Goal: Information Seeking & Learning: Find specific fact

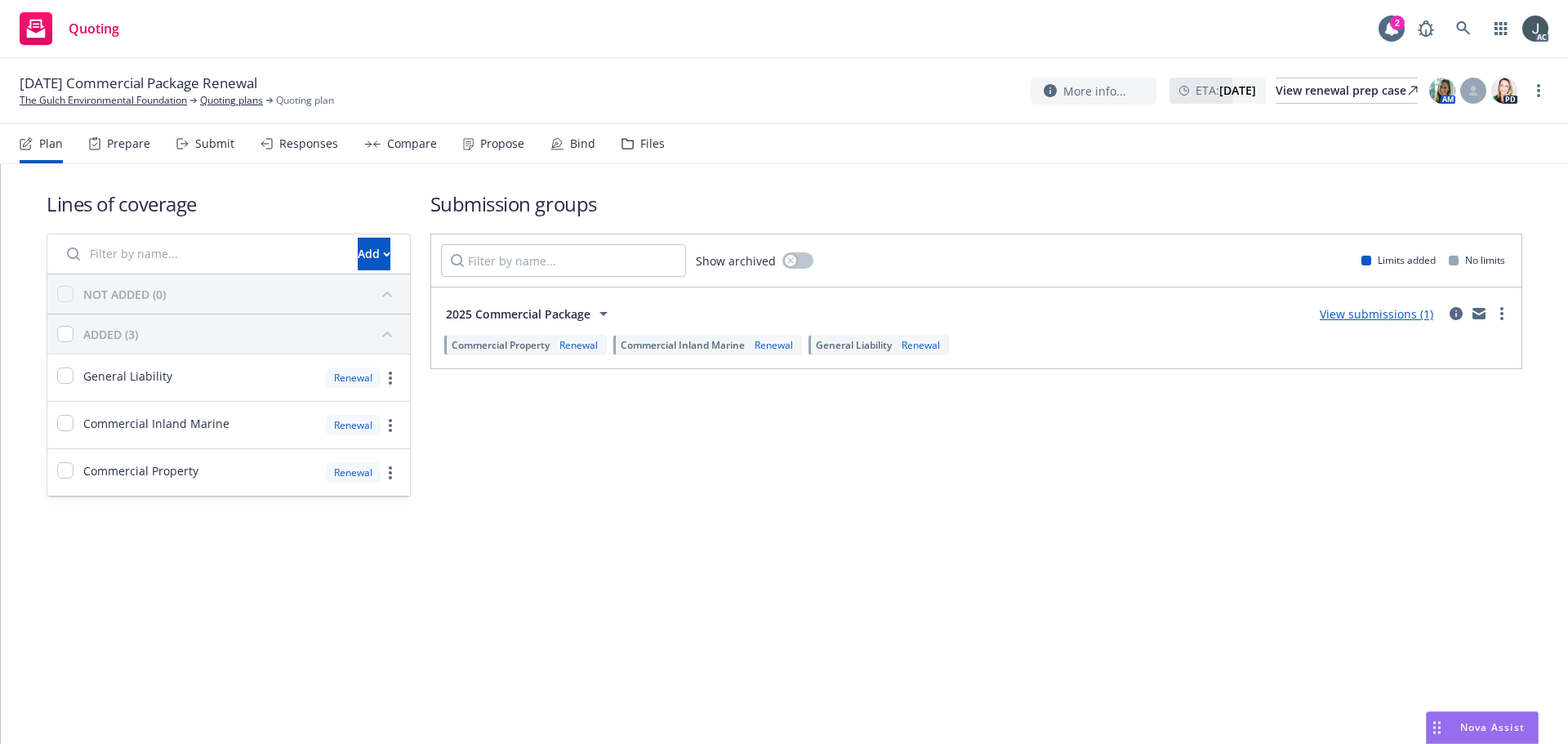
click at [497, 533] on div "Lines of coverage Add NOT ADDED (0) ADDED (3) General Liability Renewal Commerc…" at bounding box center [784, 366] width 1567 height 404
click at [130, 137] on div "Prepare" at bounding box center [128, 143] width 44 height 13
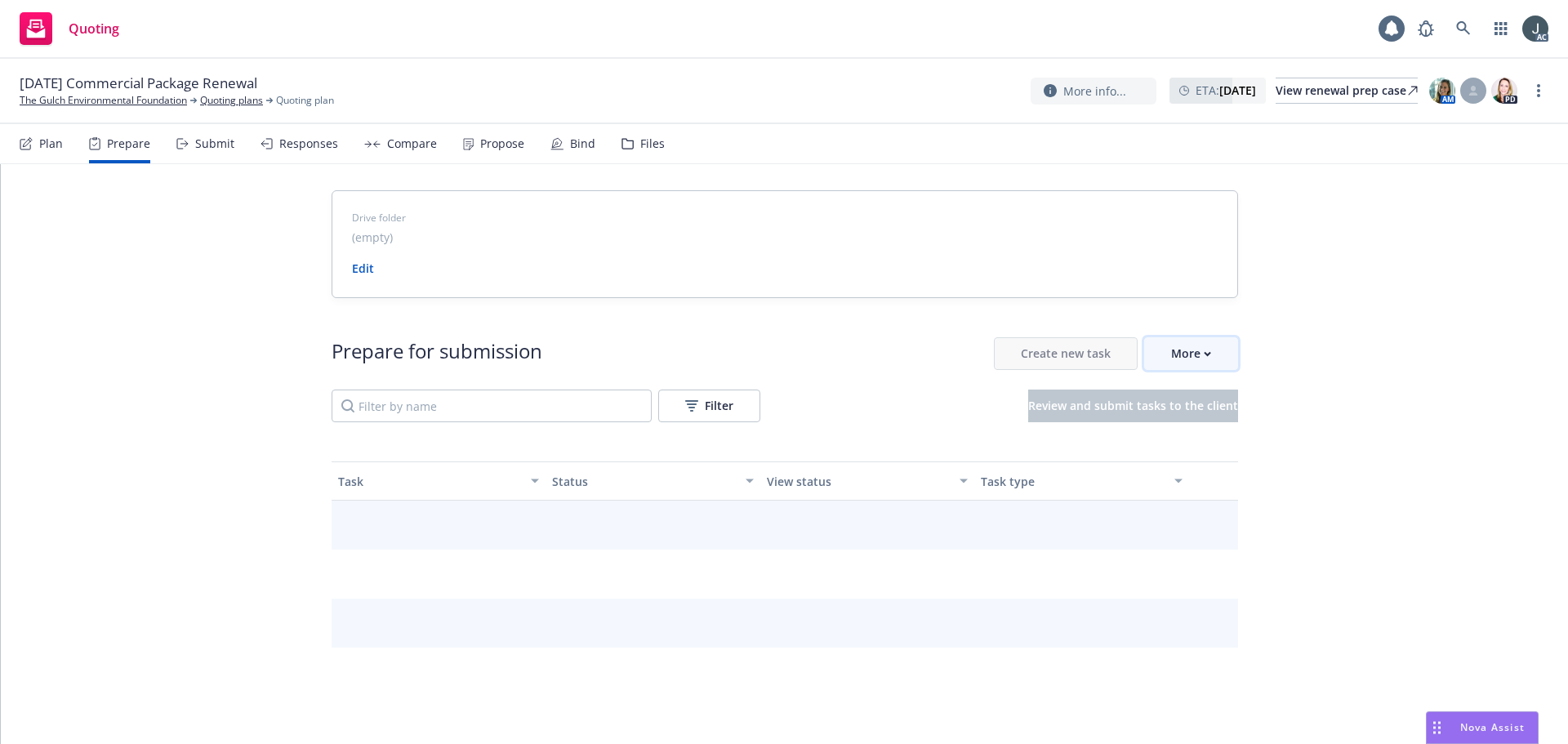
click at [1183, 355] on div "More" at bounding box center [1191, 353] width 40 height 31
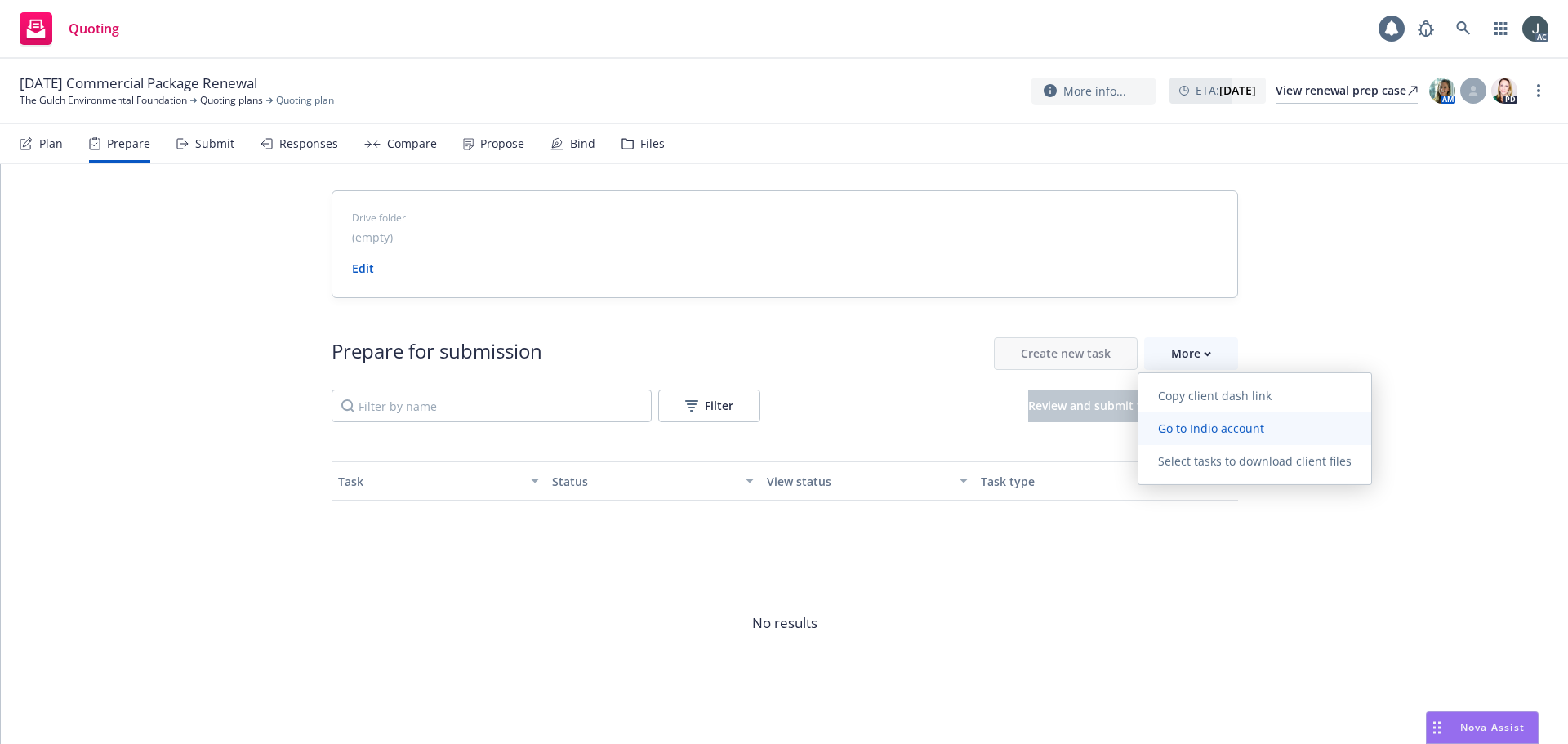
click at [1196, 425] on span "Go to Indio account" at bounding box center [1211, 428] width 146 height 16
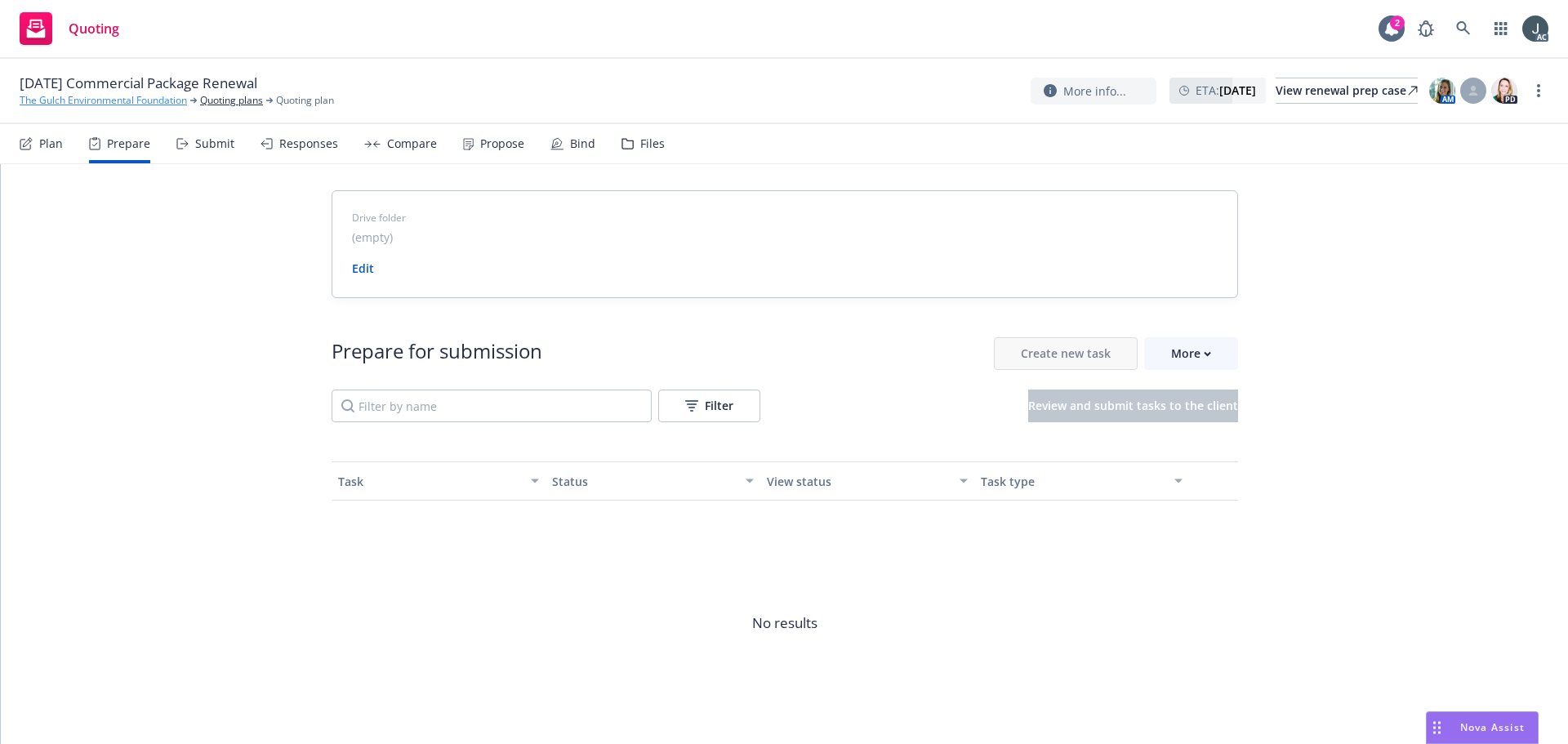
click at [112, 98] on link "The Gulch Environmental Foundation" at bounding box center [103, 100] width 167 height 15
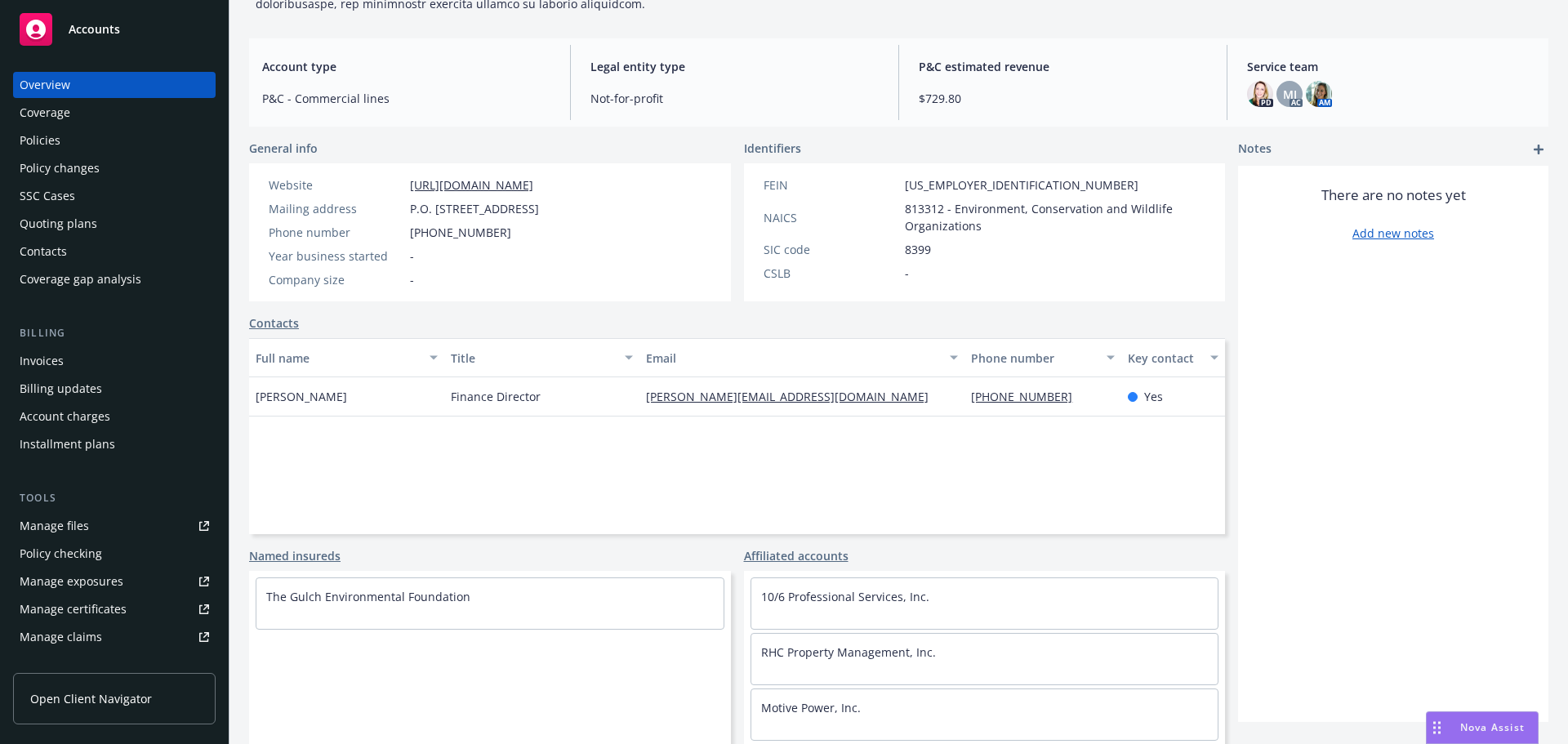
scroll to position [320, 0]
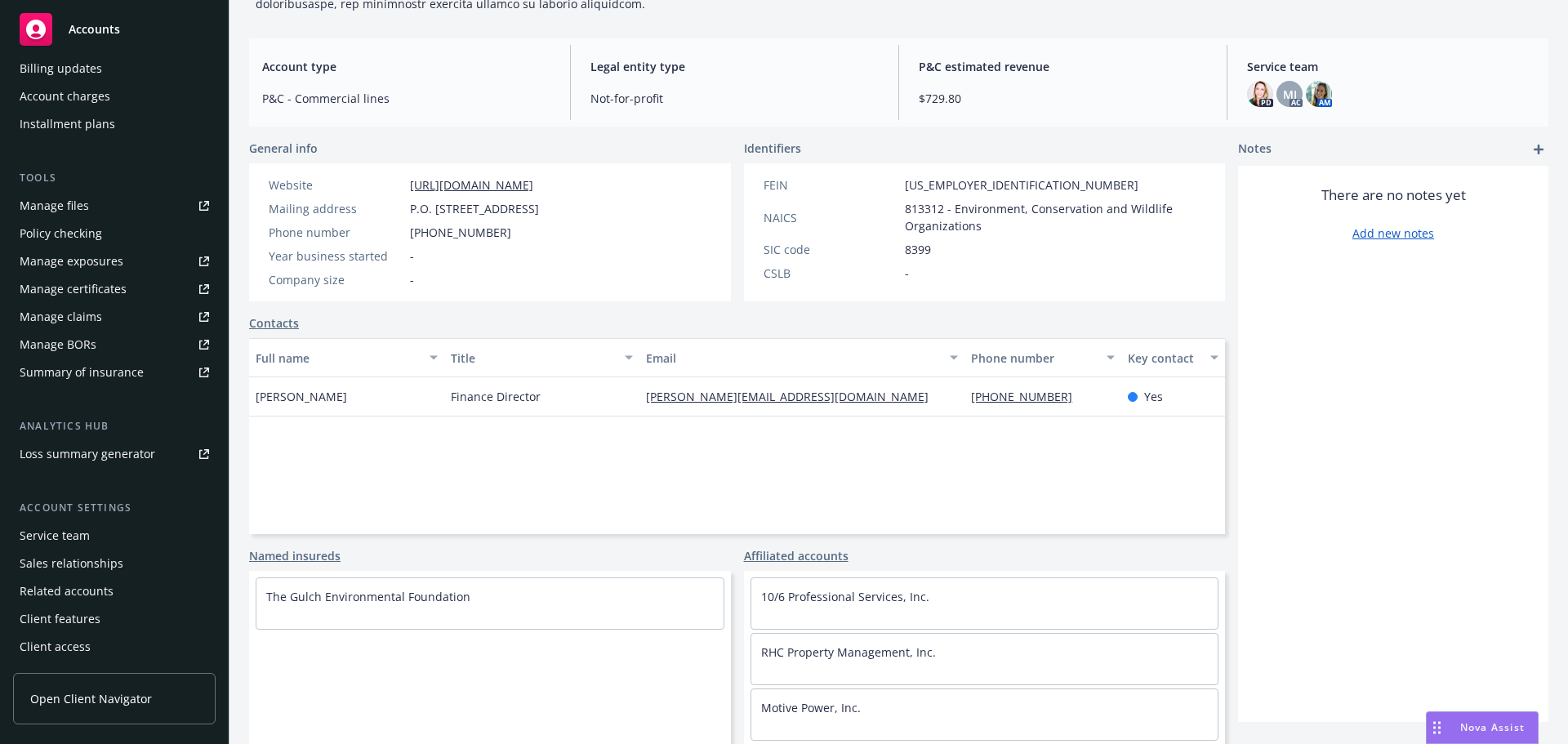
click at [68, 538] on div "Service team" at bounding box center [54, 535] width 70 height 26
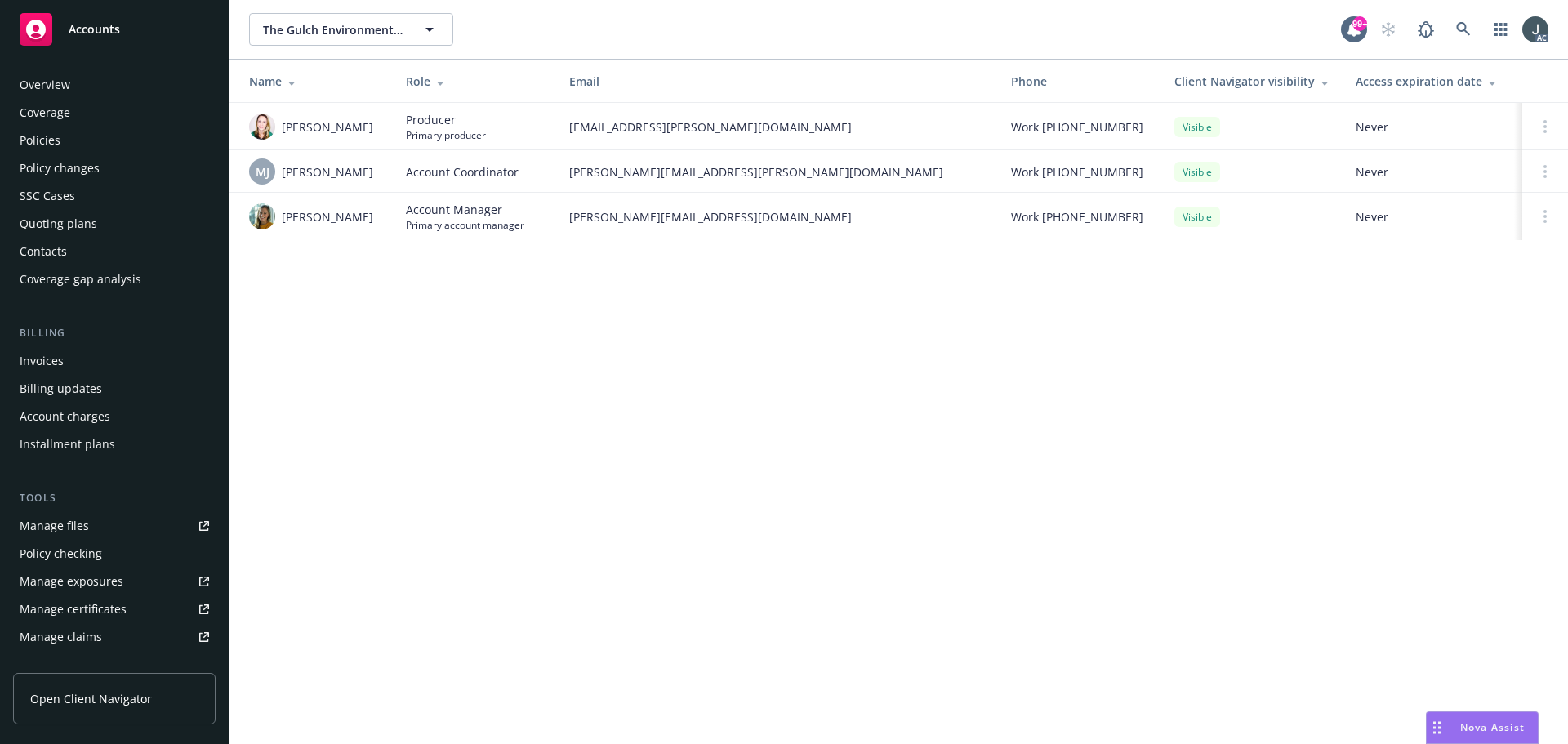
click at [44, 141] on div "Policies" at bounding box center [40, 140] width 41 height 26
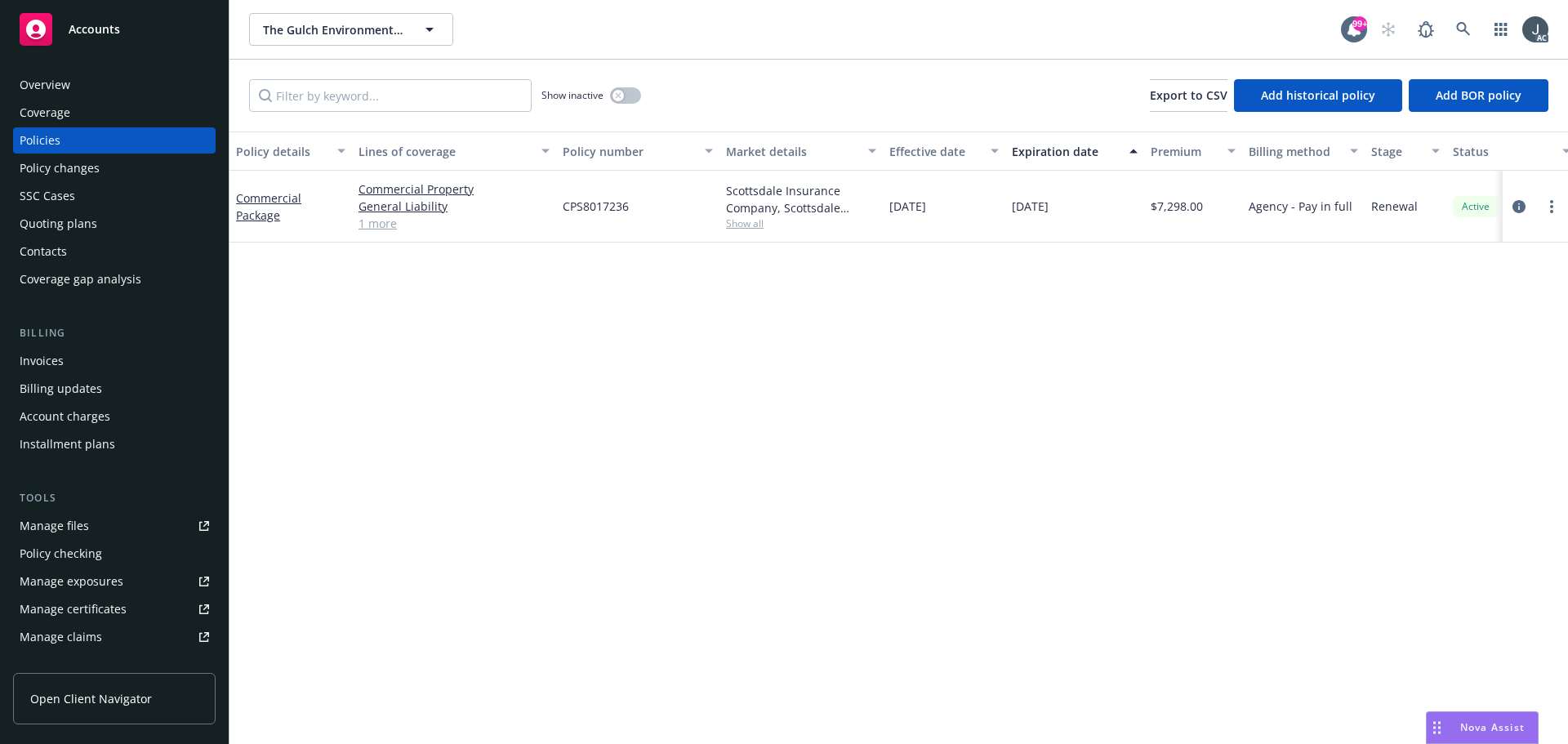
click at [457, 438] on div "Policy details Lines of coverage Policy number Market details Effective date Ex…" at bounding box center [898, 437] width 1338 height 612
click at [1519, 207] on icon "circleInformation" at bounding box center [1518, 206] width 13 height 13
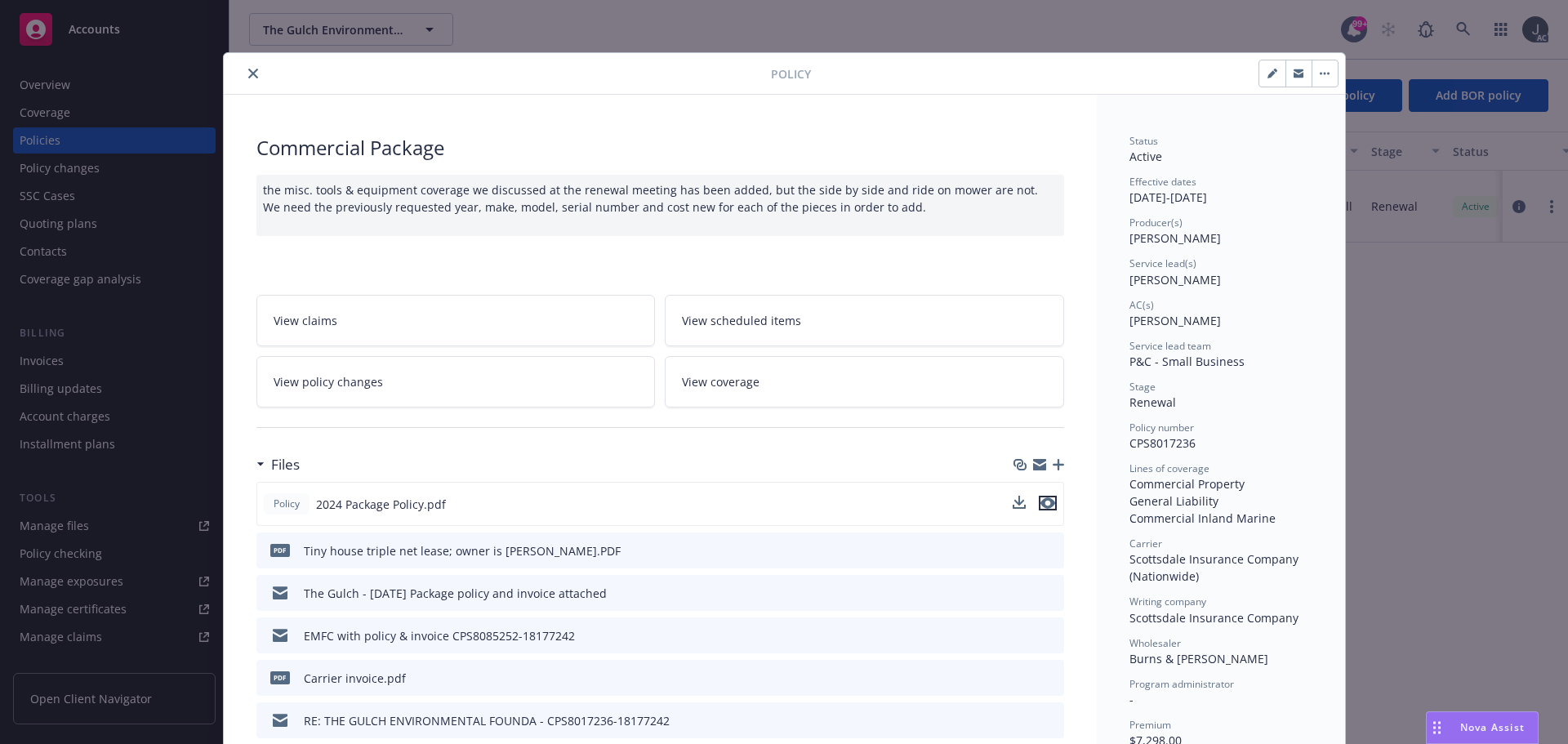
click at [1043, 502] on icon "preview file" at bounding box center [1047, 502] width 15 height 12
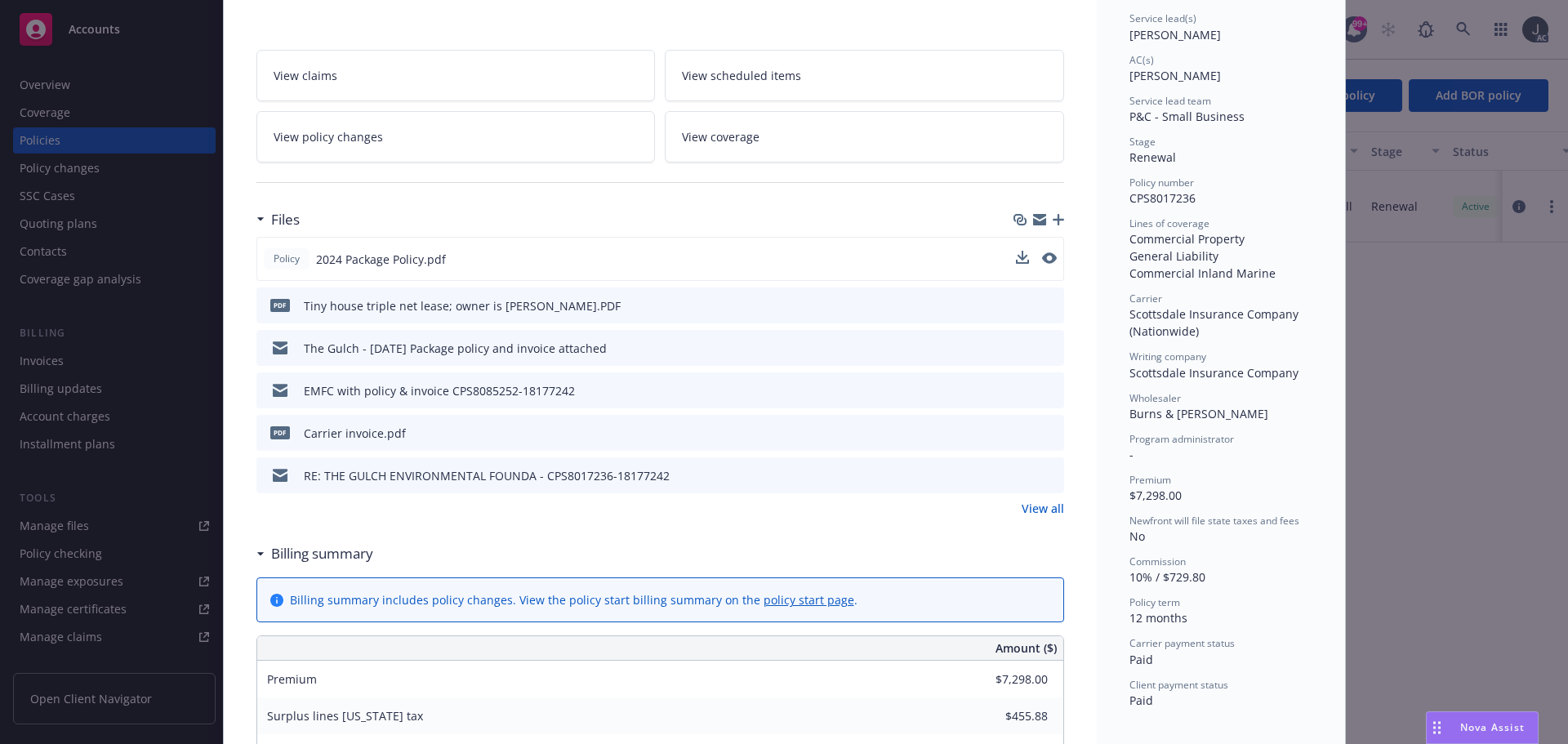
click at [1047, 507] on link "View all" at bounding box center [1043, 508] width 43 height 17
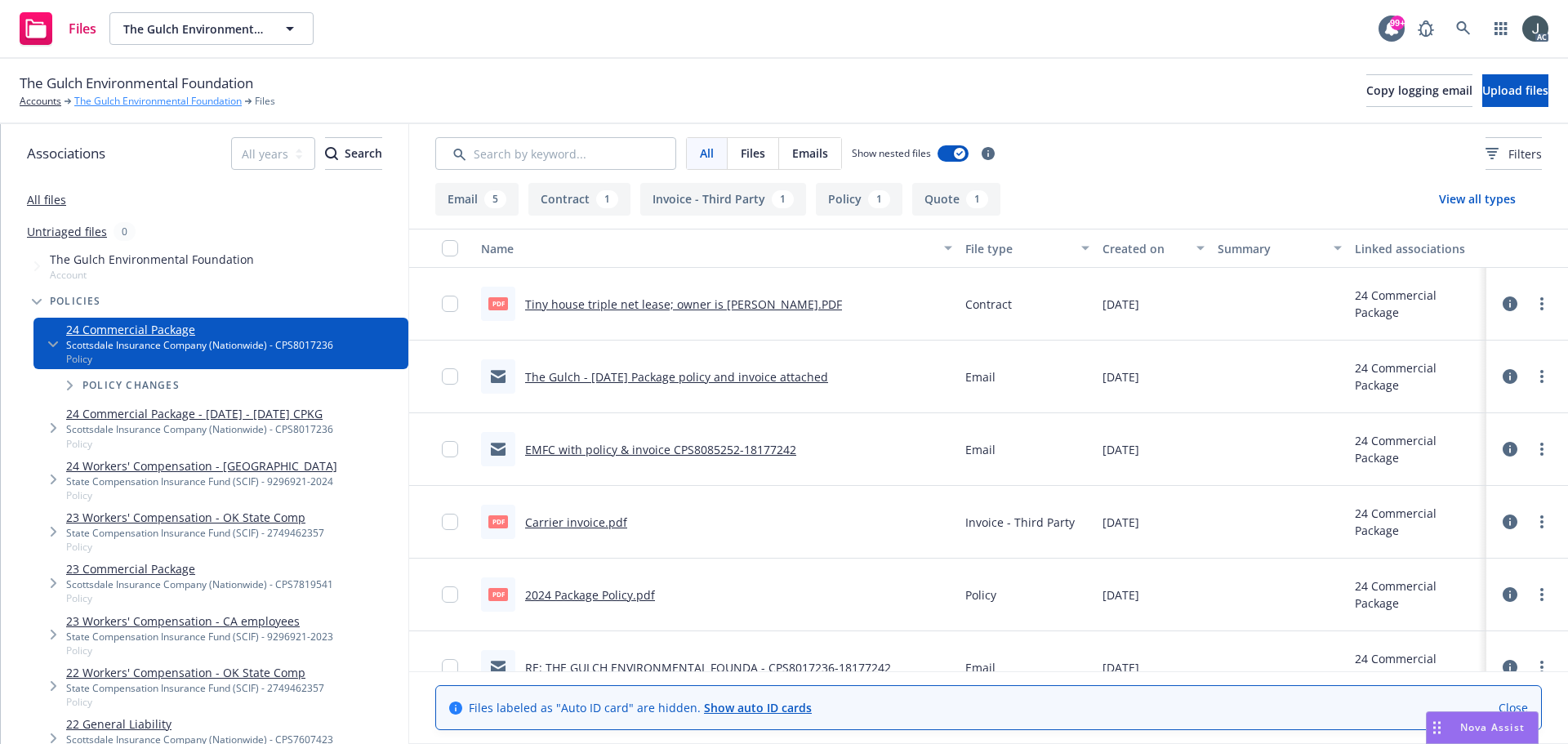
click at [138, 102] on link "The Gulch Environmental Foundation" at bounding box center [158, 101] width 167 height 15
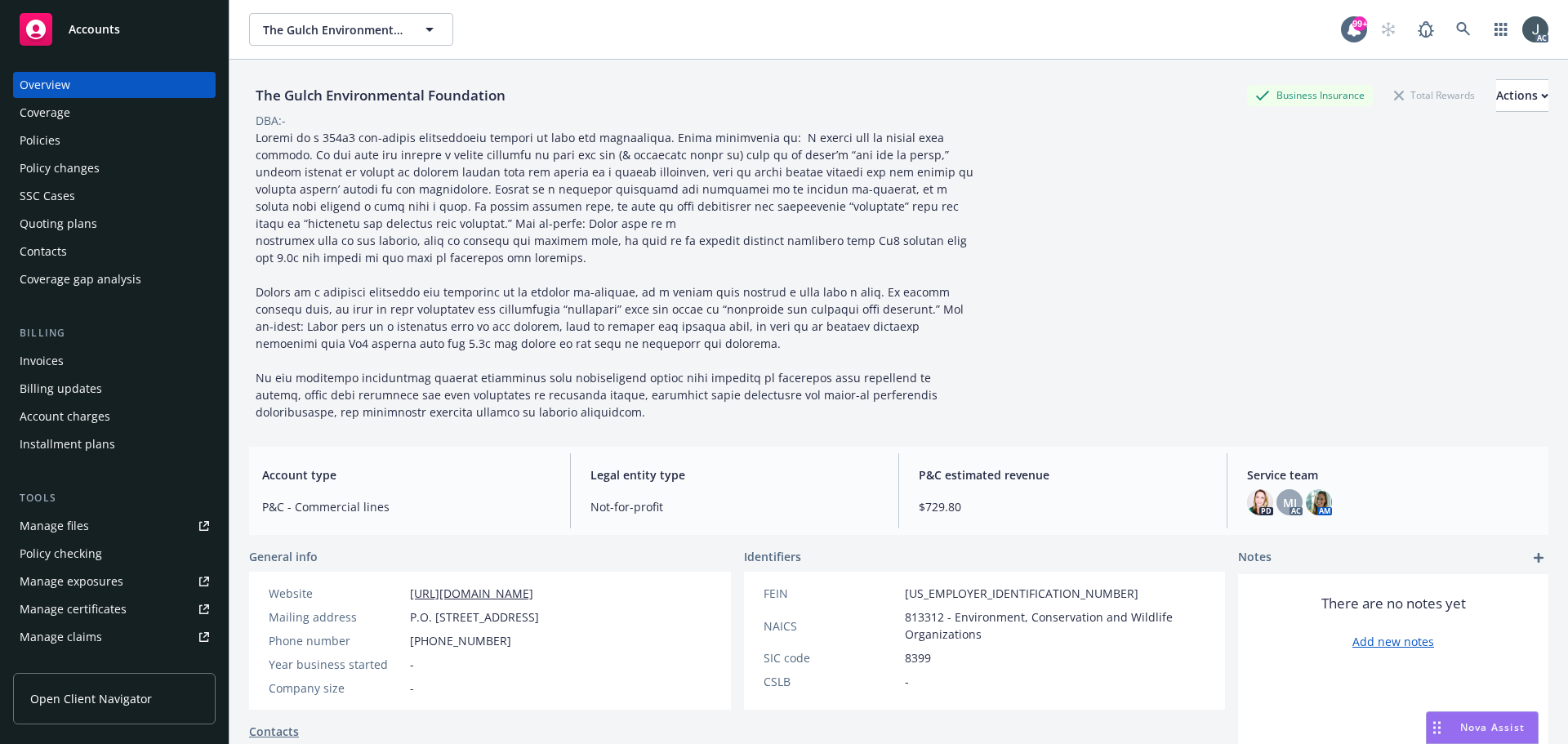
click at [43, 134] on div "Policies" at bounding box center [40, 140] width 41 height 26
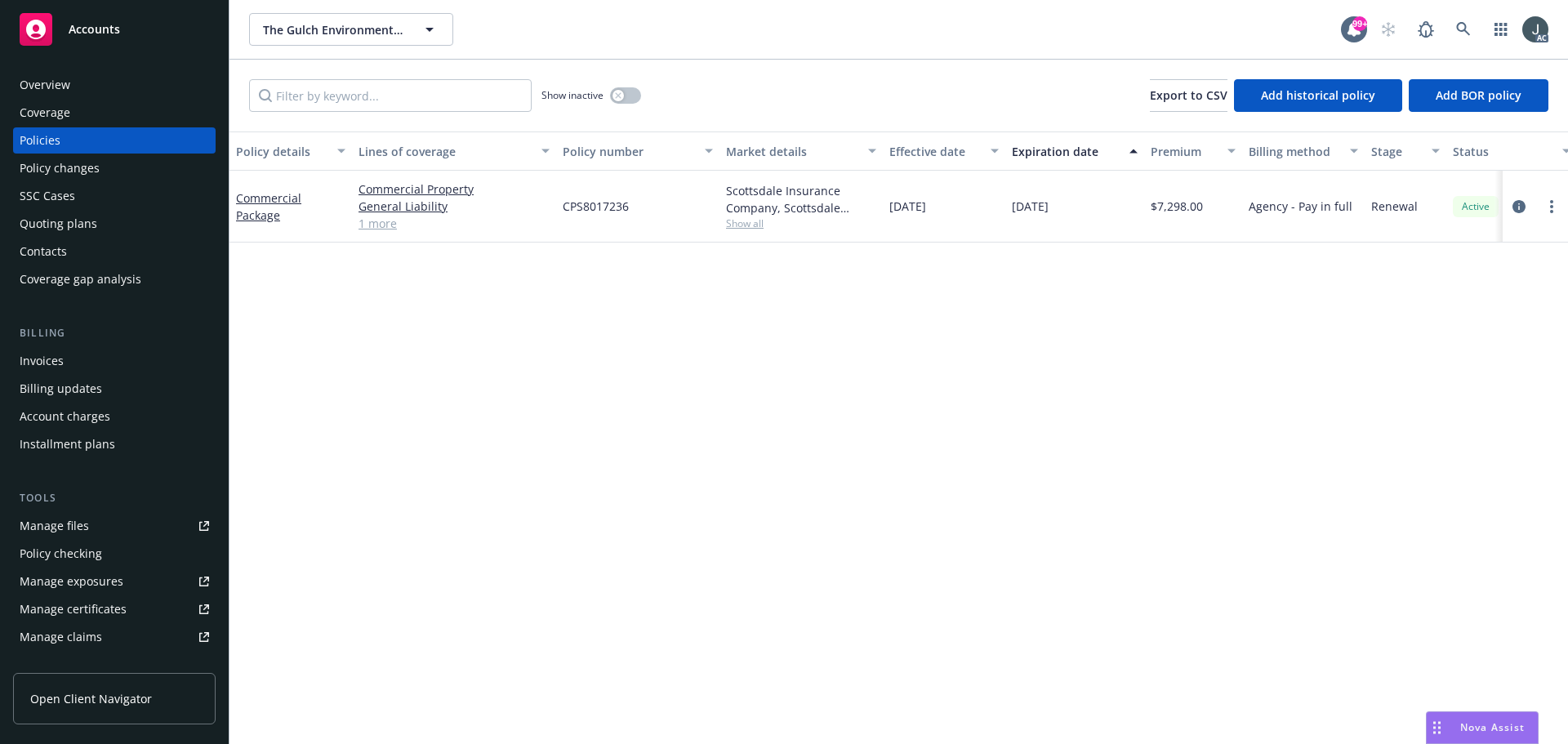
click at [73, 520] on div "Manage files" at bounding box center [54, 525] width 70 height 26
click at [507, 393] on div "Policy details Lines of coverage Policy number Market details Effective date Ex…" at bounding box center [898, 437] width 1338 height 612
click at [1517, 209] on icon "circleInformation" at bounding box center [1518, 206] width 13 height 13
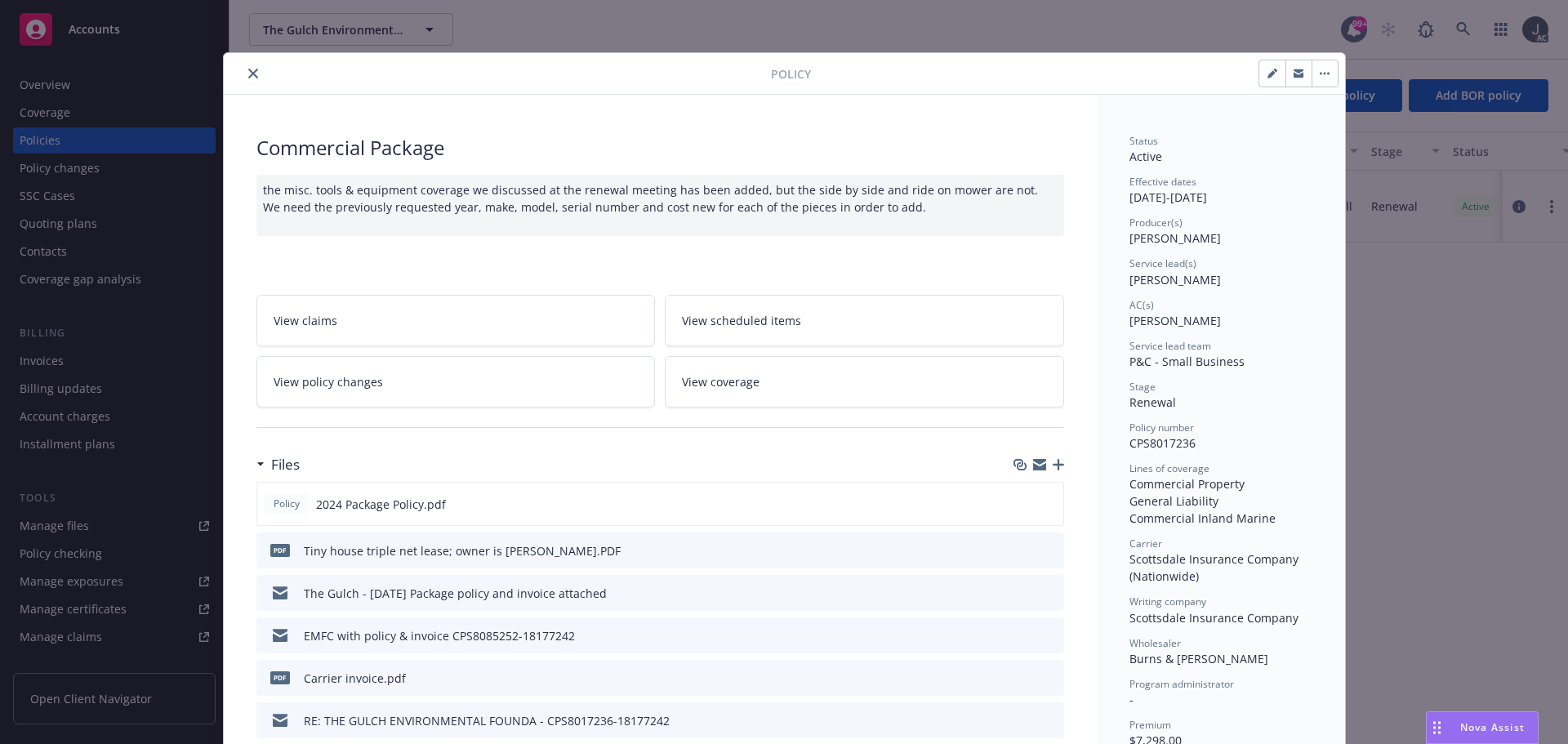
click at [248, 76] on icon "close" at bounding box center [253, 74] width 10 height 10
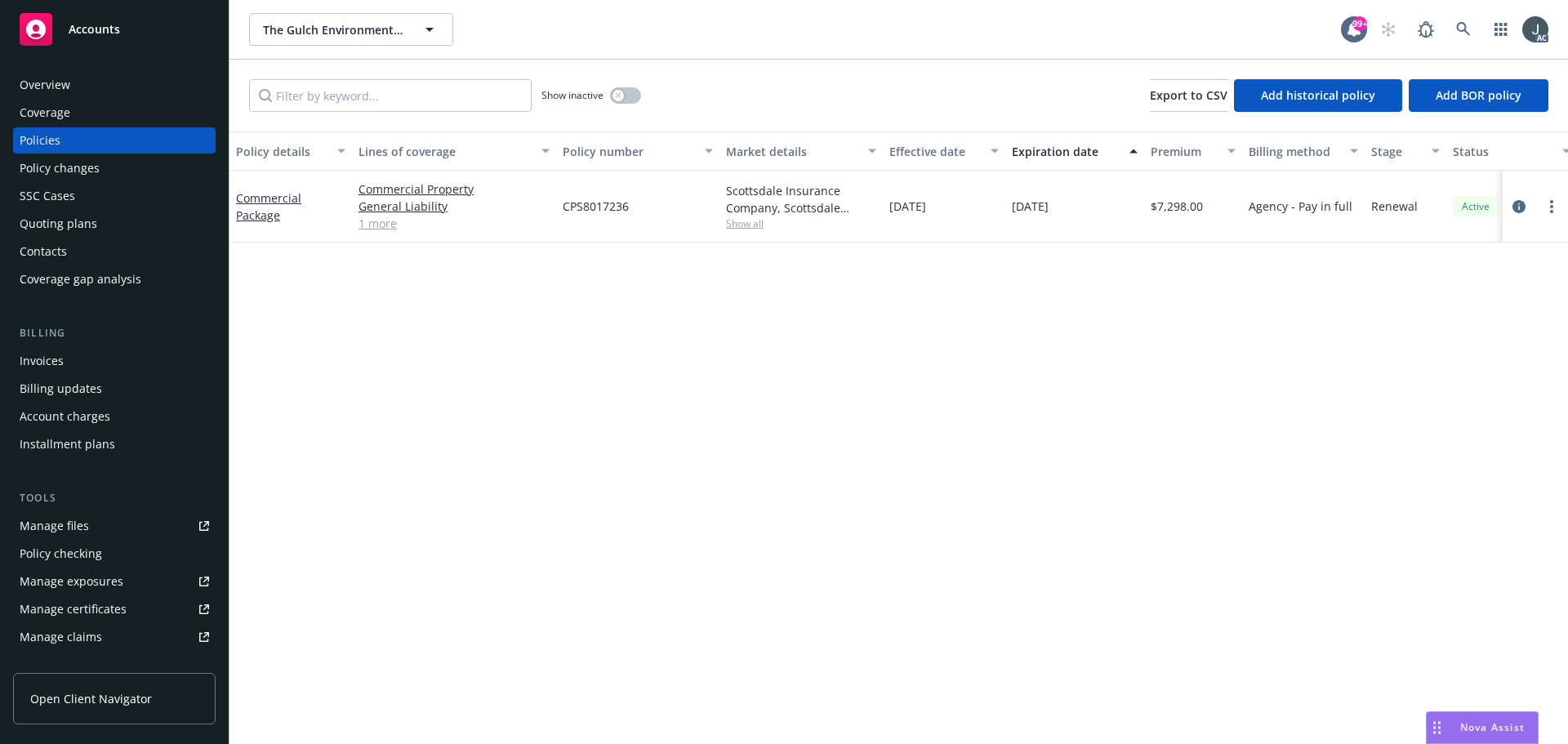
click at [75, 80] on div "Overview" at bounding box center [114, 84] width 189 height 26
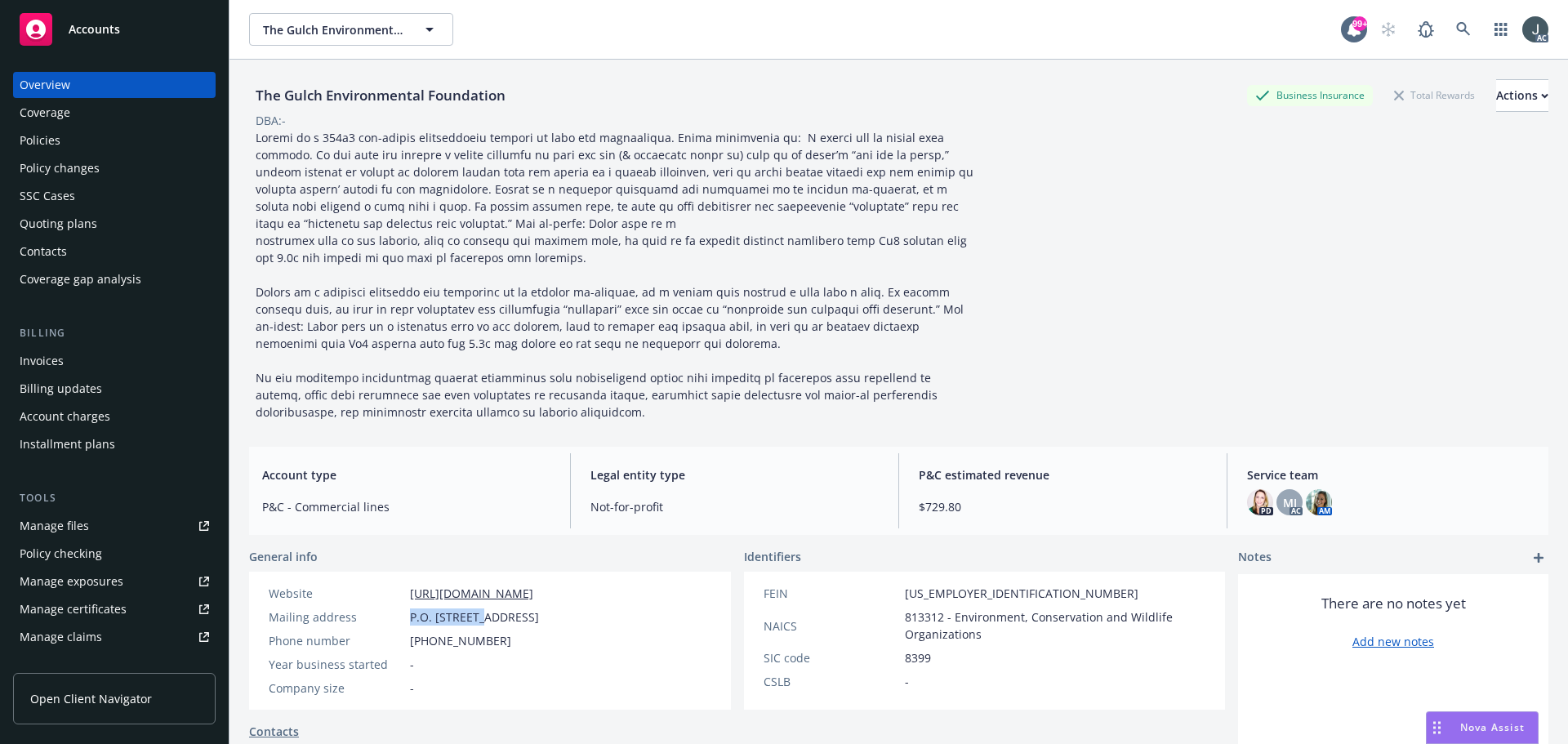
drag, startPoint x: 410, startPoint y: 617, endPoint x: 481, endPoint y: 617, distance: 71.0
click at [481, 617] on span "P.O. Box 7457, Cotati, CA, 94931" at bounding box center [474, 617] width 129 height 17
copy span "P.O. Box 7457"
click at [506, 617] on span "P.O. Box 7457, Cotati, CA, 94931" at bounding box center [474, 617] width 129 height 17
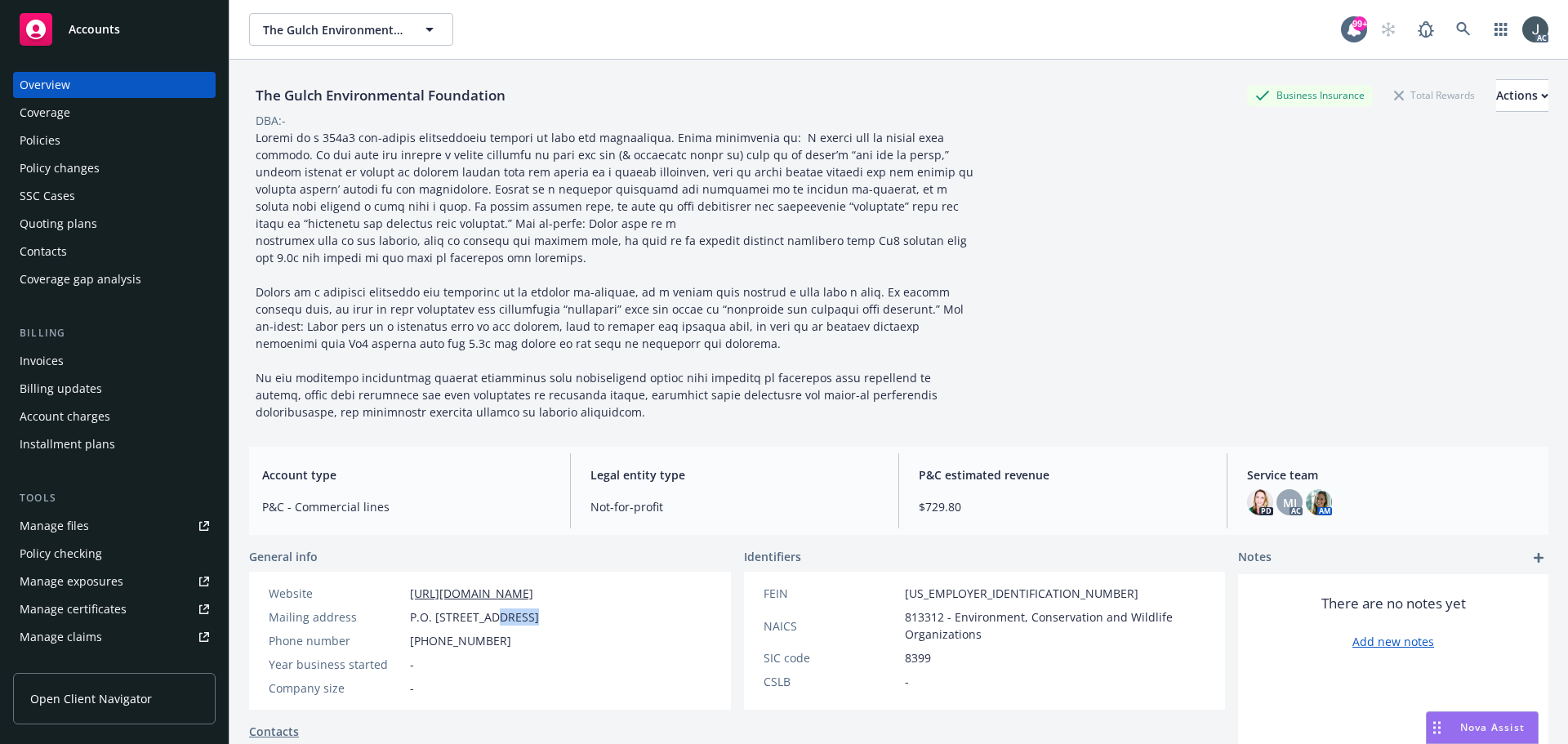
copy span "Cotati"
click at [539, 615] on span "P.O. Box 7457, Cotati, CA, 94931" at bounding box center [474, 617] width 129 height 17
copy span "94931"
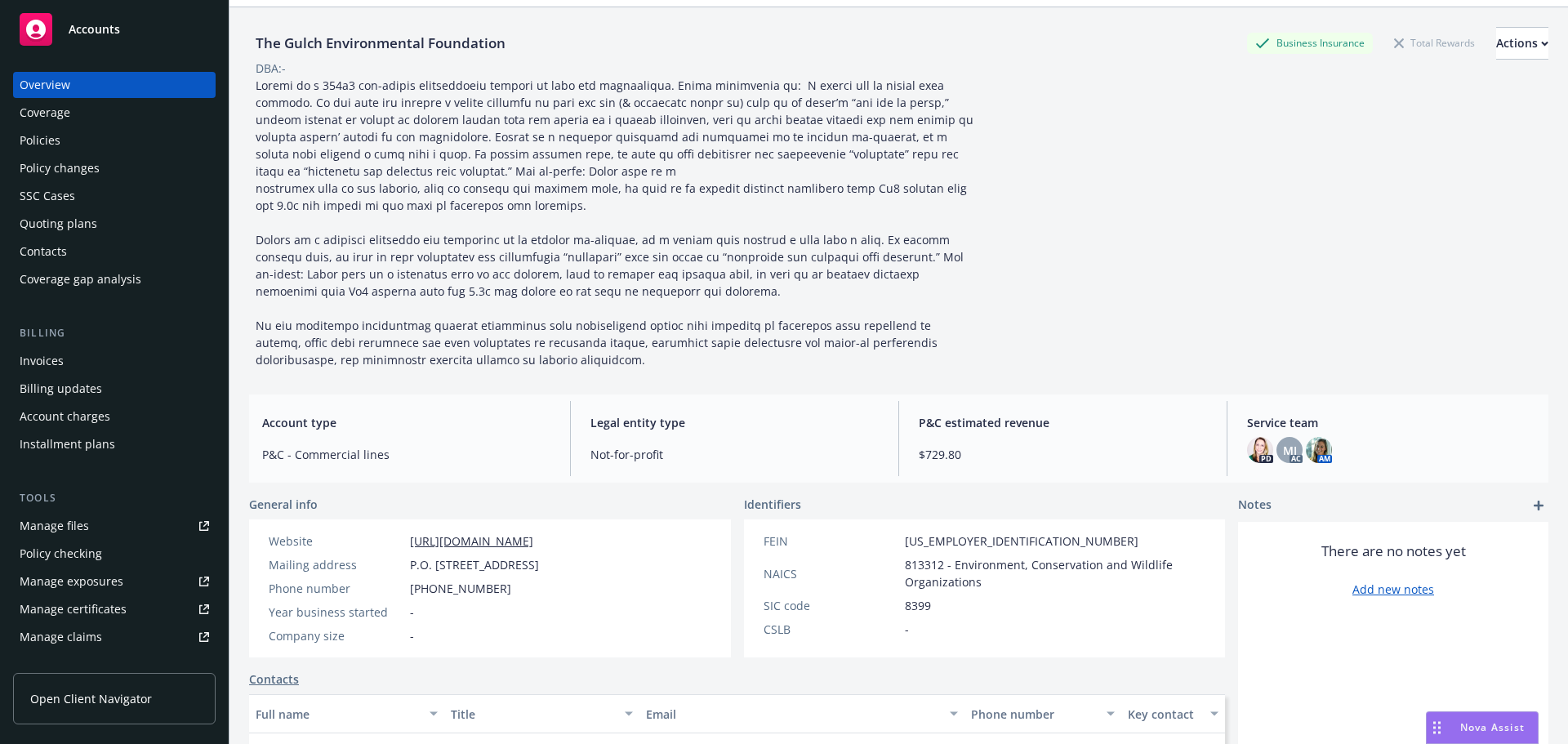
scroll to position [81, 0]
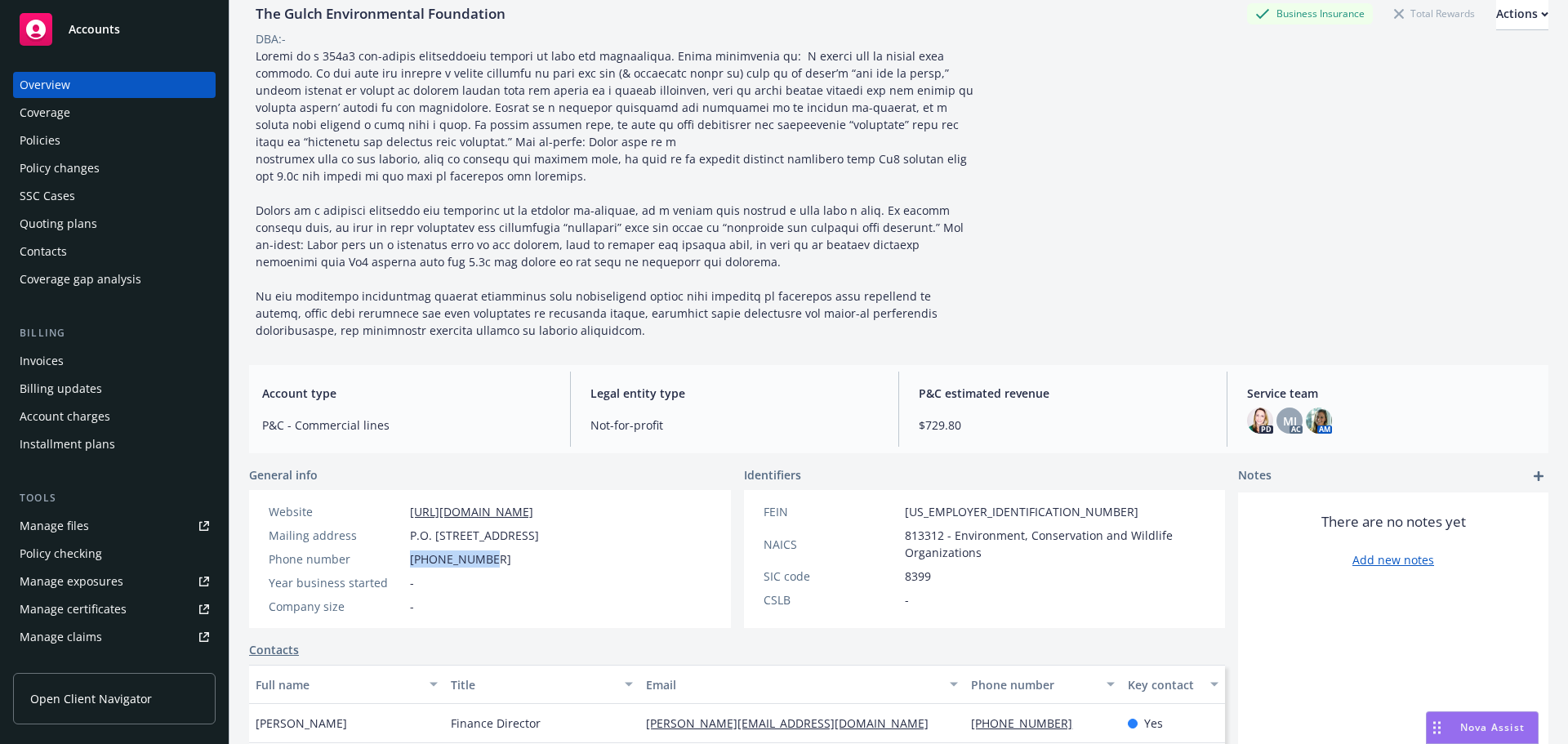
drag, startPoint x: 410, startPoint y: 560, endPoint x: 488, endPoint y: 561, distance: 78.0
click at [488, 561] on div "Phone number 707-723-4747" at bounding box center [404, 559] width 283 height 17
copy span "707-723-4747"
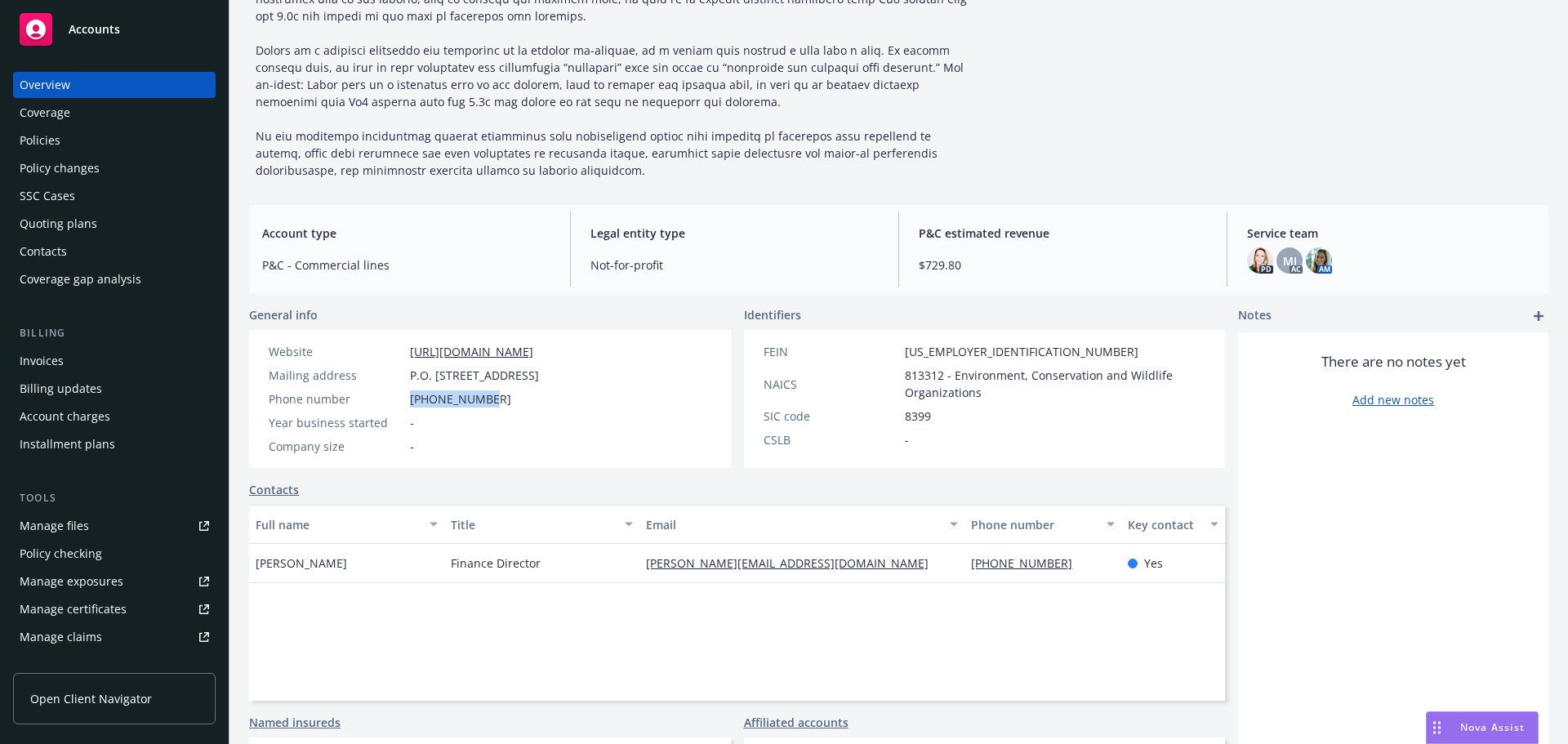
scroll to position [244, 0]
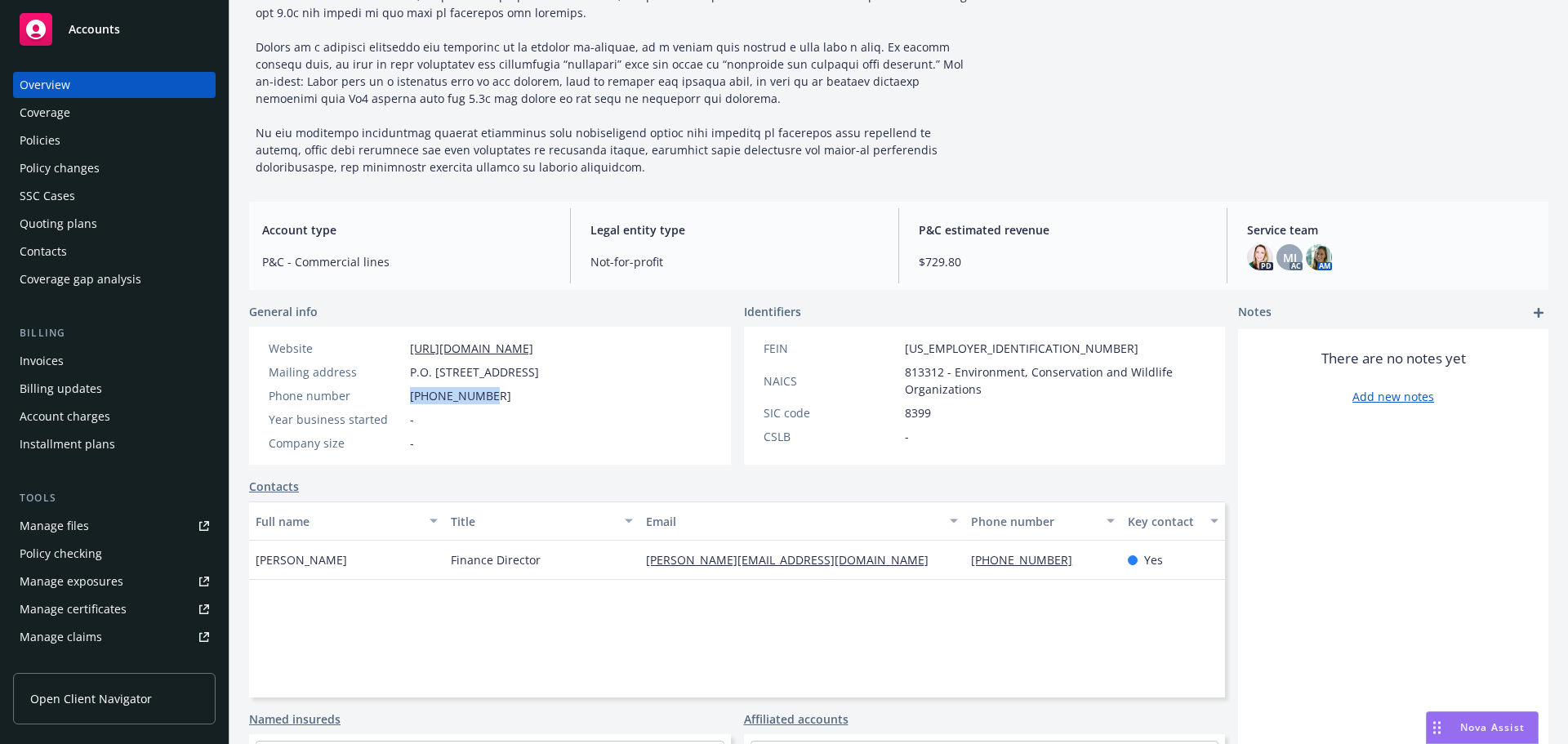
drag, startPoint x: 627, startPoint y: 348, endPoint x: 410, endPoint y: 348, distance: 217.0
click at [410, 348] on div "Website https://gulchfoundation.org Mailing address P.O. Box 7457, Cotati, CA, …" at bounding box center [490, 396] width 481 height 138
copy link "https://gulchfoundation.org"
click at [416, 602] on div "Full name Title Email Phone number Key contact Kelly Lee Finance Director k.lee…" at bounding box center [737, 599] width 976 height 196
click at [926, 370] on span "813312 - Environment, Conservation and Wildlife Organizations" at bounding box center [1055, 379] width 301 height 34
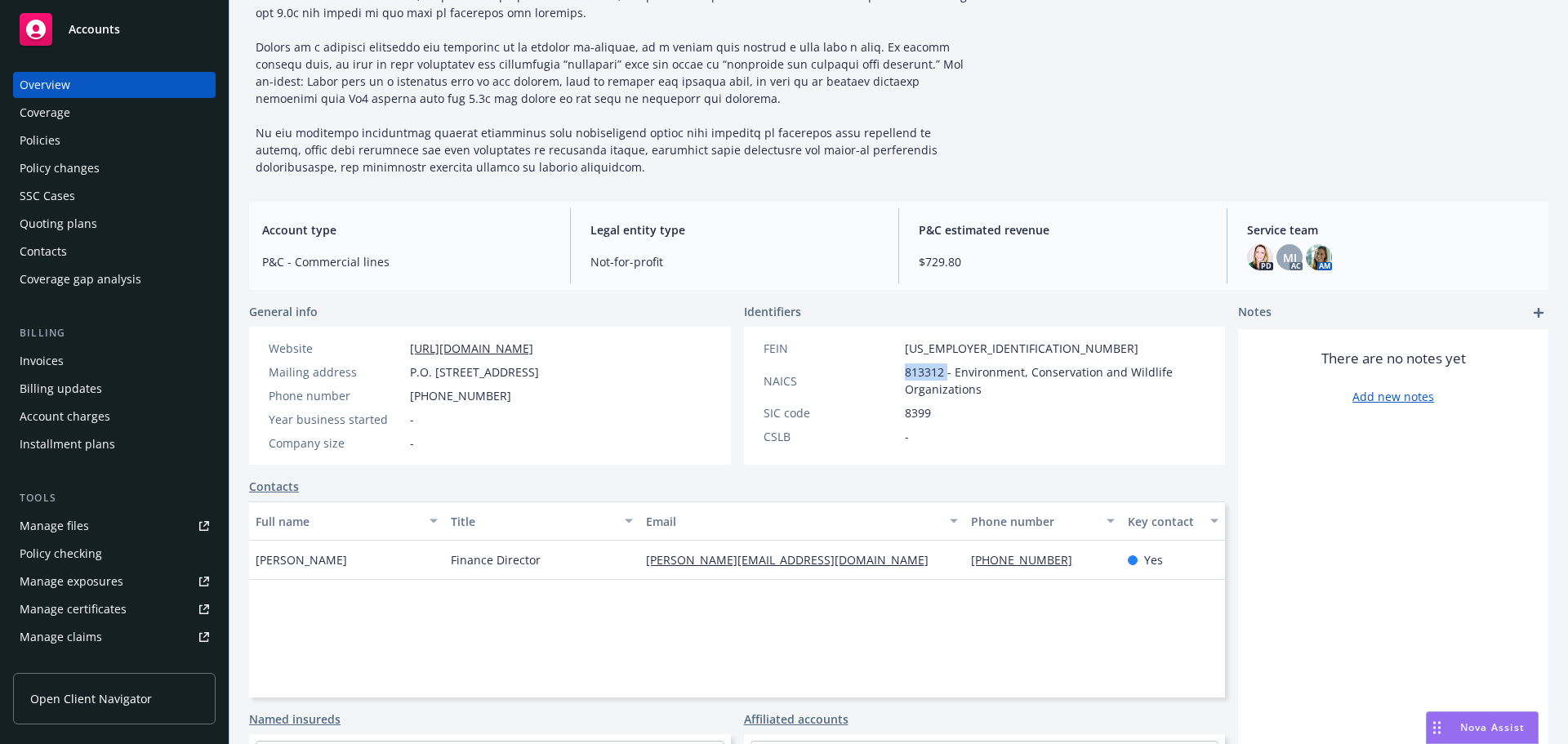
click at [926, 370] on span "813312 - Environment, Conservation and Wildlife Organizations" at bounding box center [1055, 379] width 301 height 34
copy span "813312"
drag, startPoint x: 898, startPoint y: 347, endPoint x: 965, endPoint y: 348, distance: 67.0
click at [965, 348] on div "FEIN 84-3607893" at bounding box center [985, 348] width 456 height 17
copy span "84-3607893"
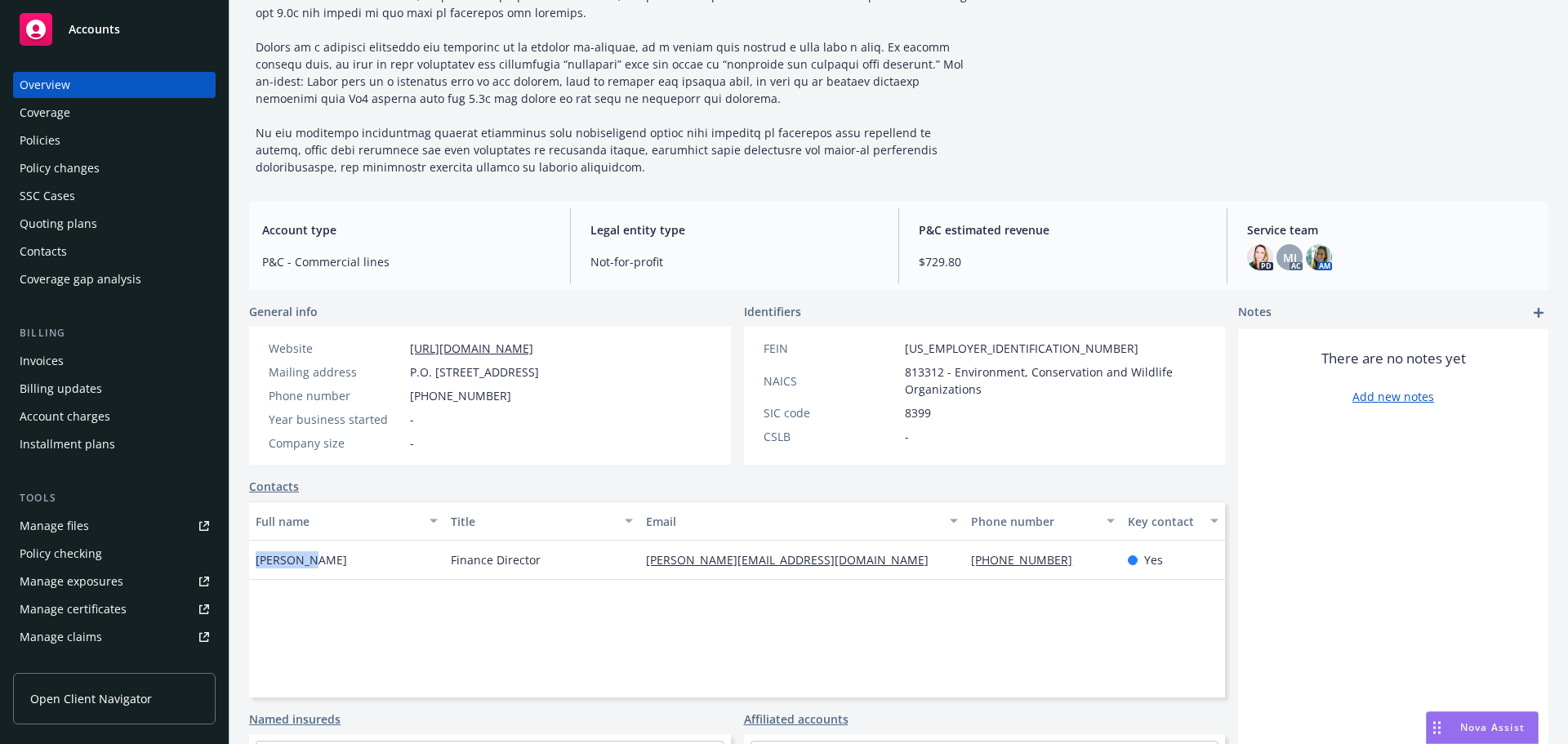
drag, startPoint x: 337, startPoint y: 567, endPoint x: 258, endPoint y: 564, distance: 79.1
click at [258, 564] on div "Kelly Lee" at bounding box center [346, 560] width 195 height 39
copy span "Kelly Lee"
drag, startPoint x: 445, startPoint y: 562, endPoint x: 558, endPoint y: 566, distance: 113.1
click at [558, 566] on div "Finance Director" at bounding box center [541, 560] width 195 height 39
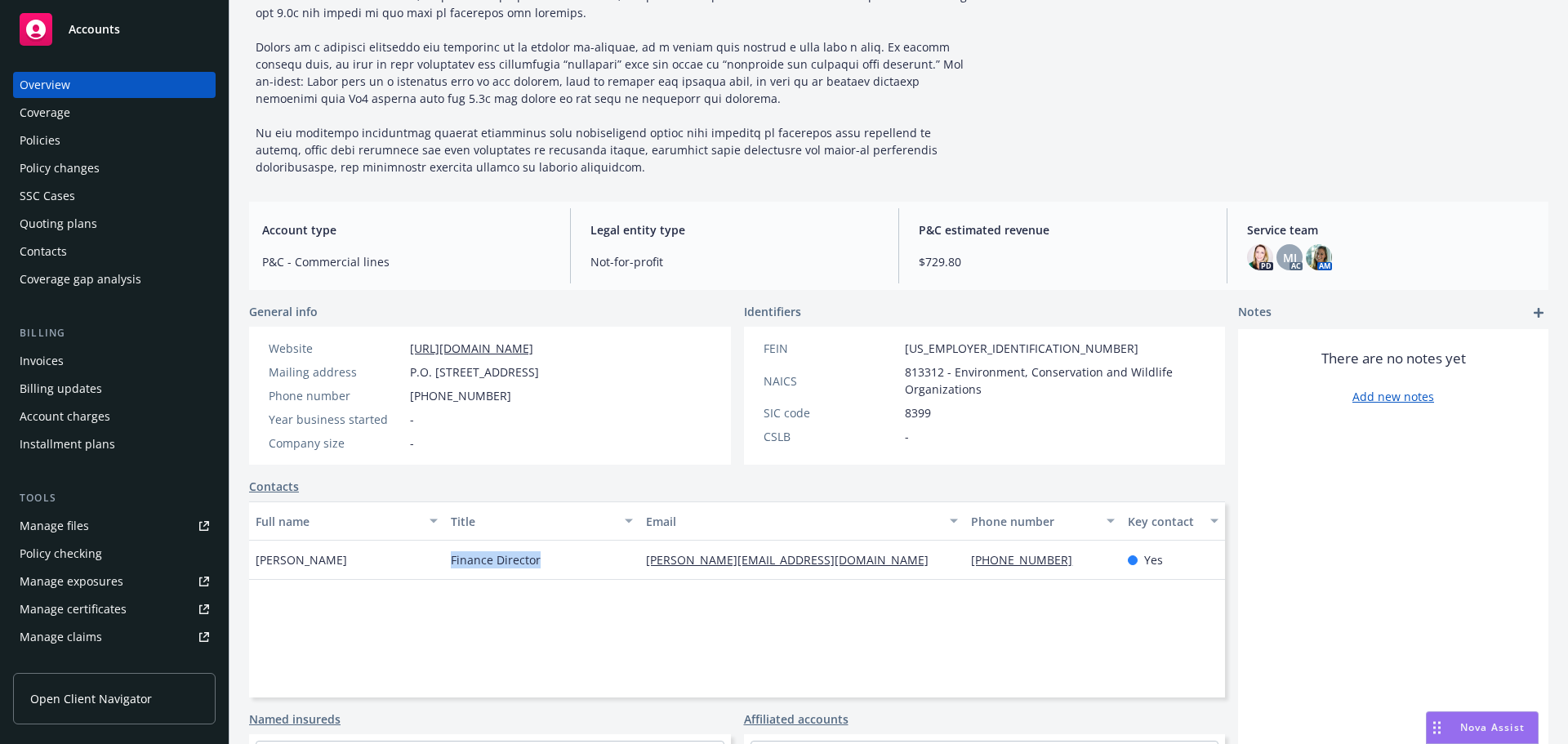
copy span "Finance Director"
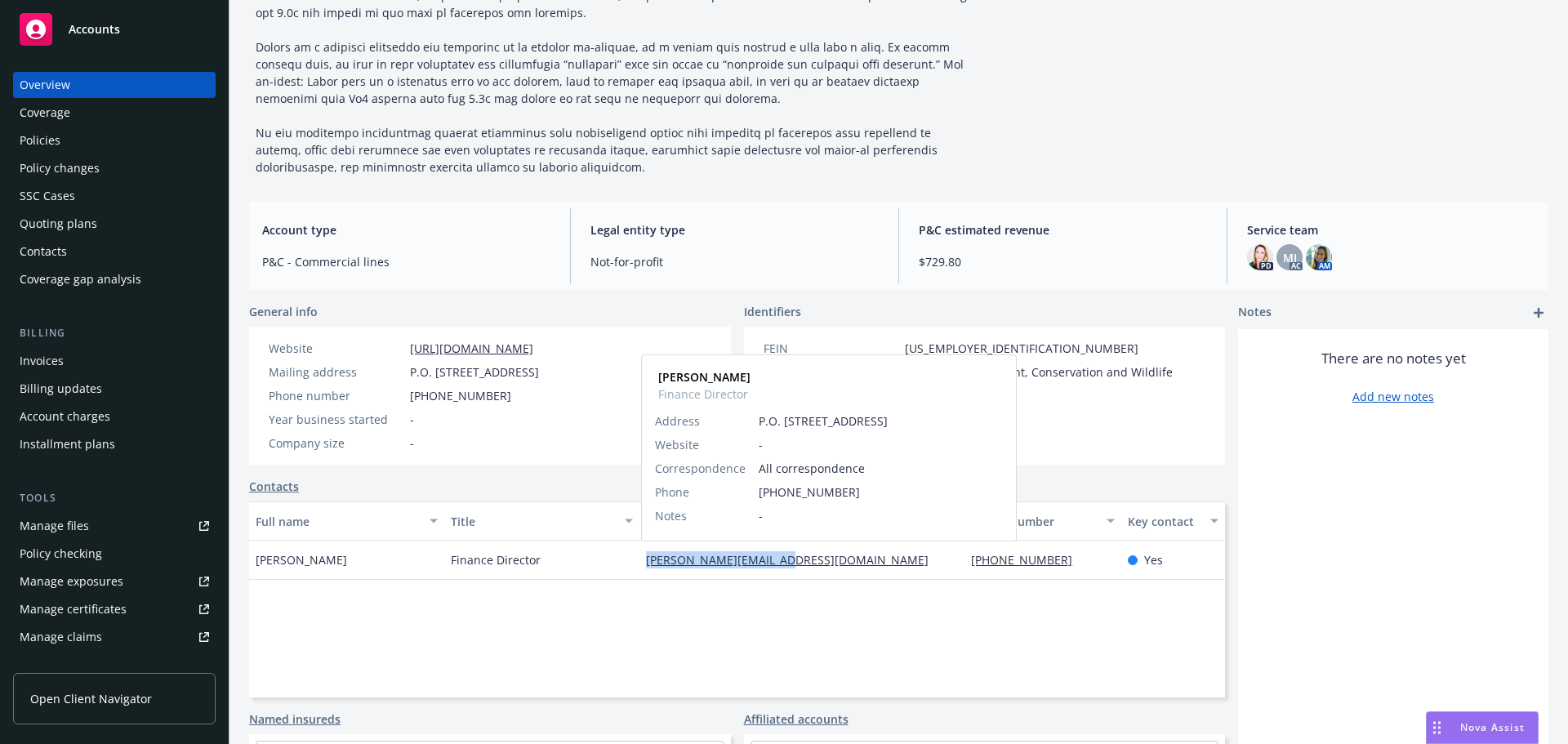
drag, startPoint x: 833, startPoint y: 559, endPoint x: 641, endPoint y: 563, distance: 192.0
click at [641, 563] on div "k.lee@motive-power.com Kelly Lee Finance Director Address P.O. Box 7457, Cotati…" at bounding box center [801, 560] width 325 height 39
copy link "k.lee@motive-power.com"
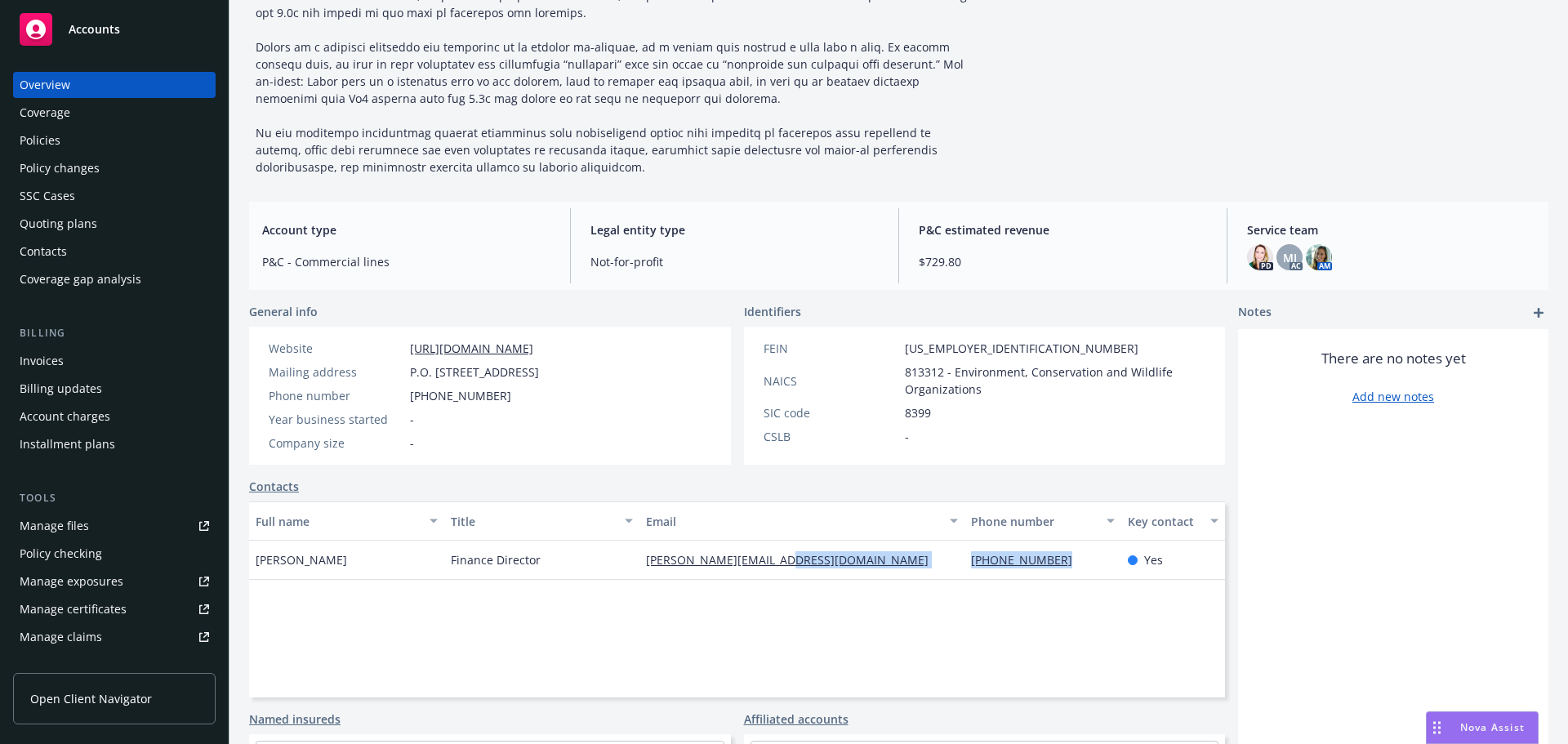
drag, startPoint x: 1073, startPoint y: 568, endPoint x: 951, endPoint y: 569, distance: 122.0
click at [951, 569] on div "Kelly Lee Finance Director k.lee@motive-power.com (312) 543-4236 Yes" at bounding box center [737, 560] width 976 height 39
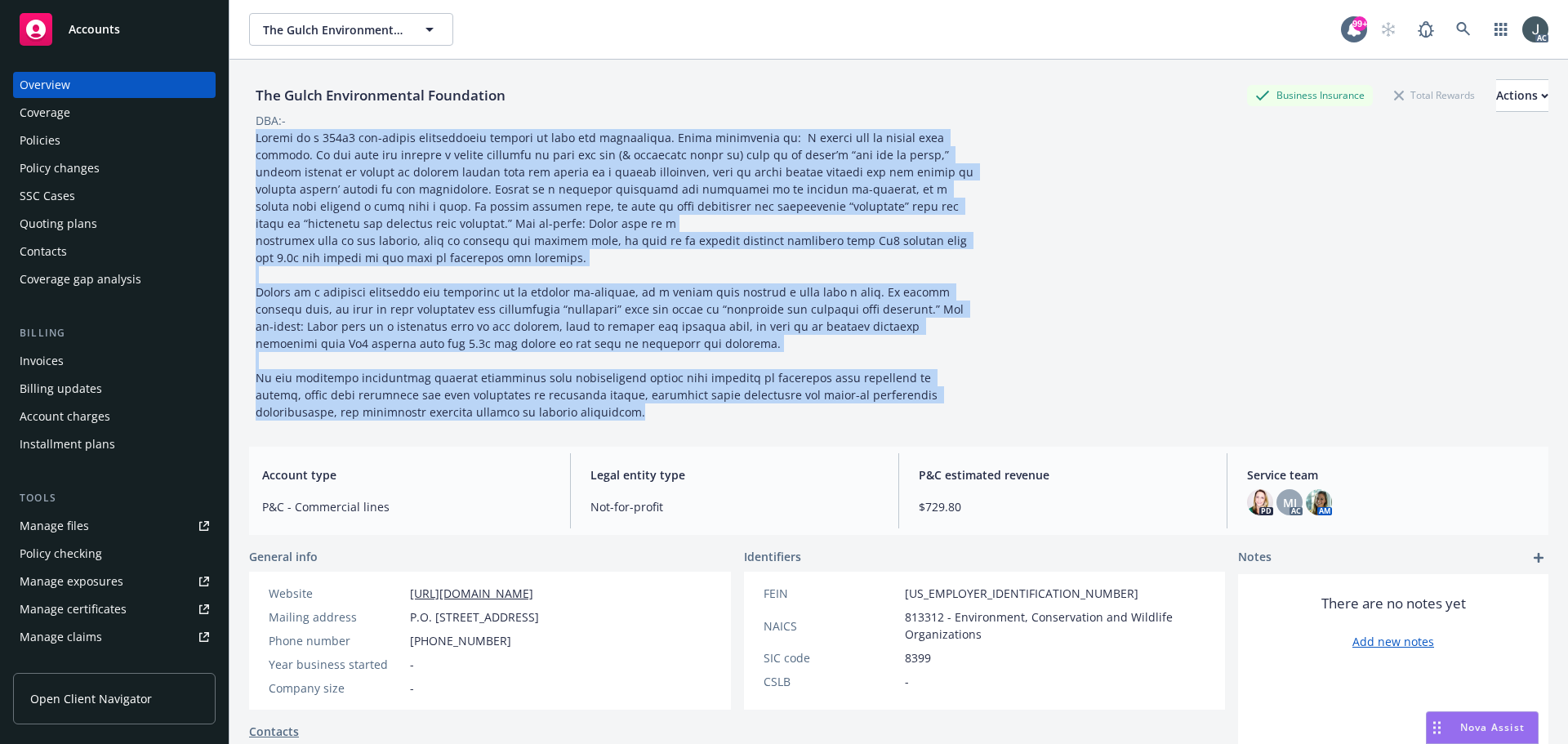
drag, startPoint x: 259, startPoint y: 137, endPoint x: 528, endPoint y: 415, distance: 386.8
click at [528, 415] on div at bounding box center [616, 275] width 735 height 291
click at [327, 191] on span at bounding box center [615, 275] width 721 height 290
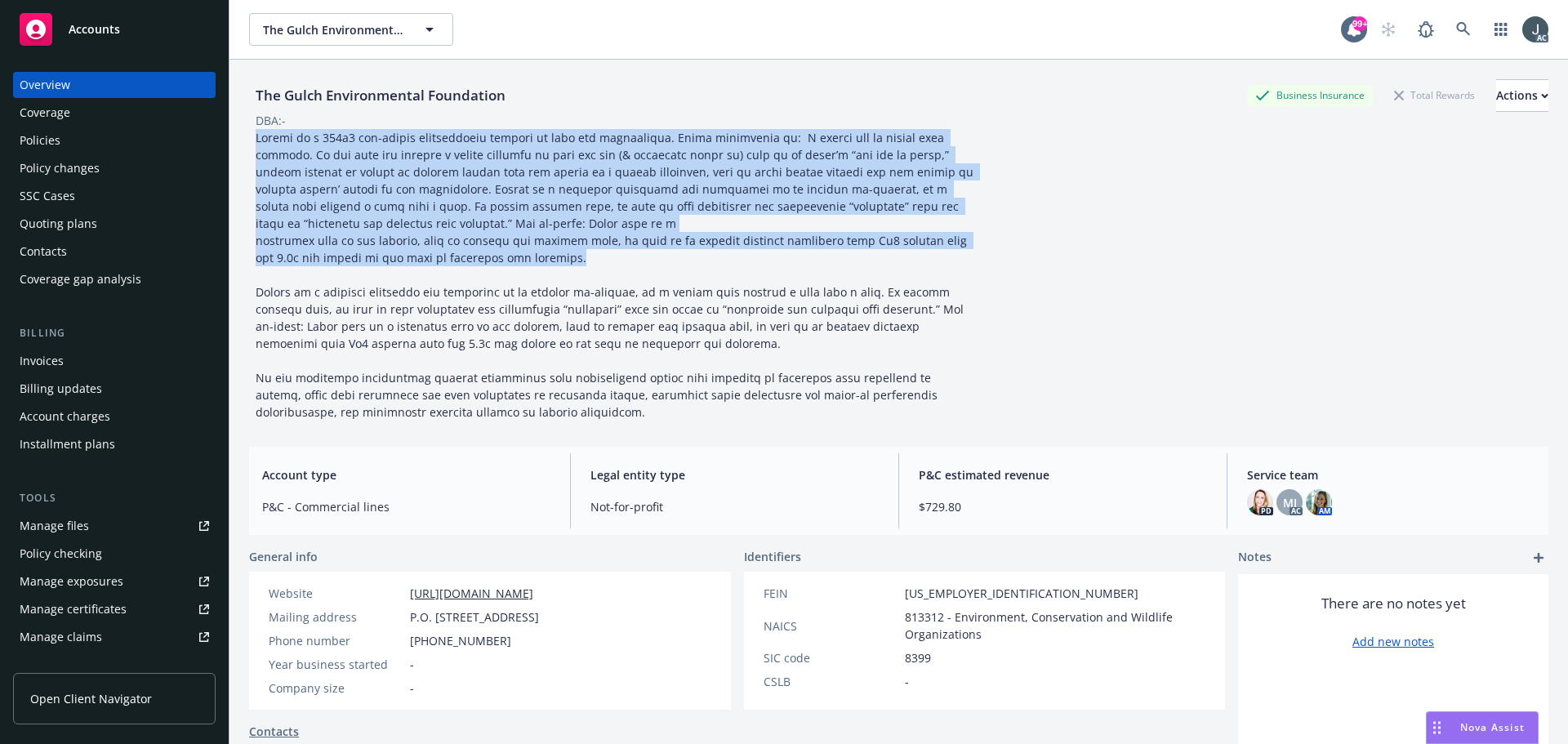
drag, startPoint x: 257, startPoint y: 137, endPoint x: 531, endPoint y: 249, distance: 296.0
click at [531, 249] on div at bounding box center [616, 275] width 735 height 291
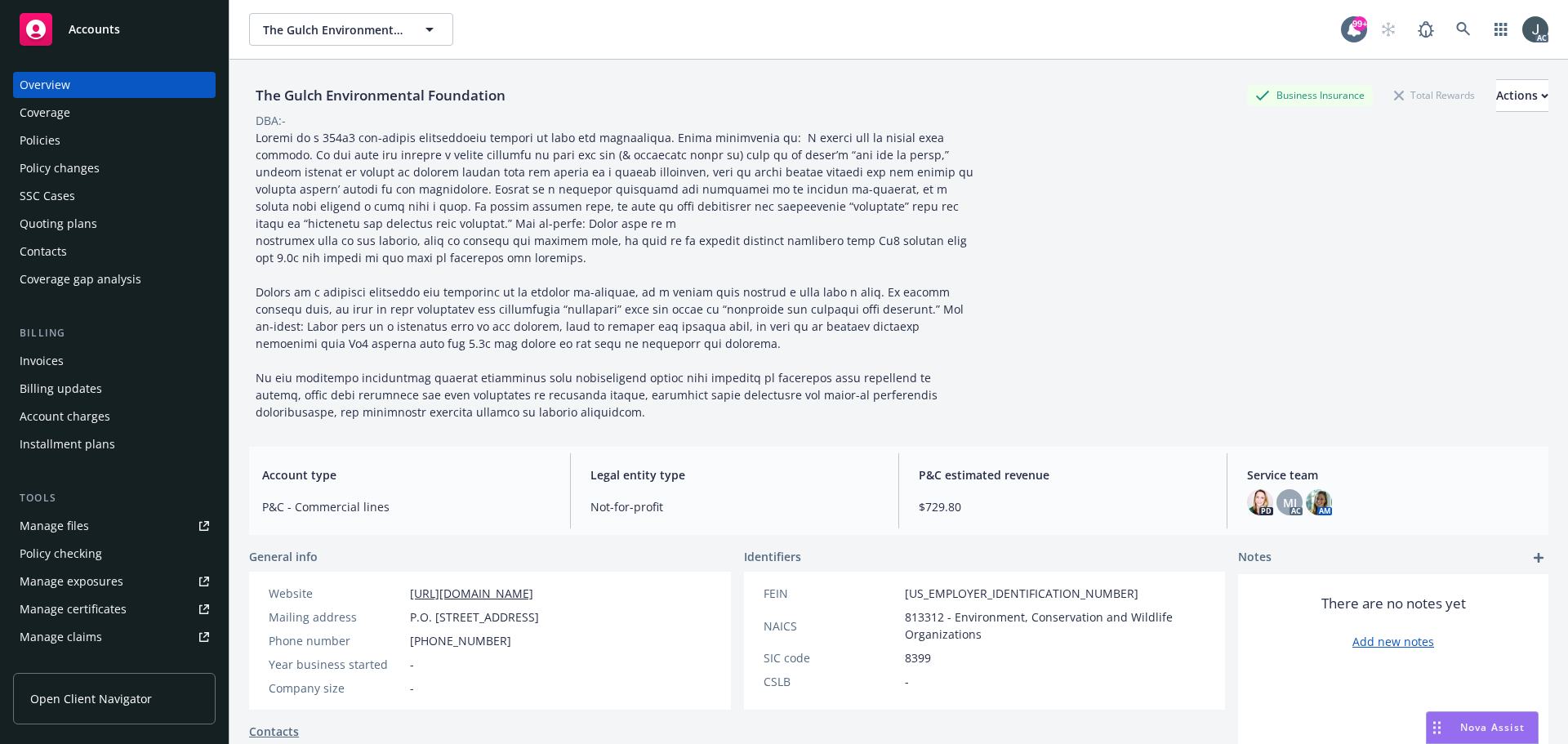
click at [284, 315] on span at bounding box center [615, 275] width 721 height 290
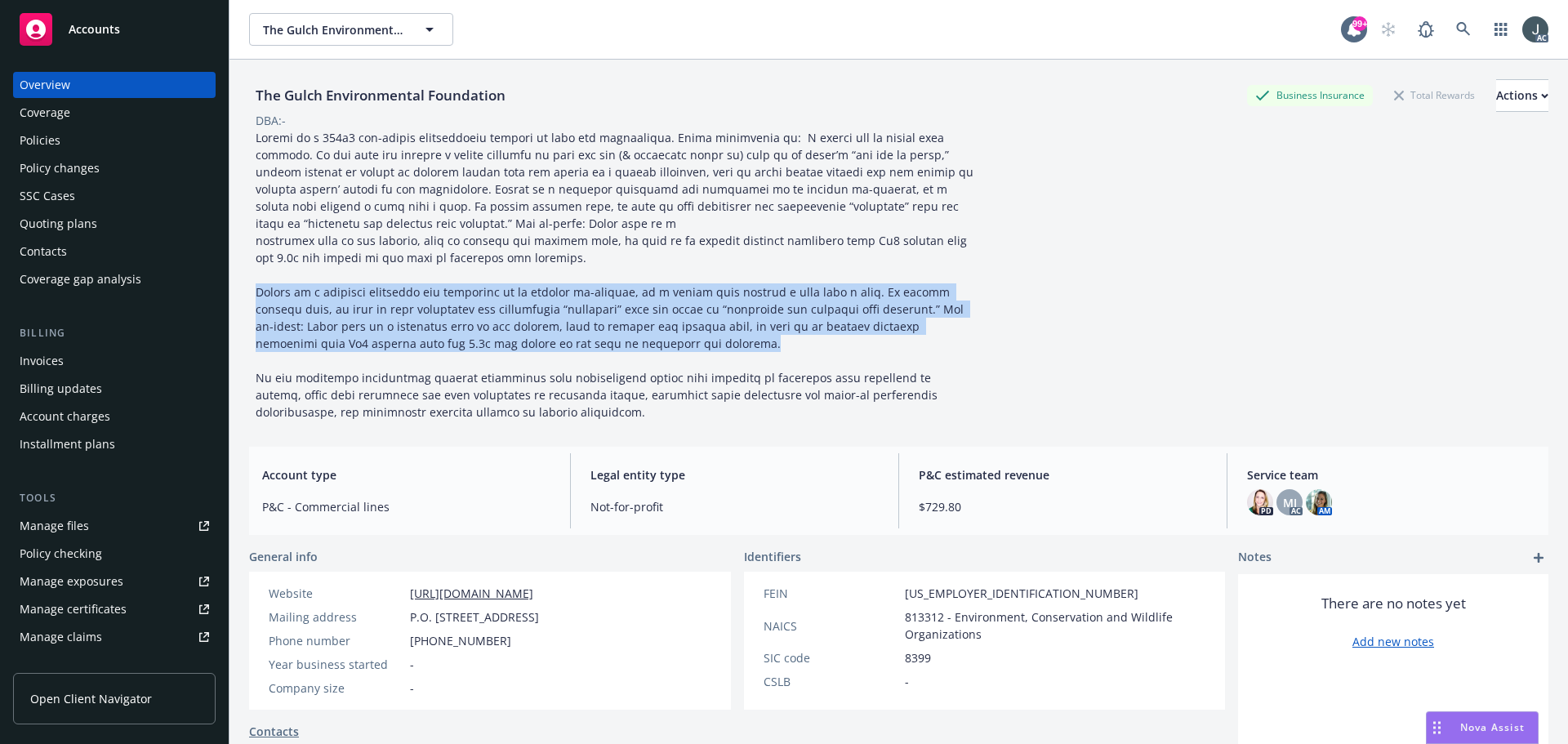
drag, startPoint x: 256, startPoint y: 287, endPoint x: 577, endPoint y: 343, distance: 325.8
click at [577, 343] on div at bounding box center [616, 275] width 735 height 291
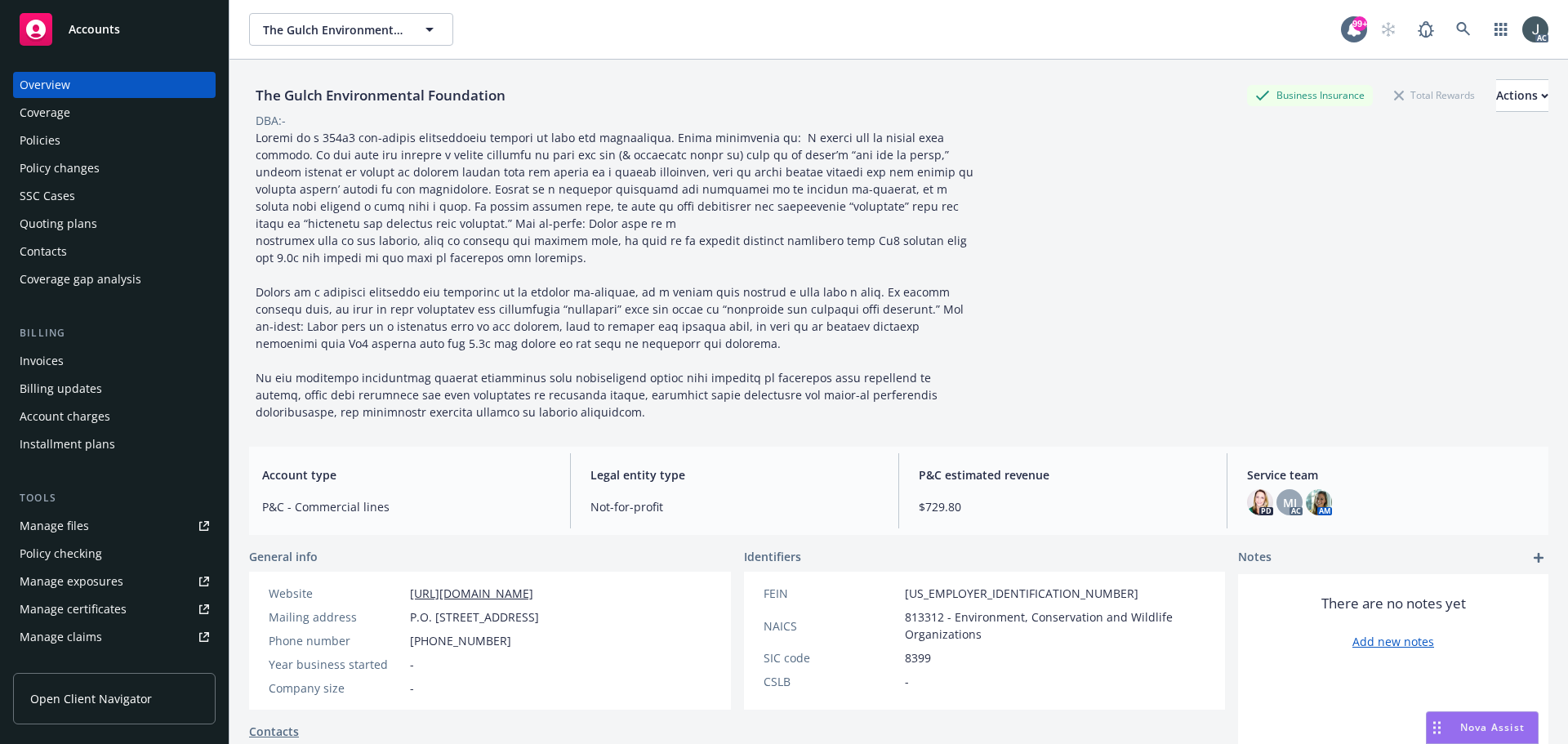
click at [311, 253] on span at bounding box center [615, 275] width 721 height 290
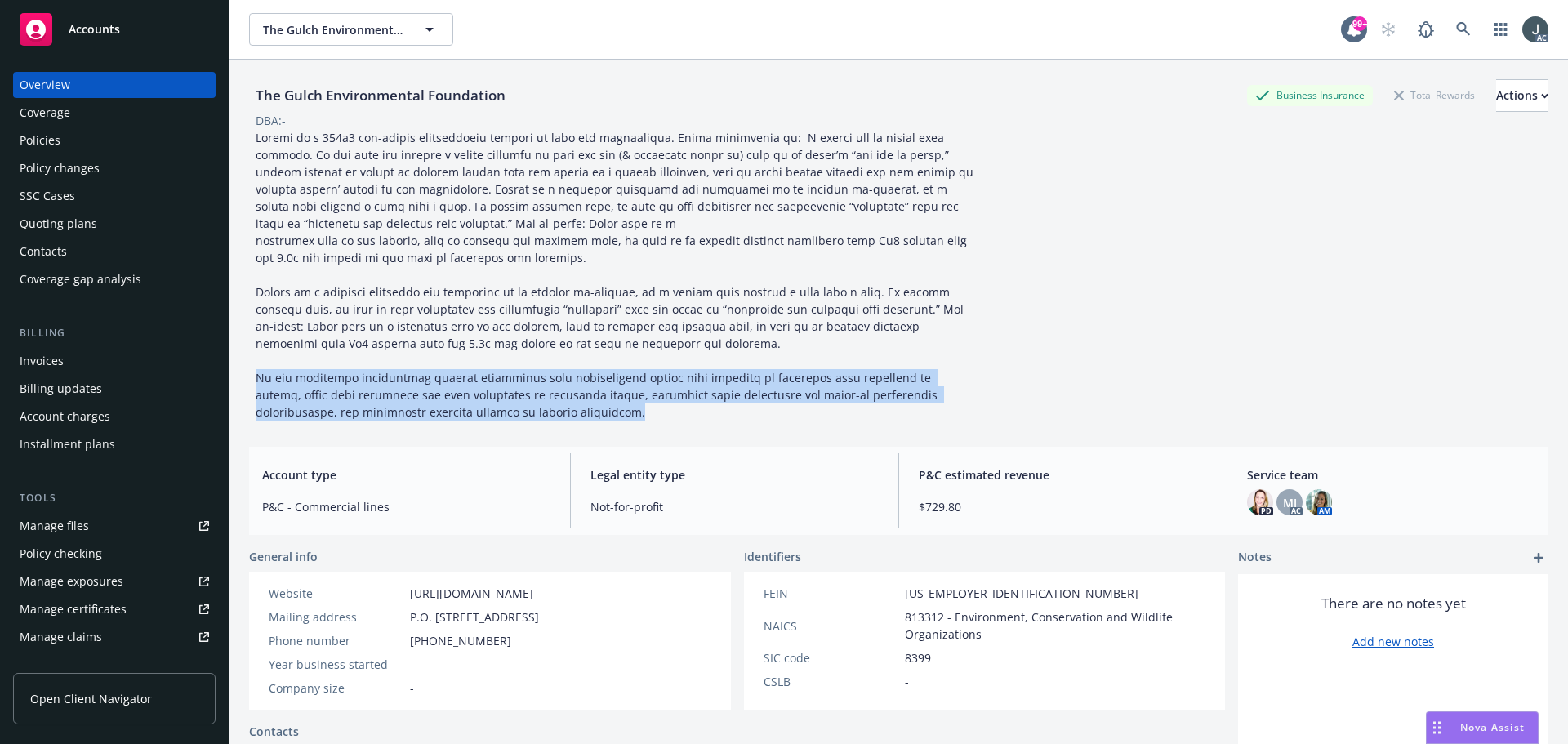
drag, startPoint x: 258, startPoint y: 371, endPoint x: 533, endPoint y: 415, distance: 278.5
click at [533, 415] on div at bounding box center [616, 275] width 735 height 291
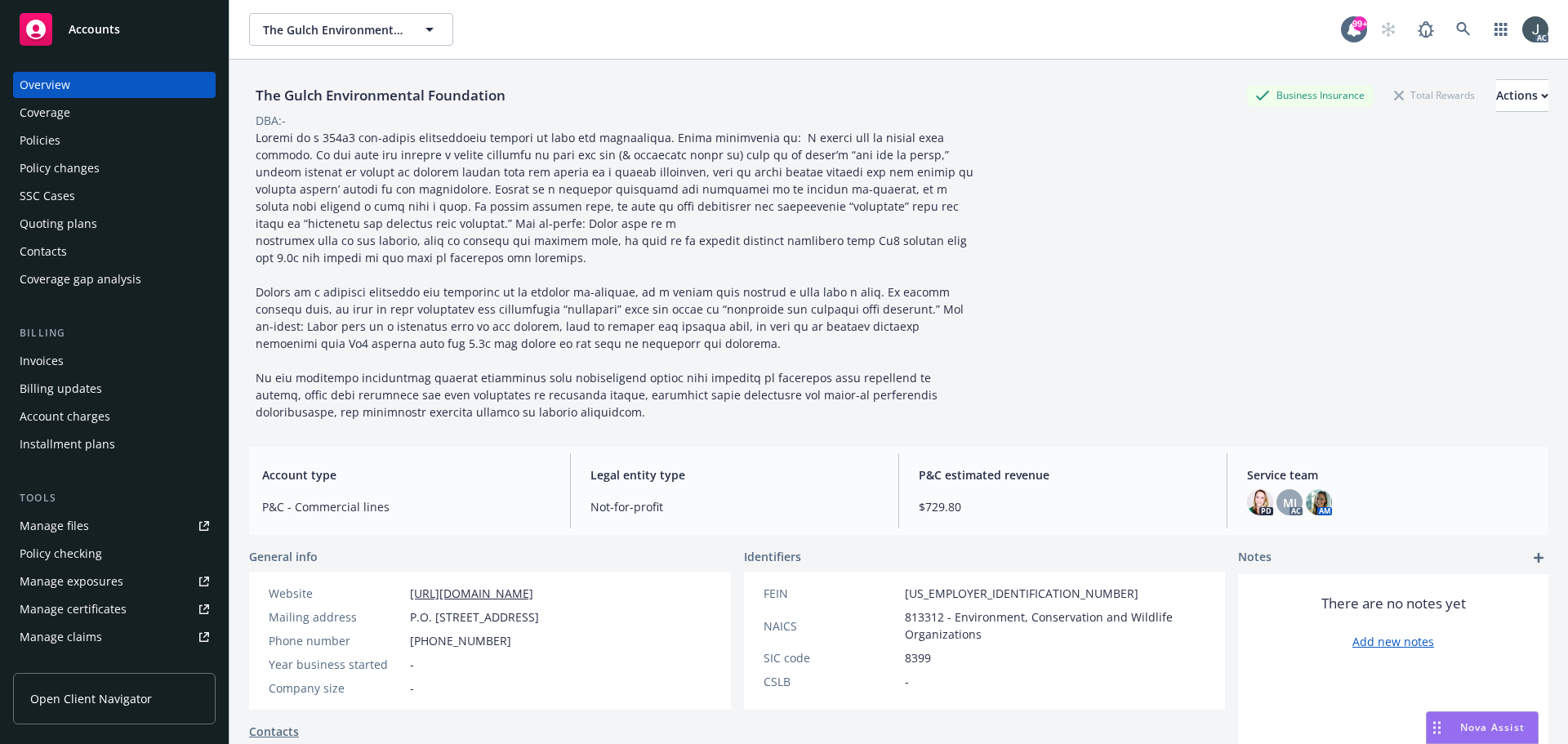
click at [570, 295] on span at bounding box center [615, 275] width 721 height 290
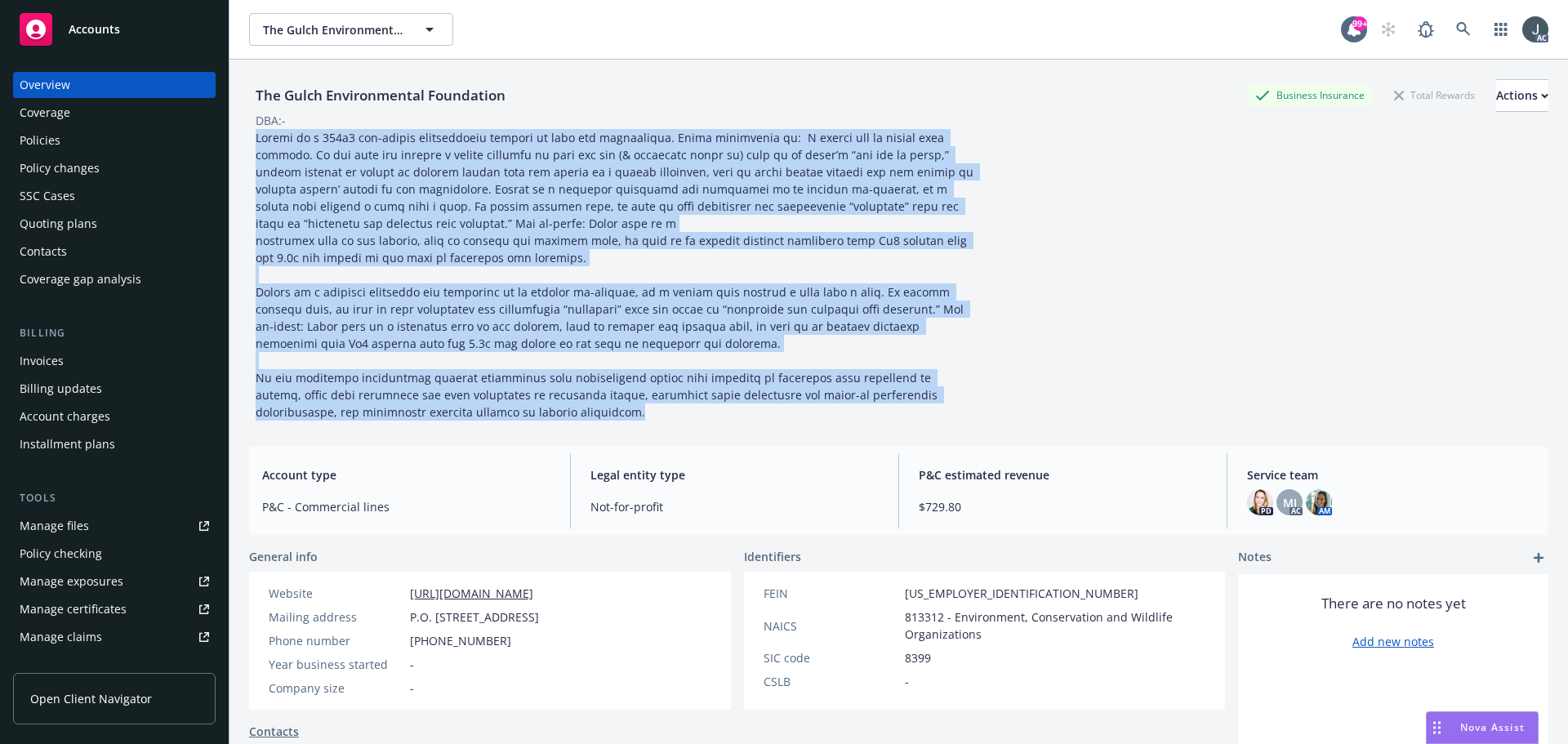
drag, startPoint x: 255, startPoint y: 137, endPoint x: 533, endPoint y: 420, distance: 396.7
click at [533, 420] on div "The Gulch Environmental Foundation Business Insurance Total Rewards Actions DBA…" at bounding box center [898, 245] width 1299 height 373
click at [477, 277] on div at bounding box center [616, 275] width 735 height 291
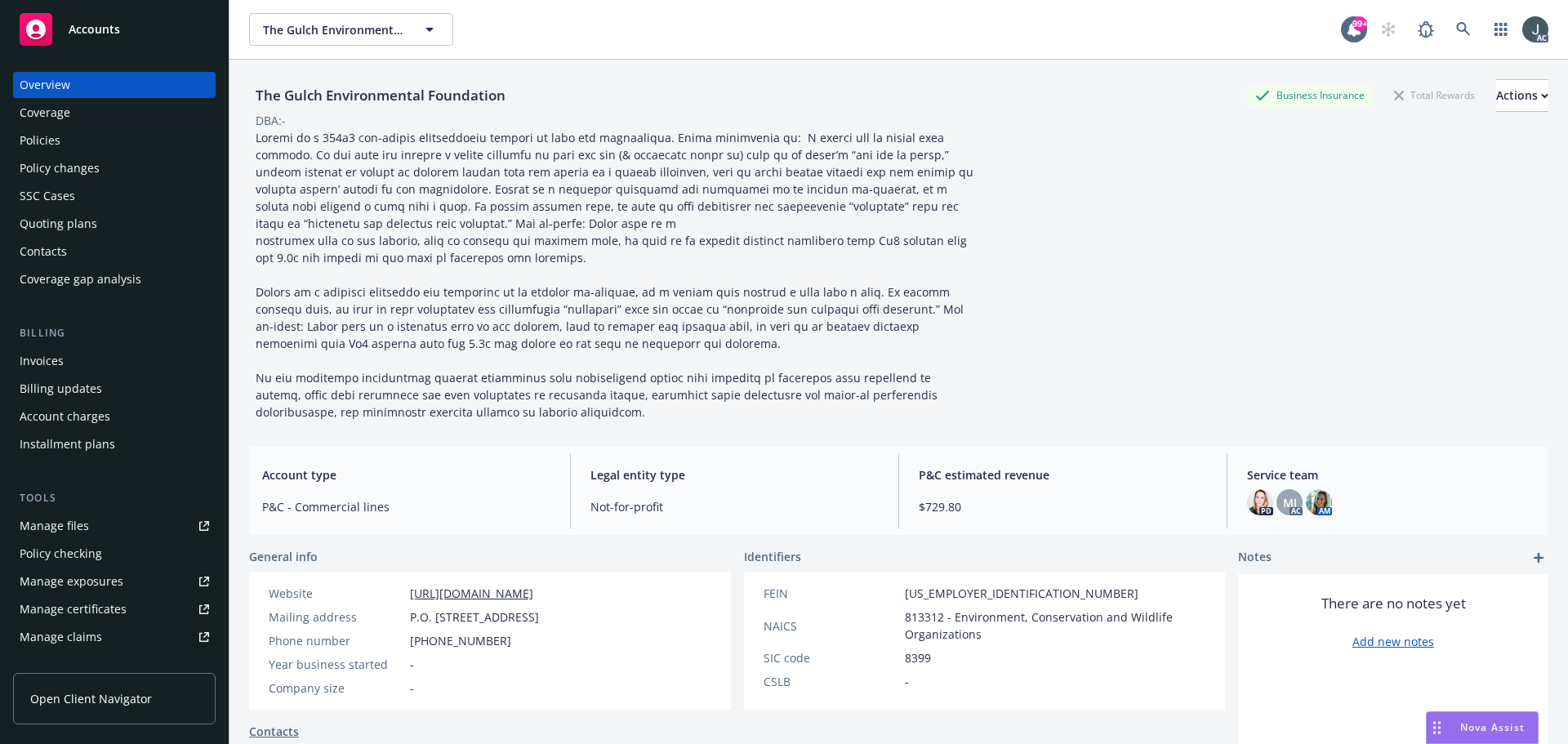
click at [78, 559] on div "Policy checking" at bounding box center [60, 553] width 82 height 26
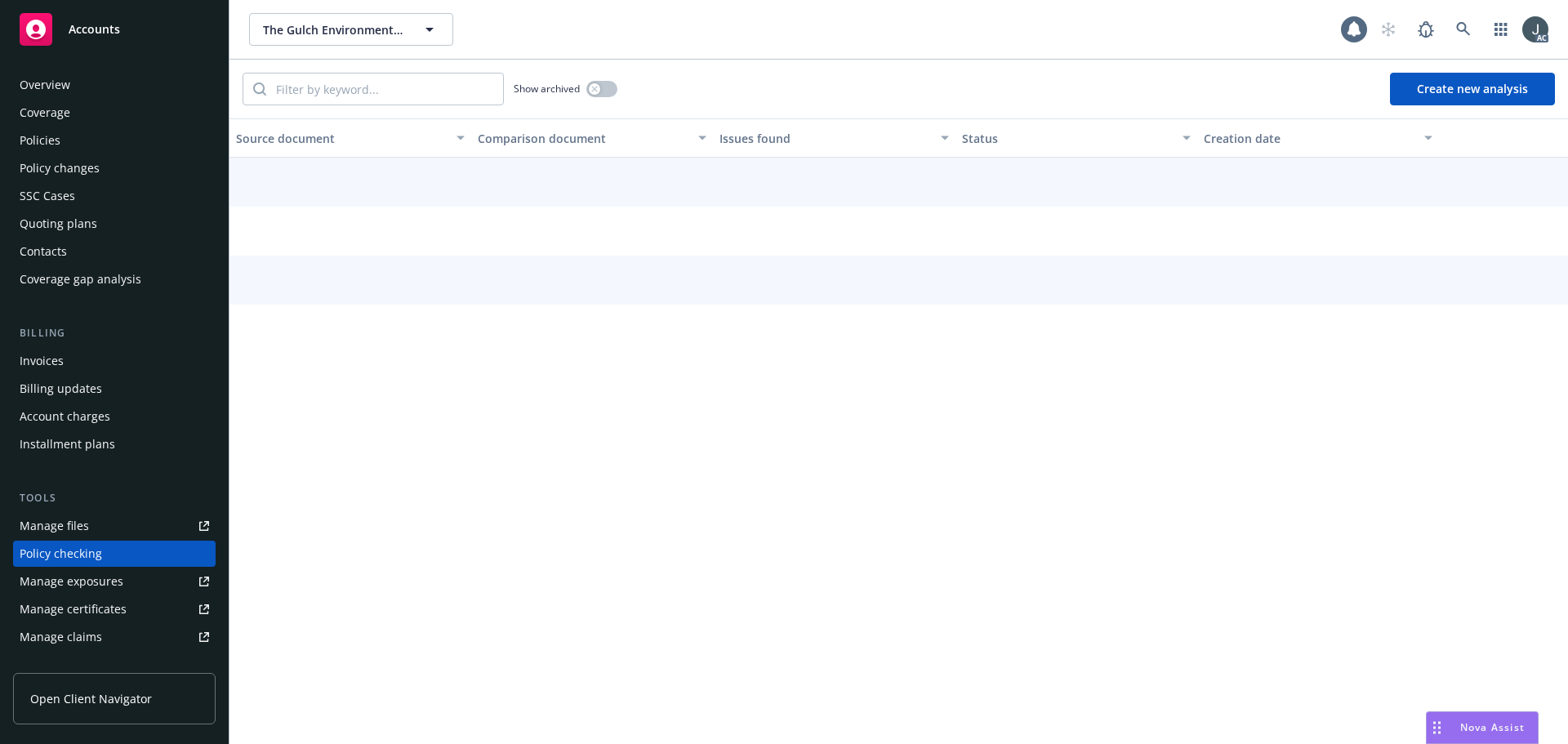
scroll to position [156, 0]
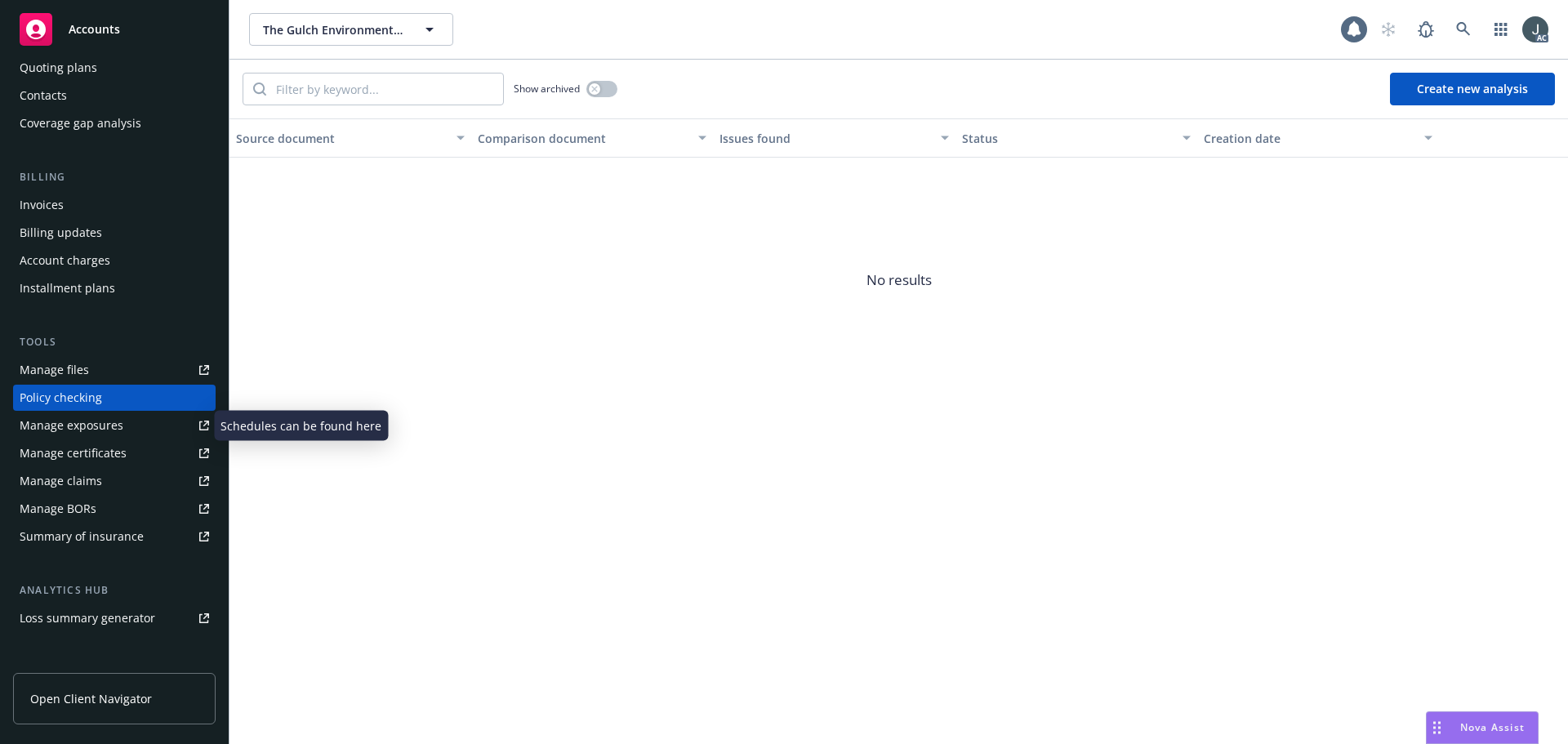
click at [105, 433] on div "Manage exposures" at bounding box center [71, 425] width 104 height 26
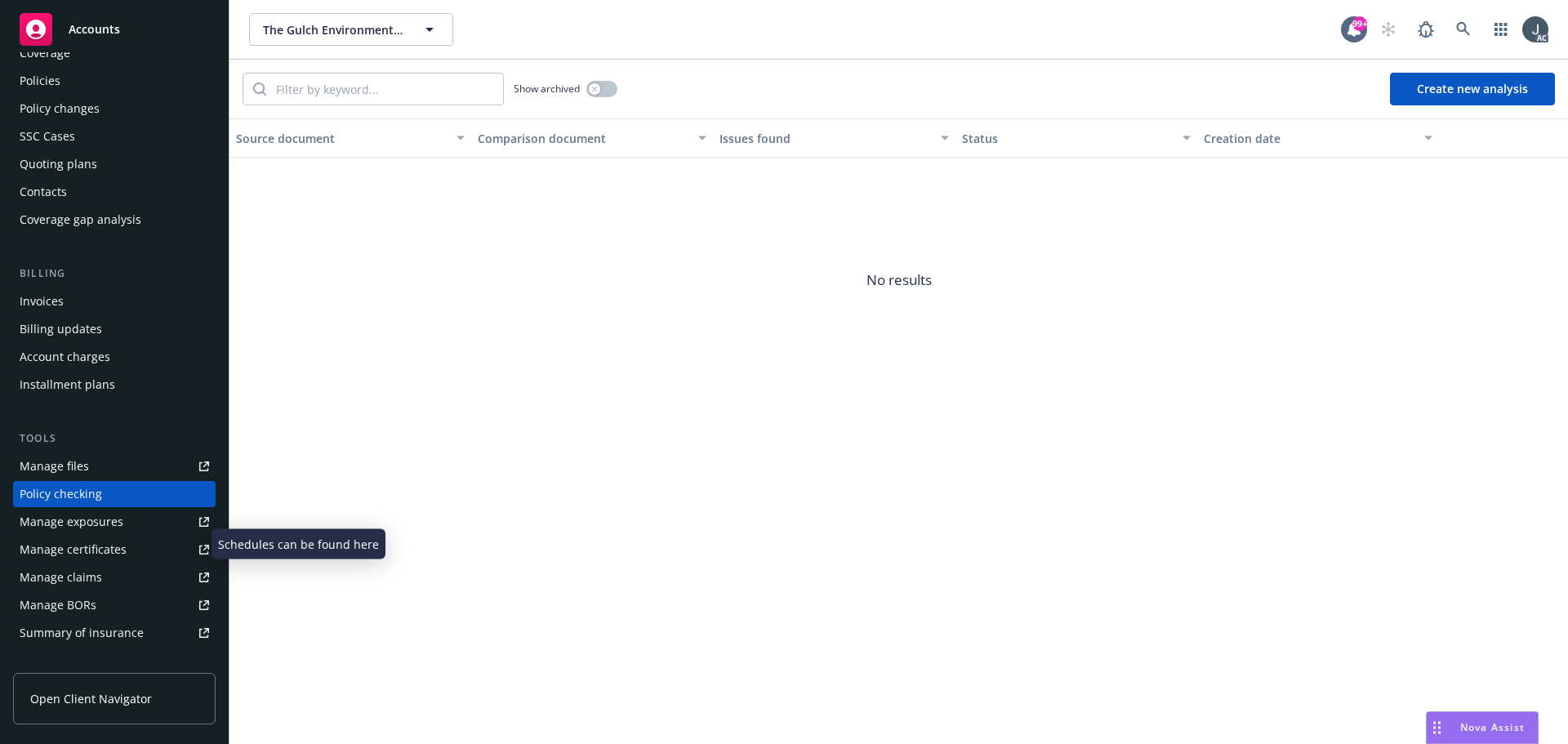
scroll to position [0, 0]
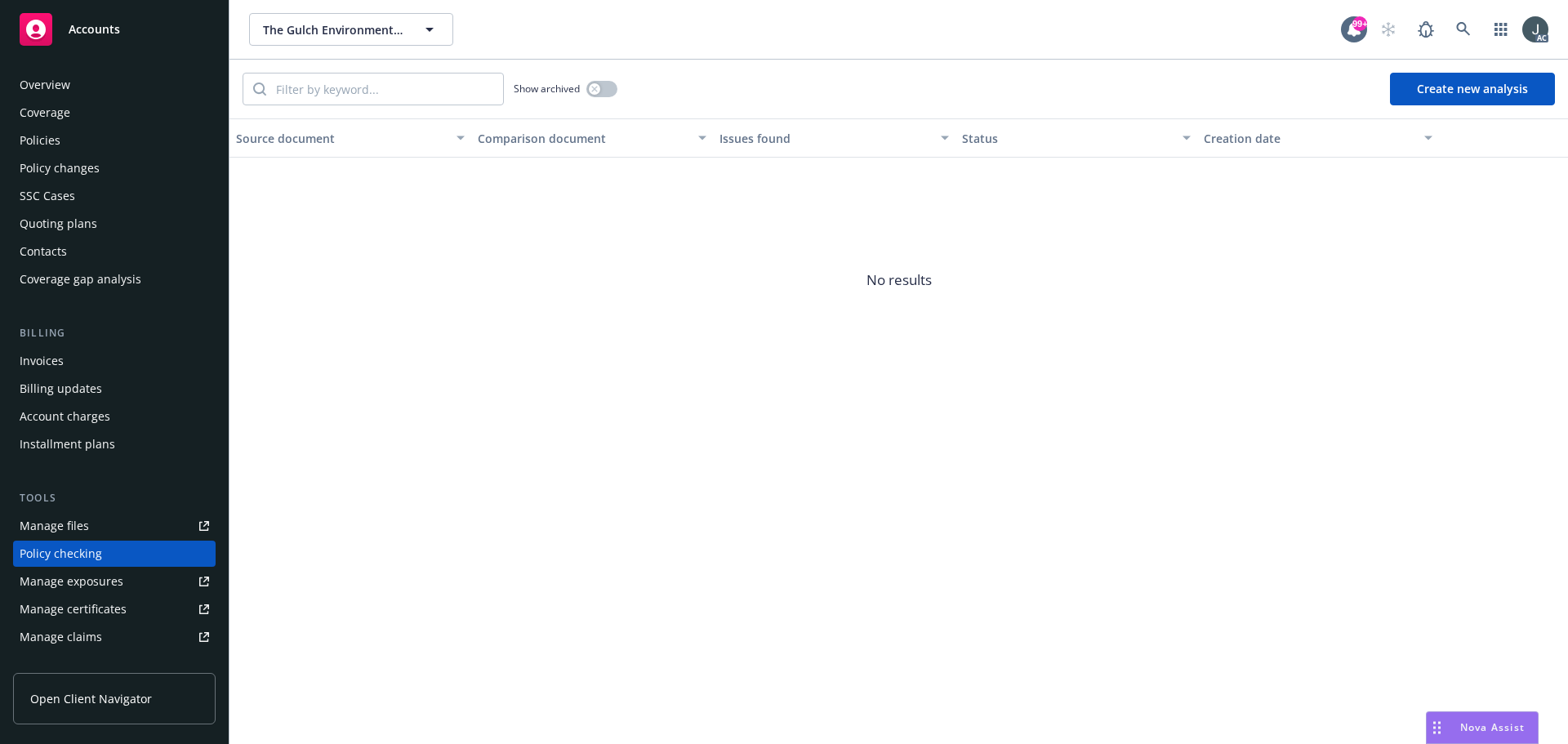
click at [64, 90] on div "Overview" at bounding box center [45, 84] width 50 height 26
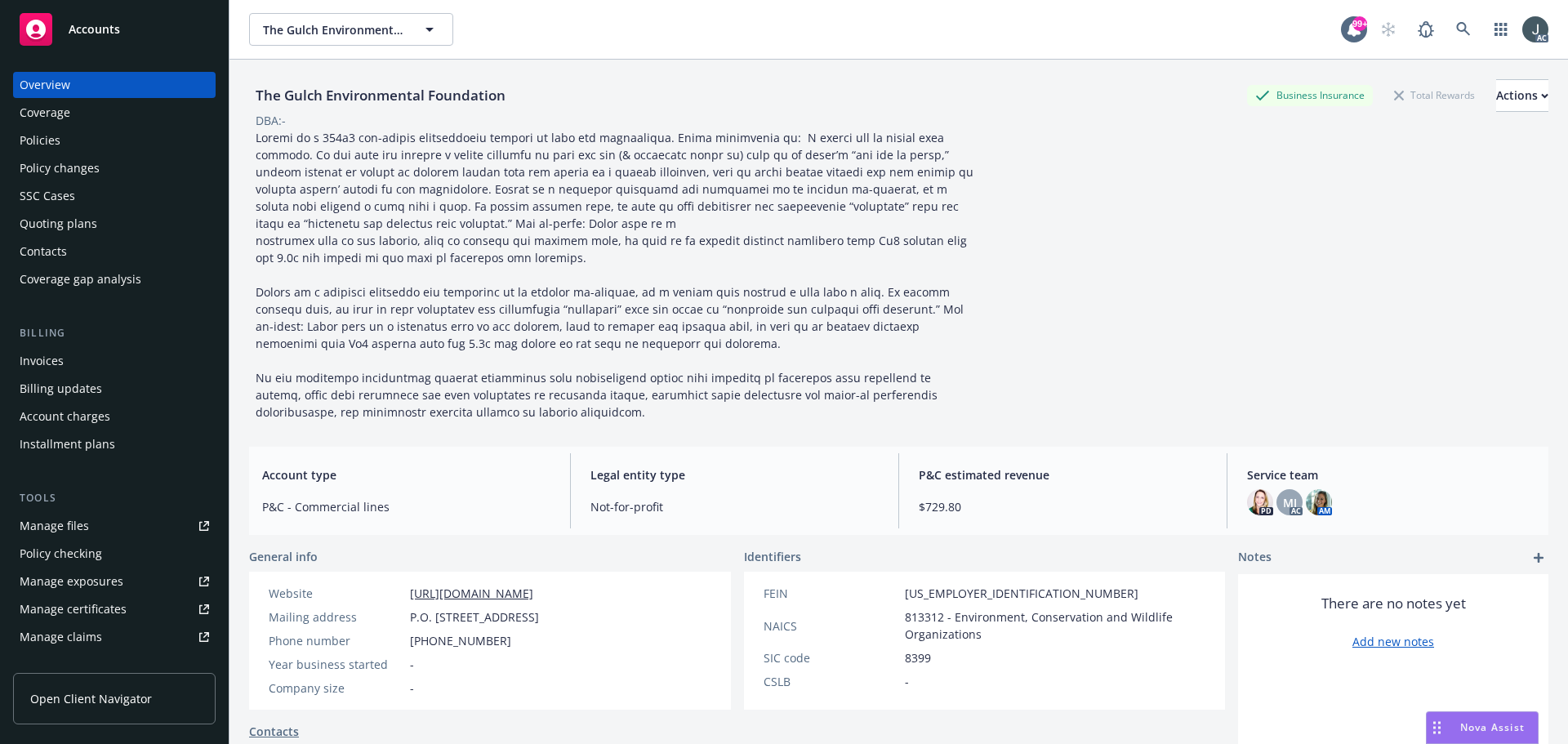
click at [66, 144] on div "Policies" at bounding box center [114, 140] width 189 height 26
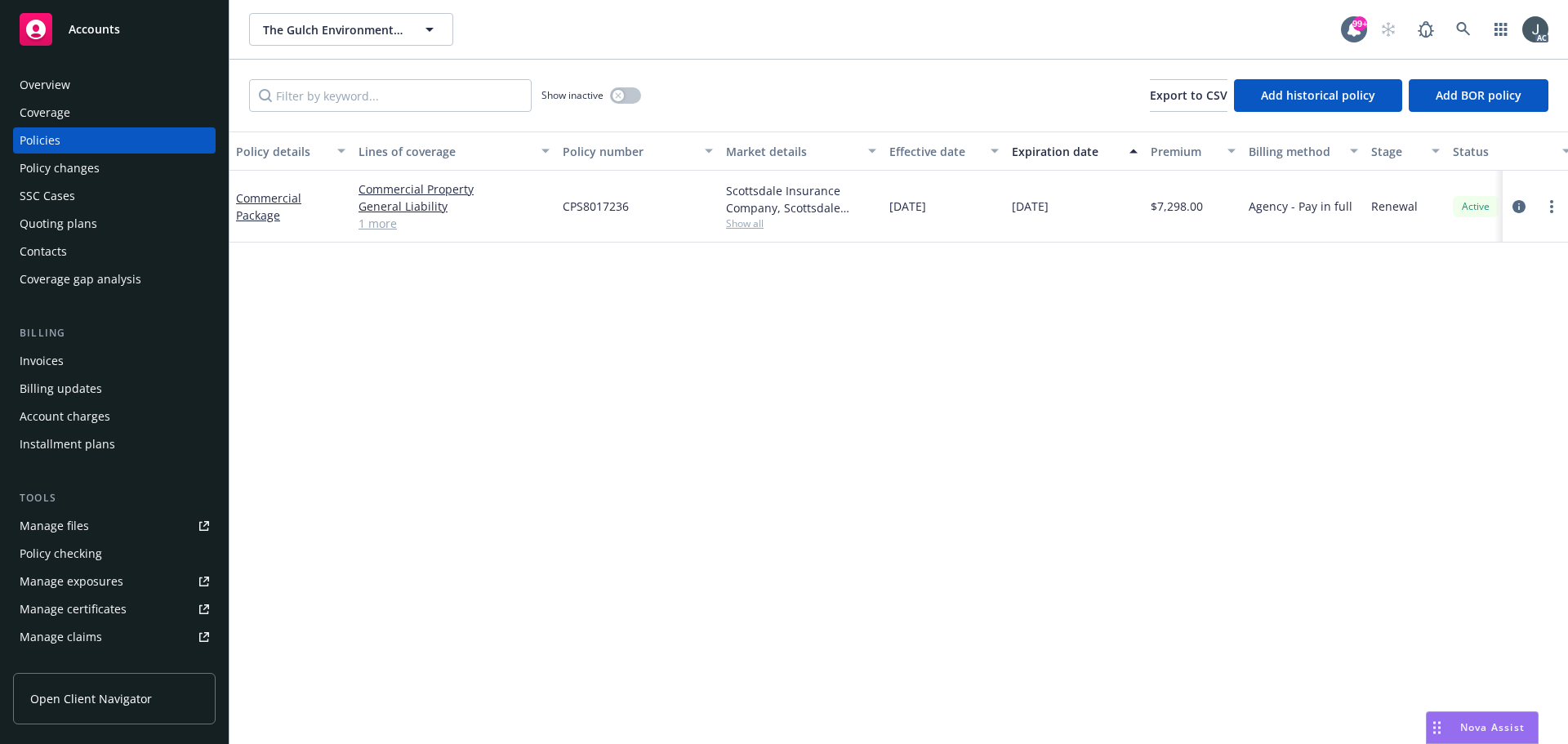
click at [593, 205] on span "CPS8017236" at bounding box center [596, 207] width 66 height 17
click at [762, 219] on span "Show all" at bounding box center [800, 223] width 150 height 14
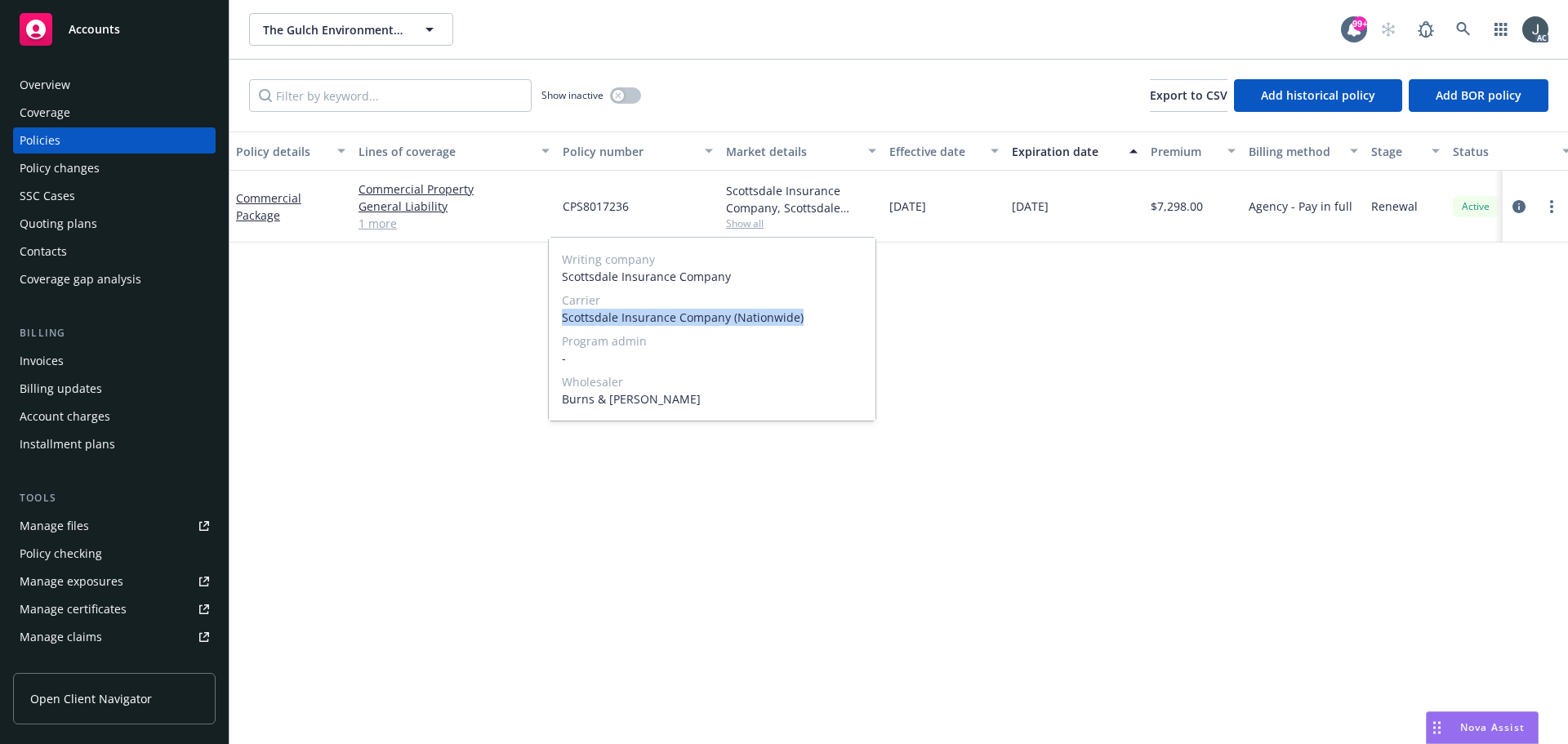
drag, startPoint x: 564, startPoint y: 317, endPoint x: 816, endPoint y: 318, distance: 252.0
click at [816, 318] on span "Scottsdale Insurance Company (Nationwide)" at bounding box center [712, 317] width 301 height 17
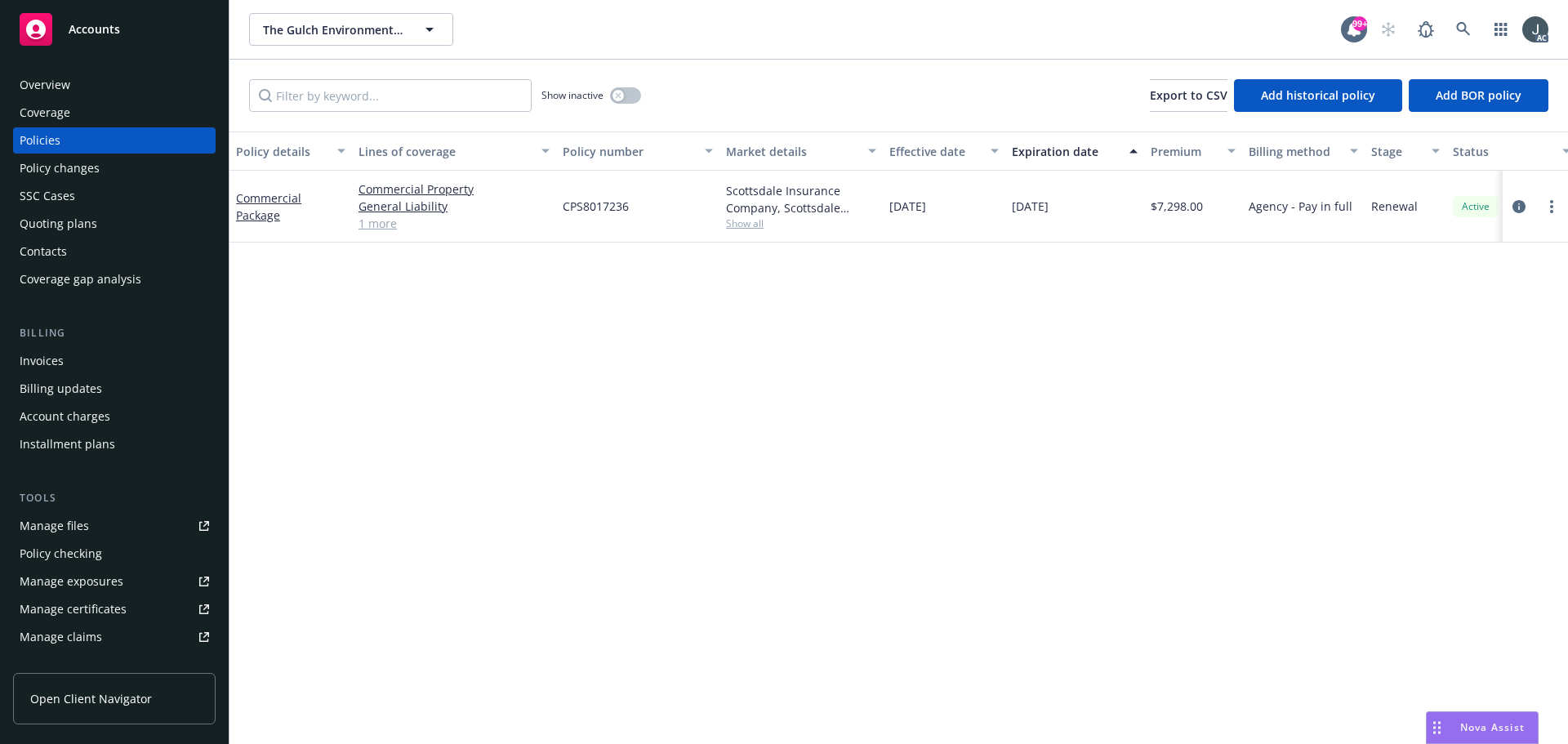
click at [966, 275] on div "Policy details Lines of coverage Policy number Market details Effective date Ex…" at bounding box center [898, 437] width 1338 height 612
drag, startPoint x: 891, startPoint y: 206, endPoint x: 960, endPoint y: 209, distance: 69.1
click at [960, 209] on div "[DATE]" at bounding box center [944, 207] width 122 height 72
click at [1177, 209] on span "$7,298.00" at bounding box center [1177, 207] width 52 height 17
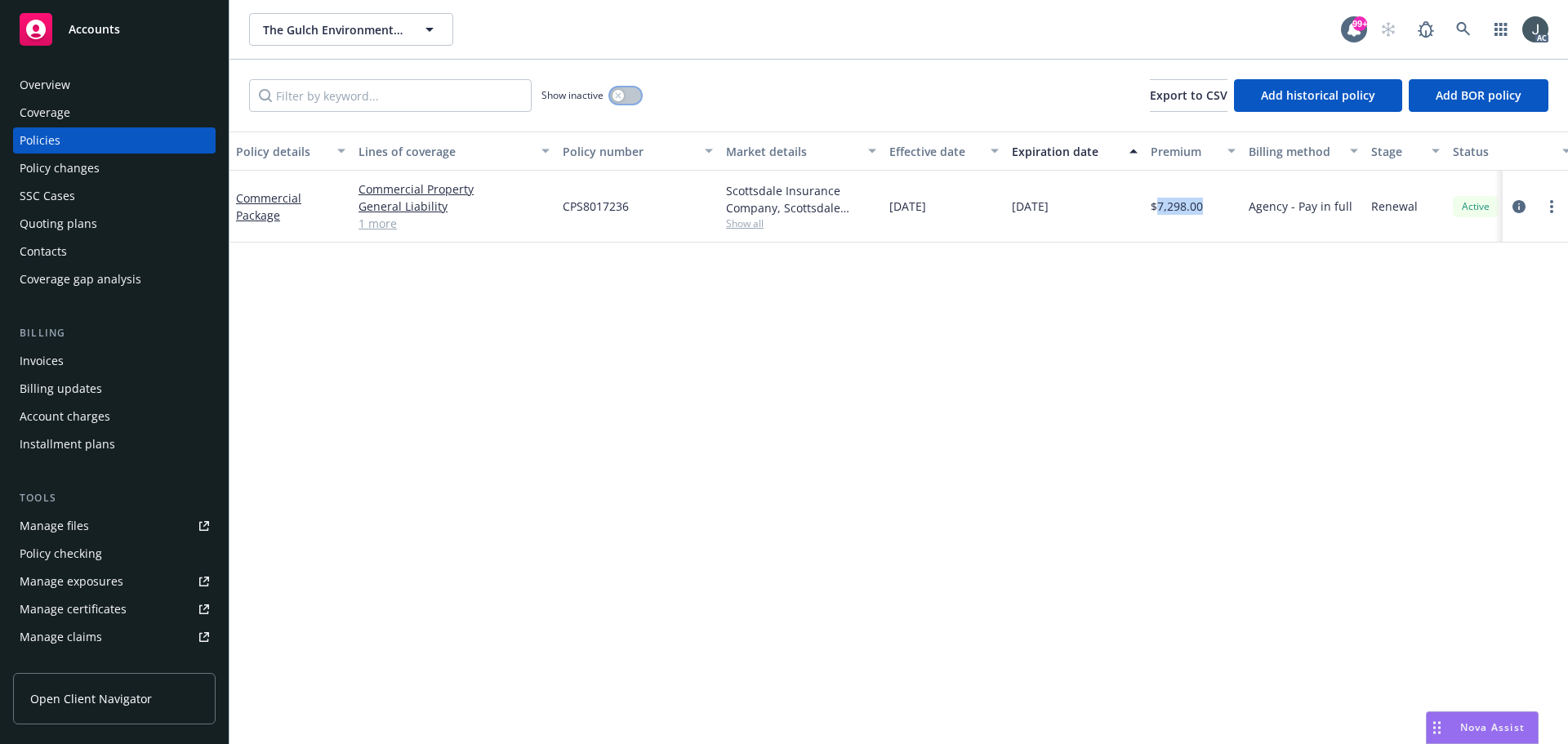
click at [626, 91] on button "button" at bounding box center [626, 95] width 31 height 16
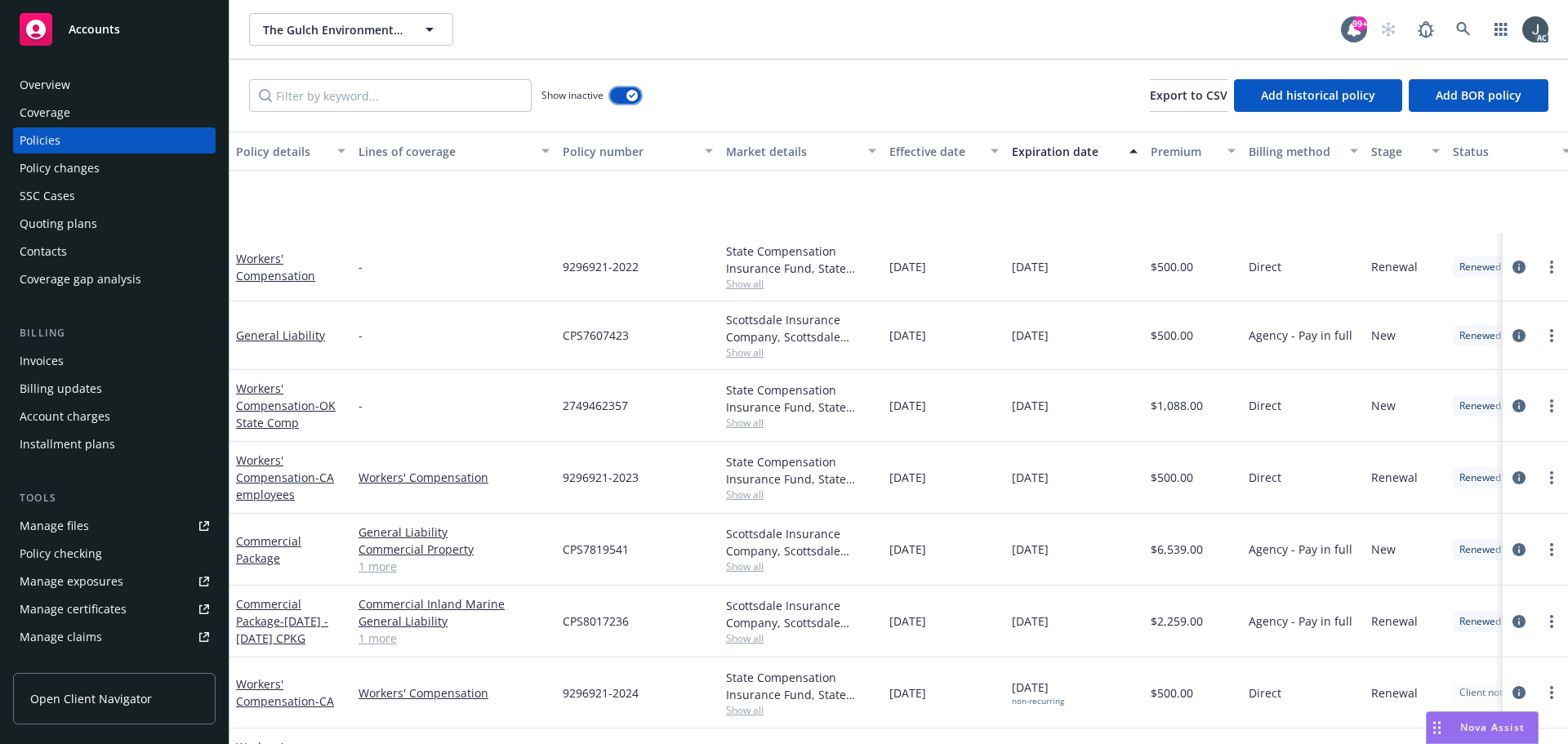
scroll to position [209, 0]
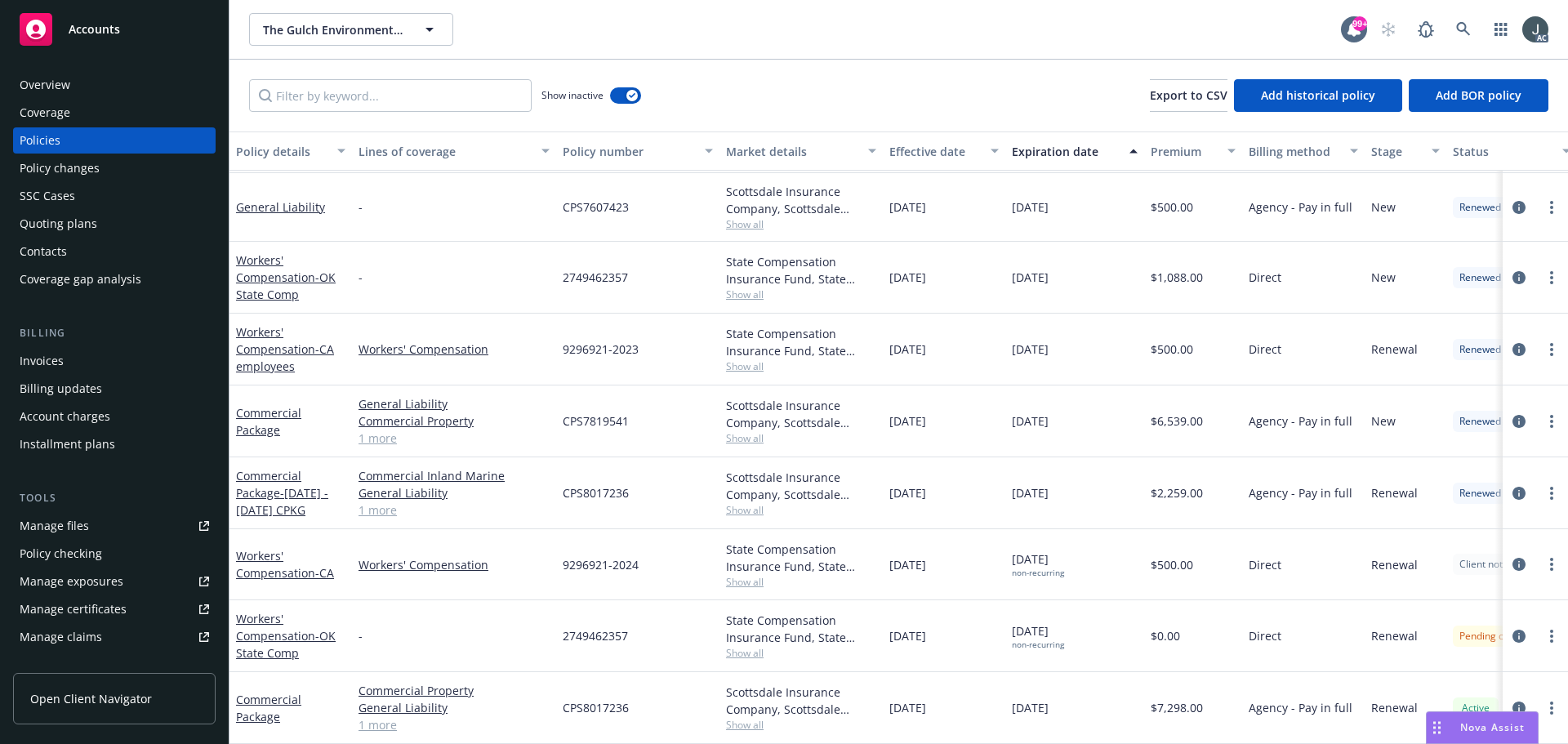
drag, startPoint x: 897, startPoint y: 482, endPoint x: 1073, endPoint y: 483, distance: 176.0
click at [1073, 483] on div "Commercial Package - 6/21/2024 - 10/1/2024 CPKG Commercial Inland Marine Genera…" at bounding box center [1017, 493] width 1576 height 72
click at [378, 501] on link "1 more" at bounding box center [453, 510] width 191 height 17
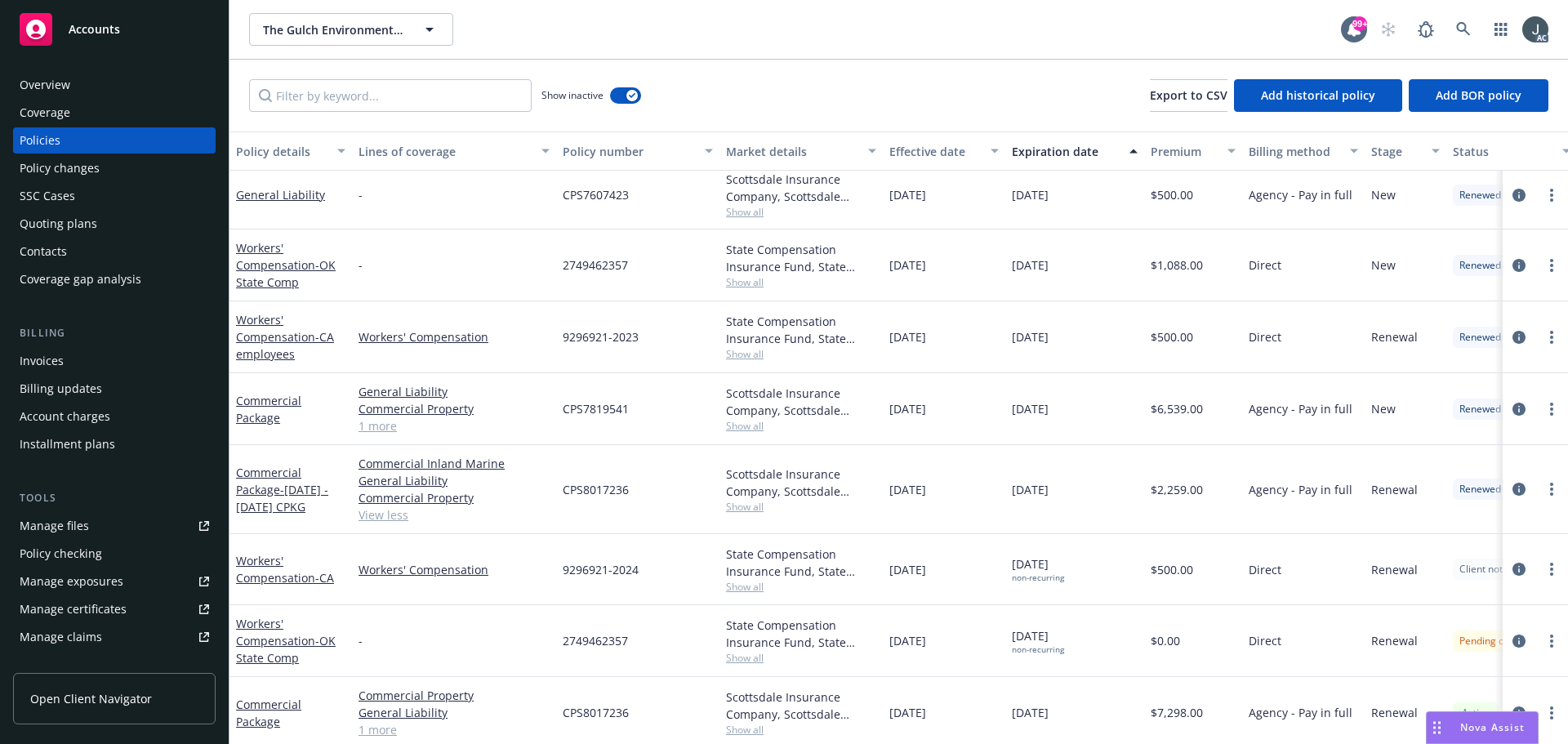
click at [591, 489] on span "CPS8017236" at bounding box center [596, 490] width 66 height 17
click at [753, 506] on span "Show all" at bounding box center [800, 506] width 150 height 14
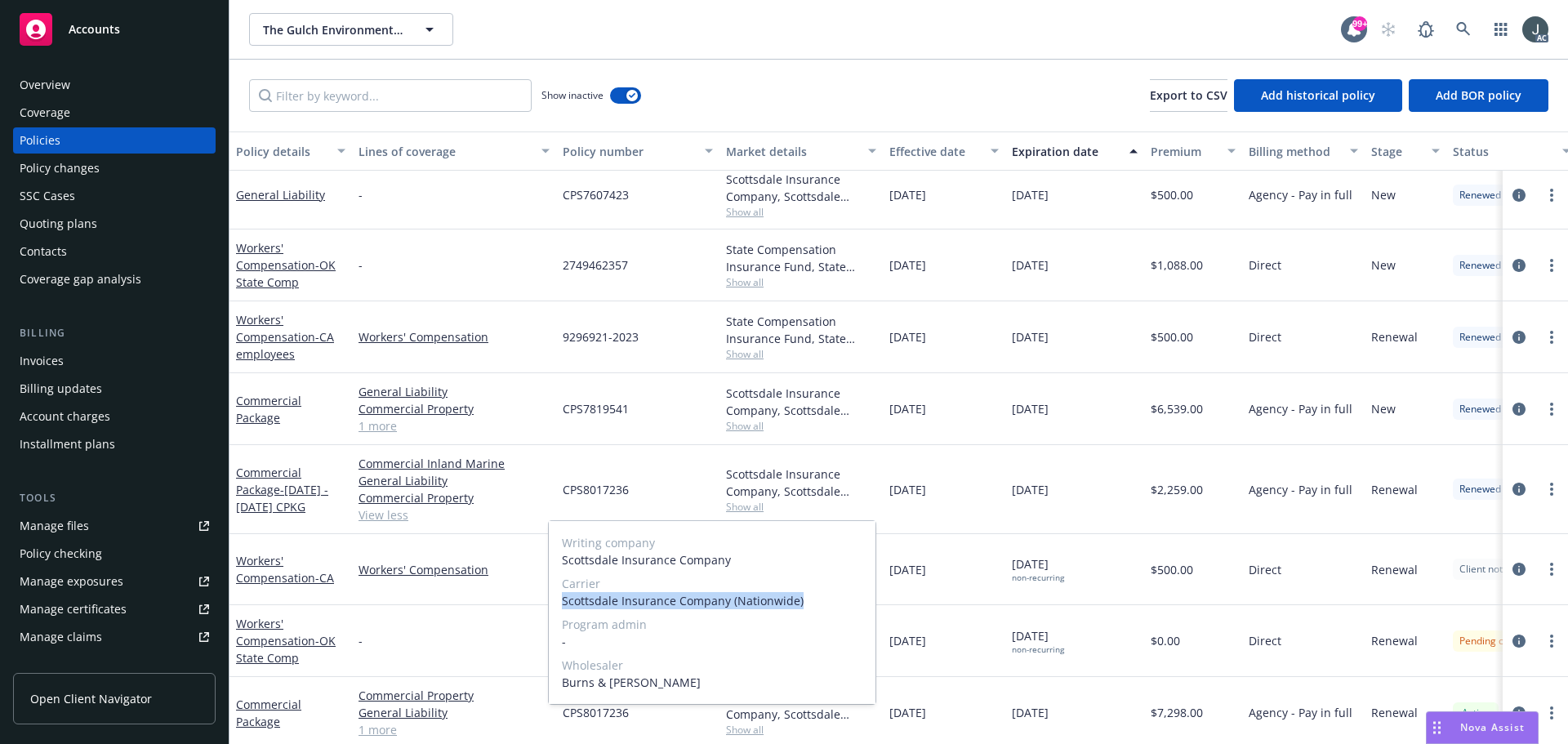
drag, startPoint x: 560, startPoint y: 602, endPoint x: 806, endPoint y: 602, distance: 246.0
click at [806, 602] on div "Writing company Scottsdale Insurance Company Carrier Scottsdale Insurance Compa…" at bounding box center [711, 612] width 327 height 182
drag, startPoint x: 867, startPoint y: 533, endPoint x: 886, endPoint y: 528, distance: 19.6
click at [867, 533] on div "Writing company Scottsdale Insurance Company Carrier Scottsdale Insurance Compa…" at bounding box center [711, 612] width 327 height 182
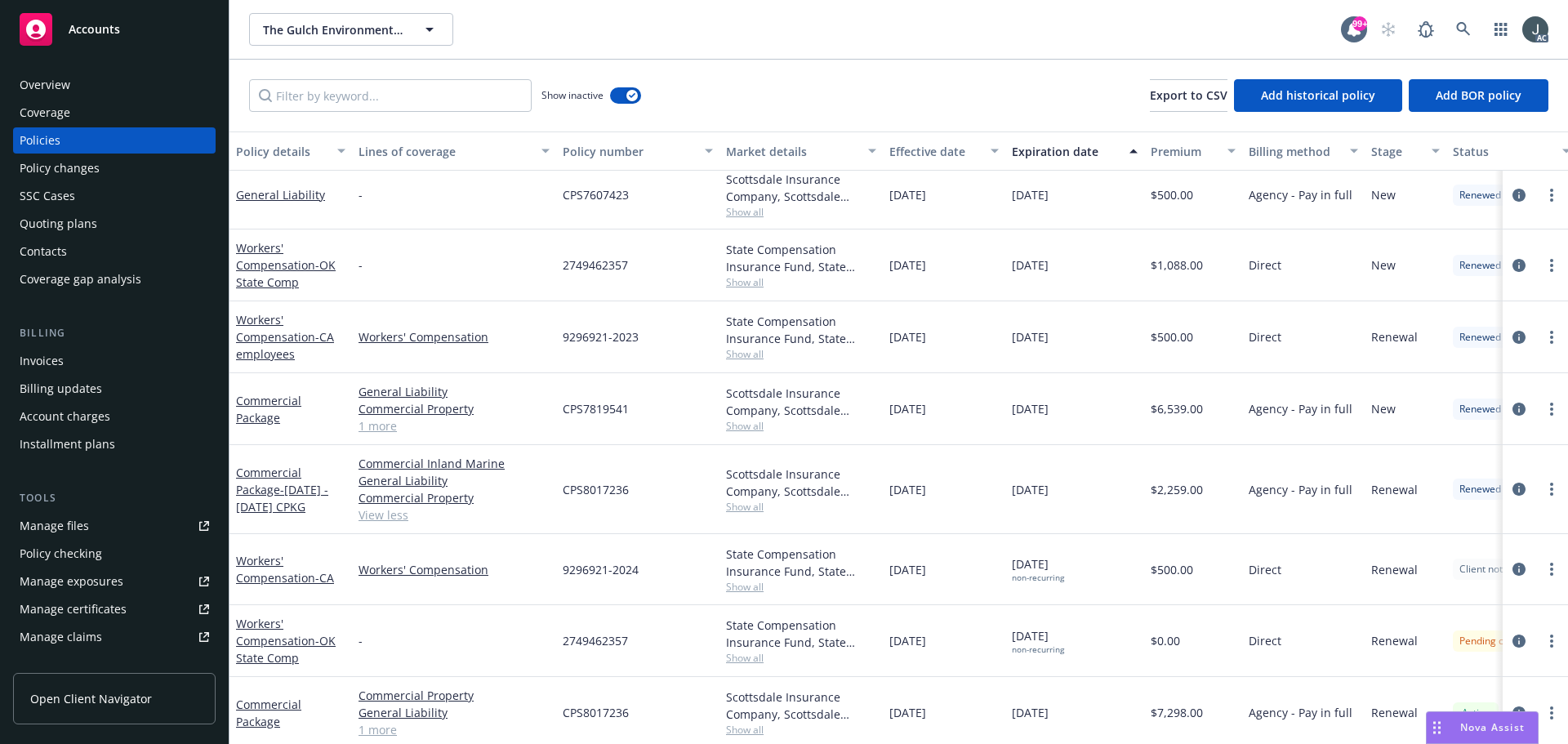
drag, startPoint x: 896, startPoint y: 492, endPoint x: 981, endPoint y: 493, distance: 85.0
click at [981, 493] on div "06/21/2024" at bounding box center [944, 490] width 122 height 89
drag, startPoint x: 1012, startPoint y: 494, endPoint x: 1098, endPoint y: 496, distance: 86.0
click at [1098, 496] on div "[DATE]" at bounding box center [1074, 490] width 139 height 89
click at [1175, 490] on span "$2,259.00" at bounding box center [1177, 490] width 52 height 17
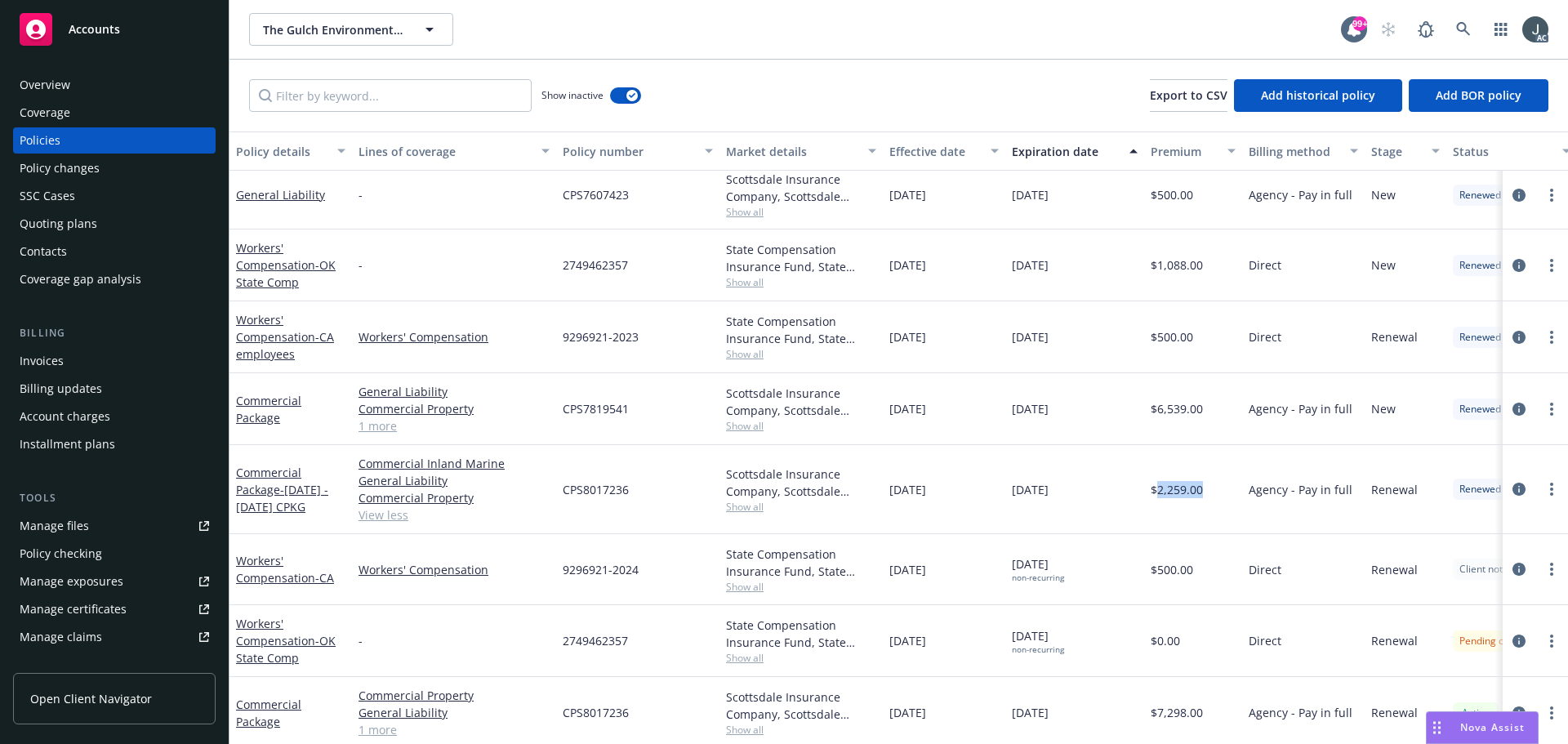
click at [1175, 490] on span "$2,259.00" at bounding box center [1177, 490] width 52 height 17
click at [578, 405] on span "CPS7819541" at bounding box center [596, 408] width 66 height 17
click at [756, 423] on span "Show all" at bounding box center [800, 426] width 150 height 14
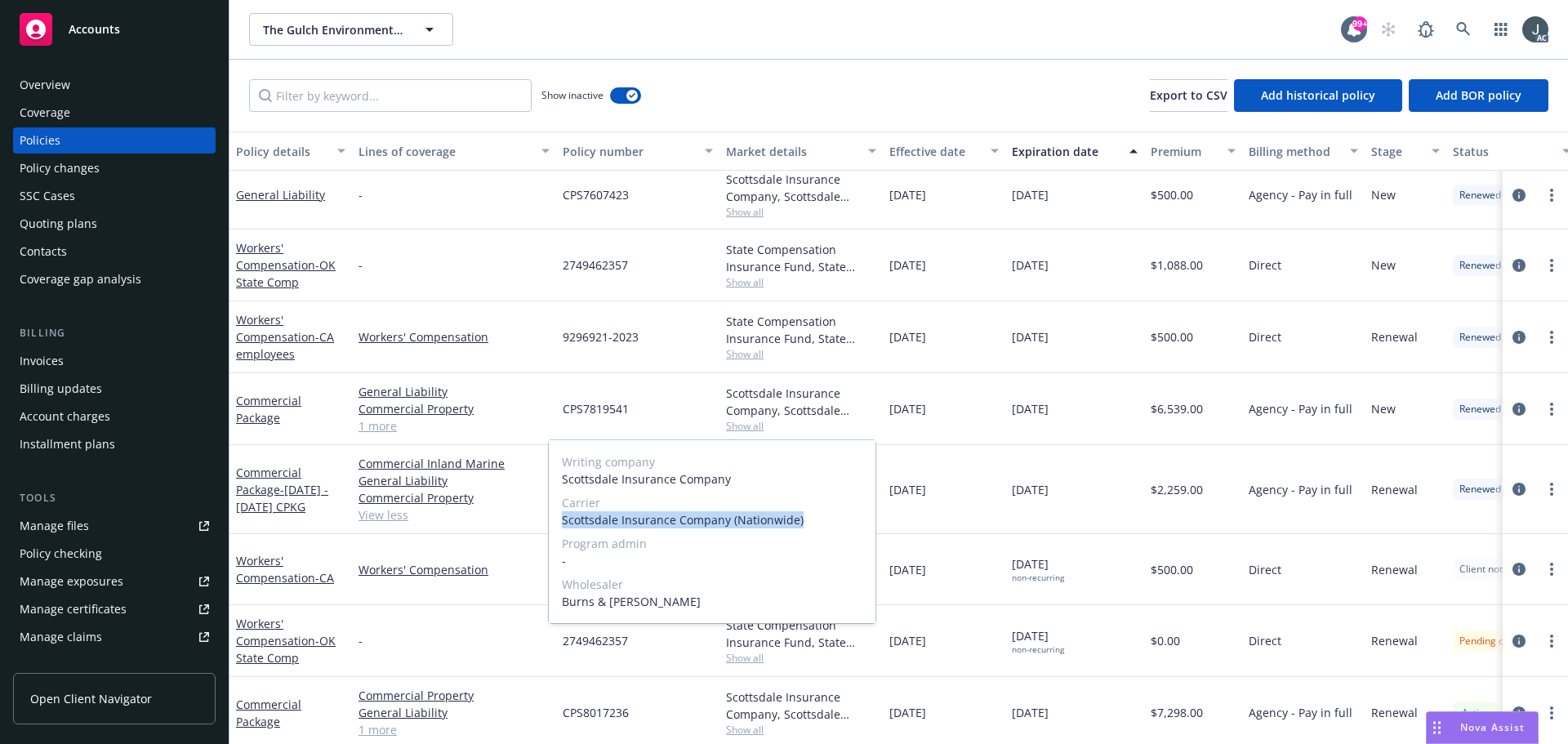
drag, startPoint x: 563, startPoint y: 517, endPoint x: 797, endPoint y: 518, distance: 234.0
click at [797, 518] on span "Scottsdale Insurance Company (Nationwide)" at bounding box center [712, 520] width 301 height 17
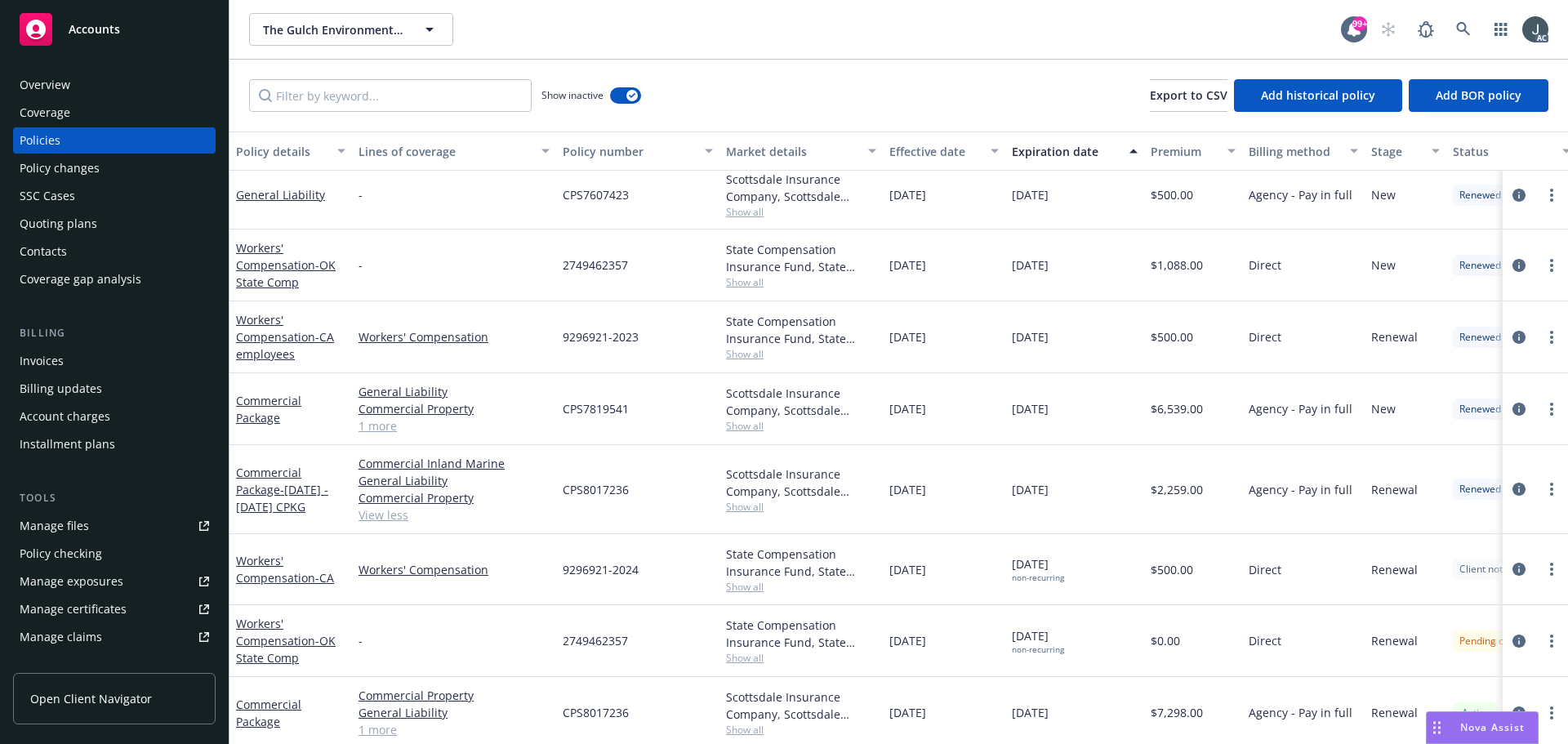
click at [1072, 398] on div "06/21/2024" at bounding box center [1074, 409] width 139 height 72
drag, startPoint x: 891, startPoint y: 408, endPoint x: 950, endPoint y: 413, distance: 59.2
click at [950, 413] on div "06/21/2023" at bounding box center [944, 409] width 122 height 72
click at [1177, 412] on span "$6,539.00" at bounding box center [1177, 408] width 52 height 17
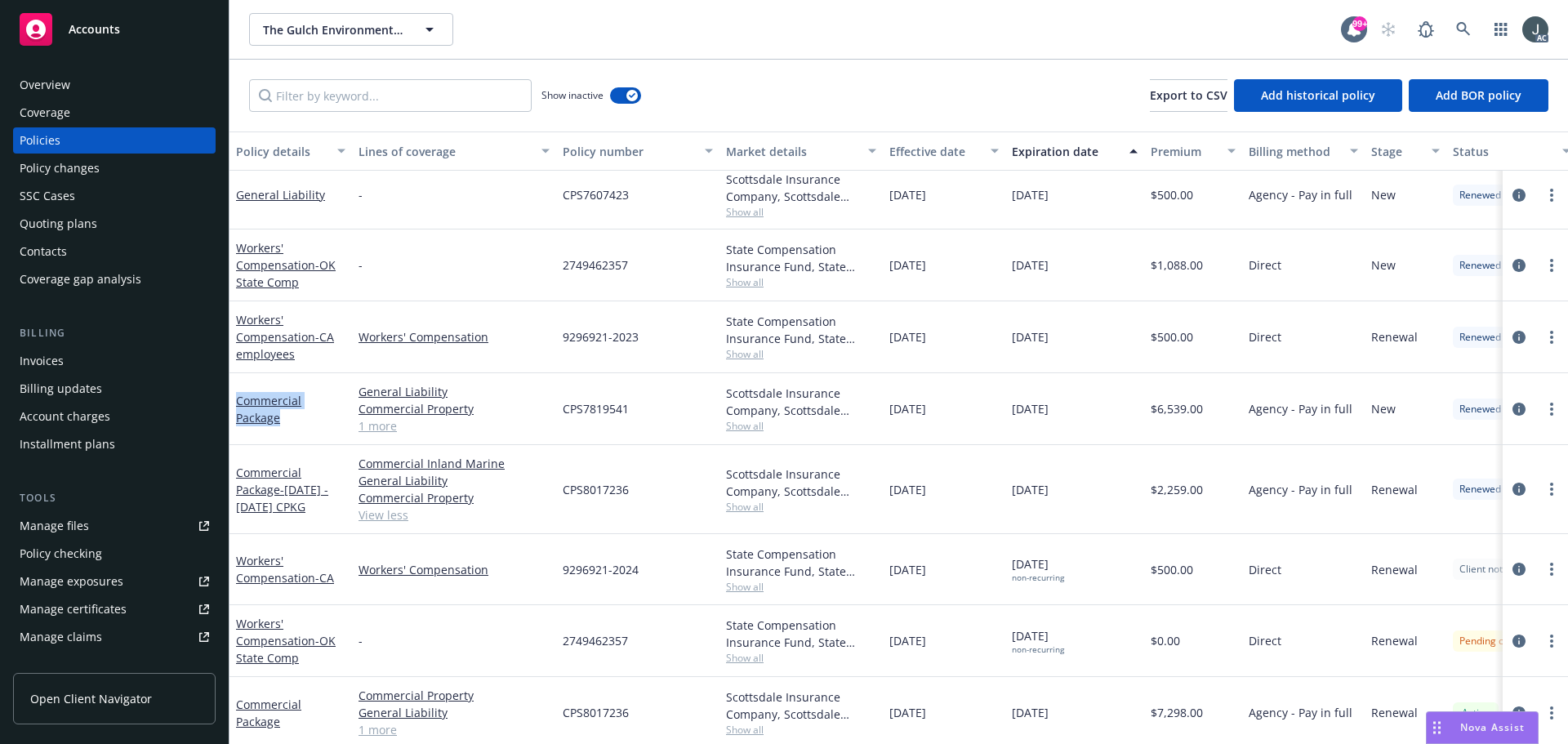
drag, startPoint x: 296, startPoint y: 427, endPoint x: 234, endPoint y: 394, distance: 70.2
click at [234, 394] on div "Commercial Package" at bounding box center [290, 409] width 122 height 72
click at [365, 86] on input "Filter by keyword..." at bounding box center [390, 96] width 282 height 33
paste input "Commercial Package"
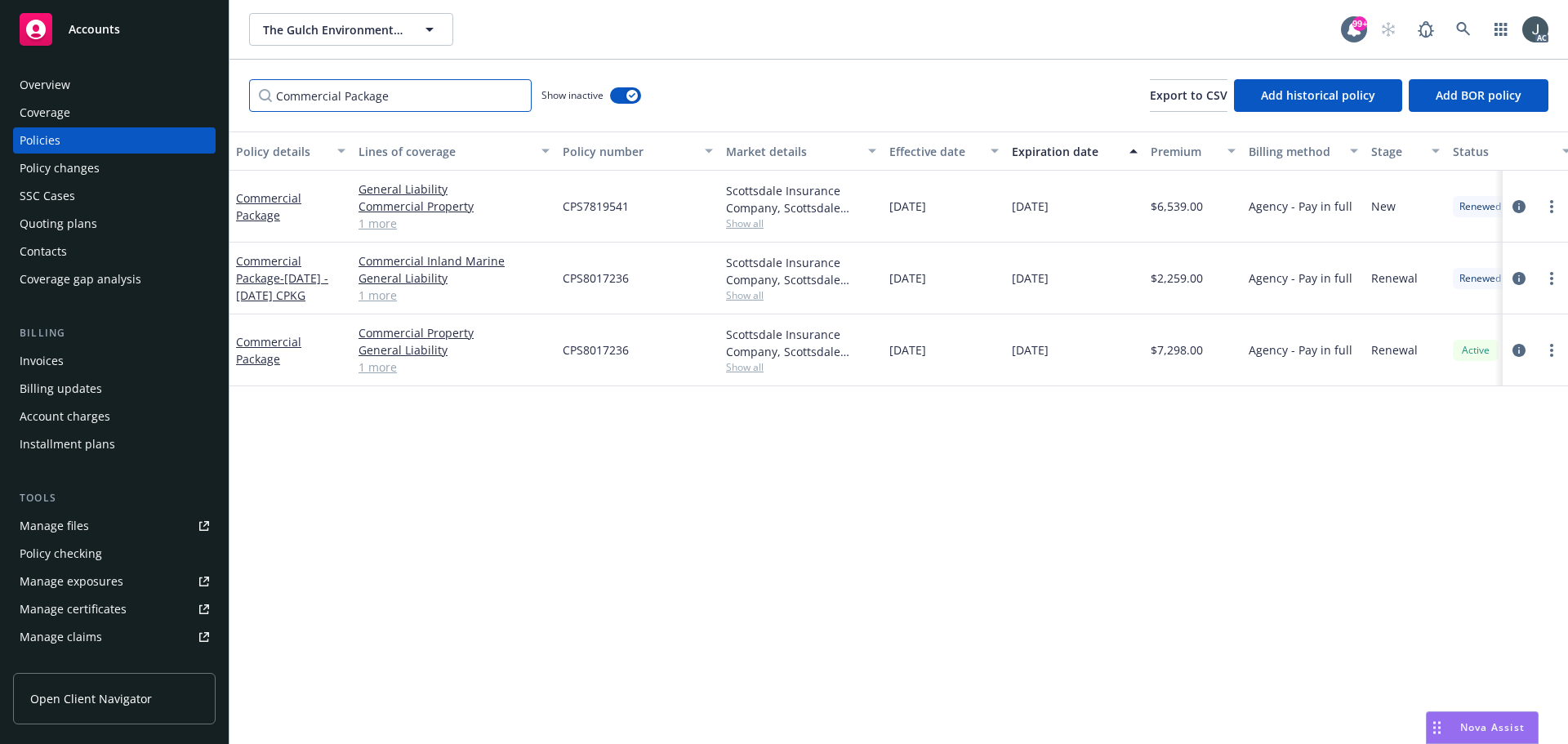
scroll to position [0, 0]
type input "Commercial Package"
click at [937, 501] on div "Policy details Lines of coverage Policy number Market details Effective date Ex…" at bounding box center [898, 437] width 1338 height 612
click at [1513, 348] on icon "circleInformation" at bounding box center [1518, 349] width 13 height 13
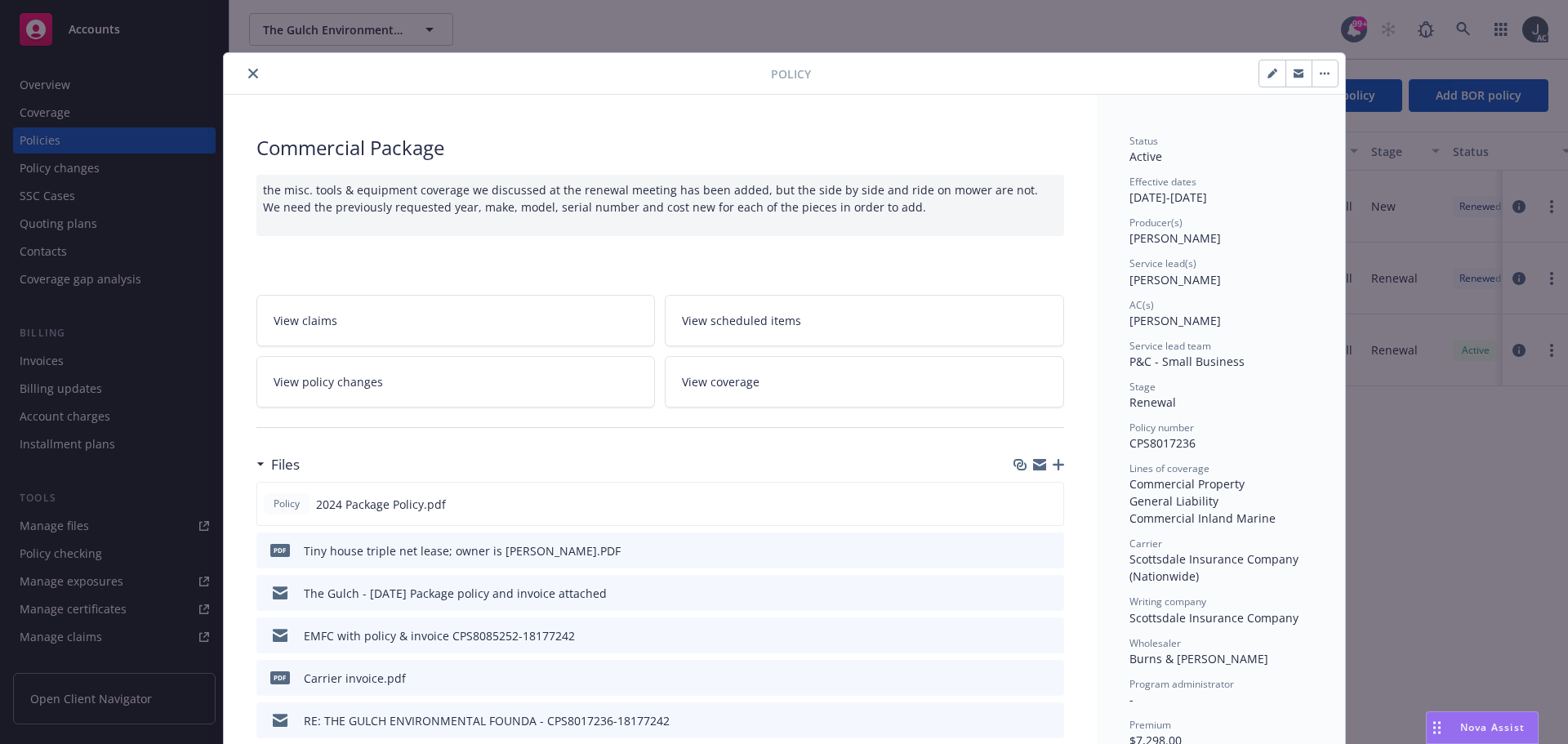
drag, startPoint x: 1126, startPoint y: 239, endPoint x: 1238, endPoint y: 243, distance: 112.1
click at [1238, 243] on div "Producer(s) Lacey Torkelson" at bounding box center [1221, 231] width 182 height 31
click at [248, 75] on icon "close" at bounding box center [253, 74] width 10 height 10
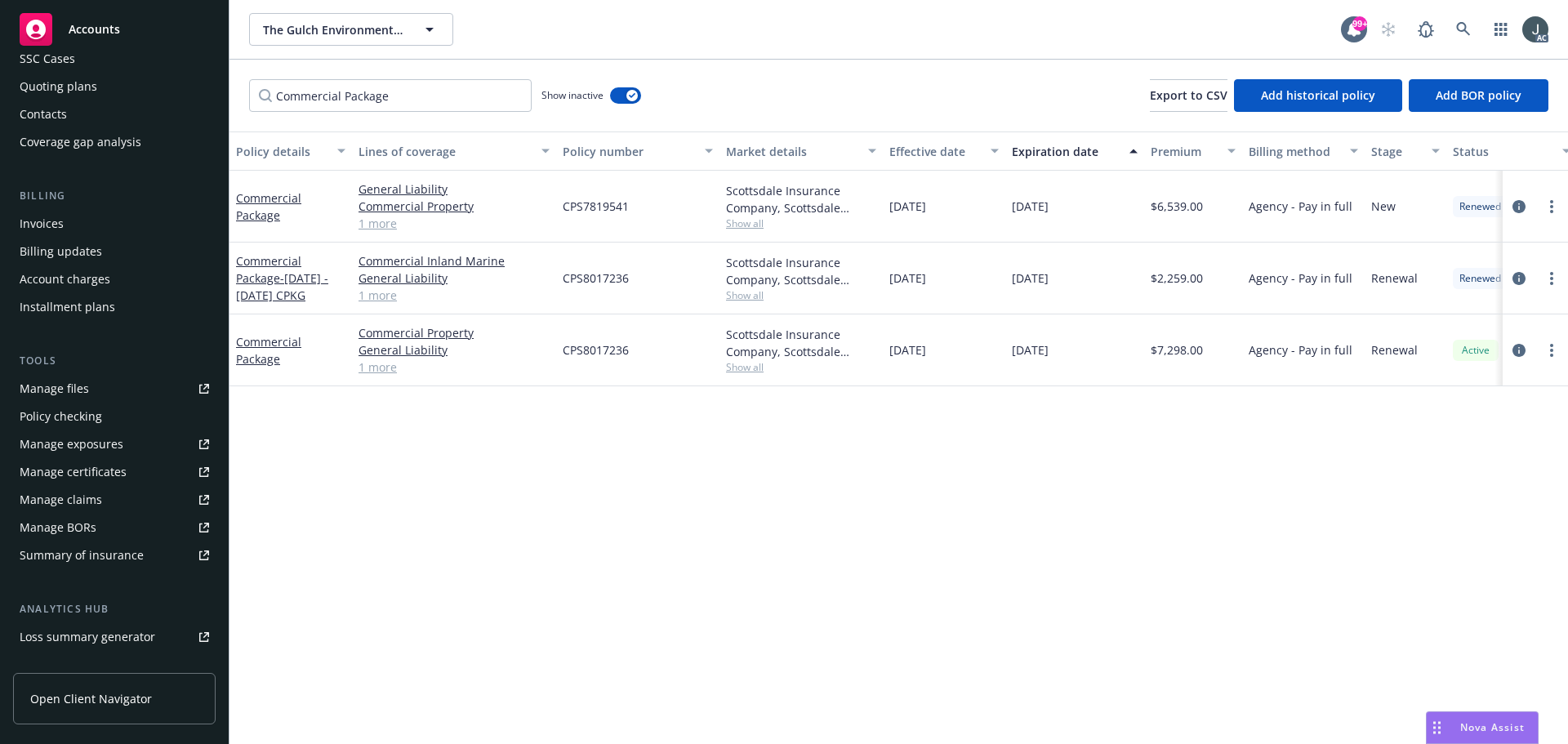
scroll to position [320, 0]
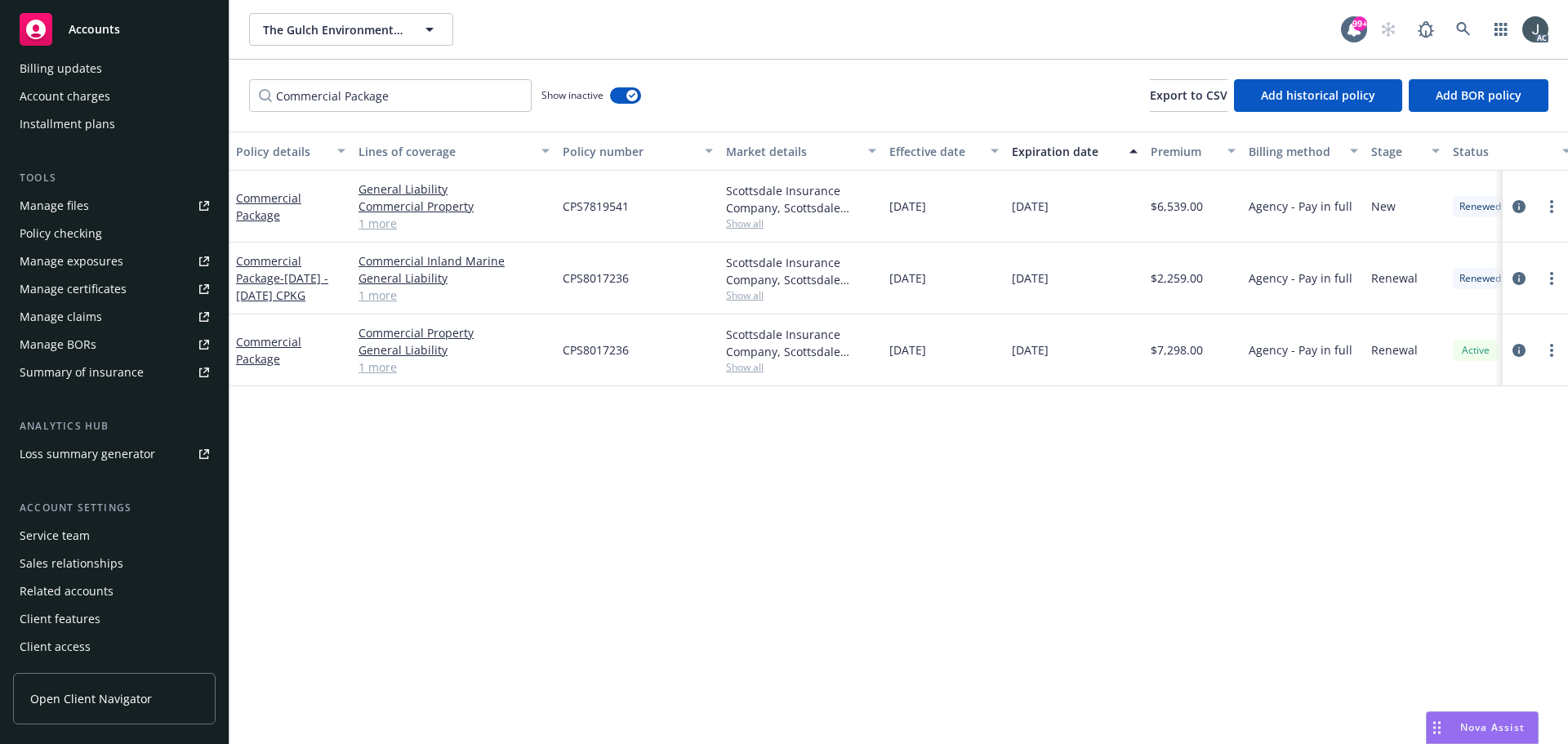
click at [73, 539] on div "Service team" at bounding box center [54, 535] width 70 height 26
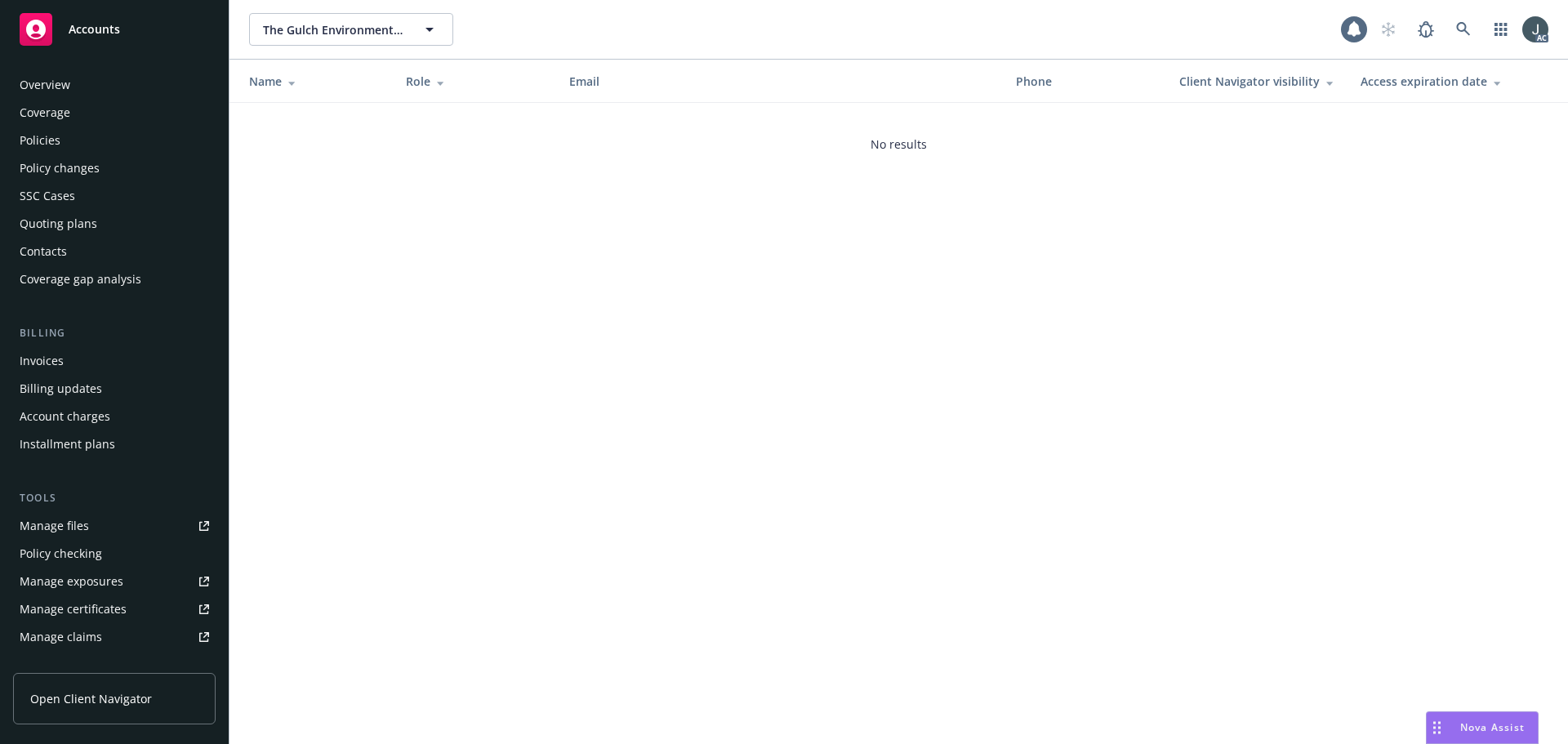
scroll to position [320, 0]
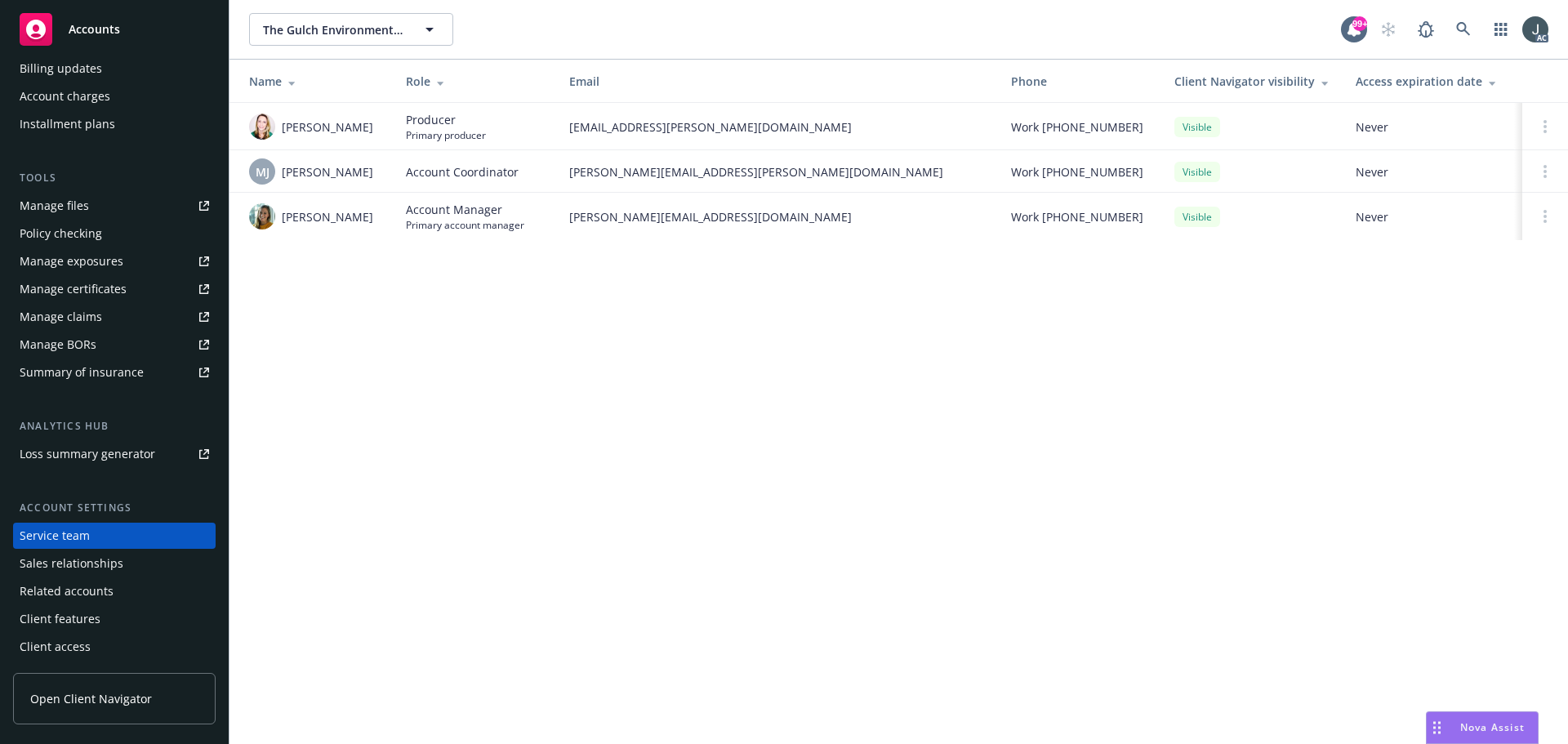
click at [583, 560] on div "The Gulch Environmental Foundation The Gulch Environmental Foundation 99+ AC Na…" at bounding box center [898, 372] width 1338 height 744
click at [392, 500] on div "The Gulch Environmental Foundation The Gulch Environmental Foundation 99+ AC Na…" at bounding box center [898, 372] width 1338 height 744
click at [467, 496] on div "The Gulch Environmental Foundation The Gulch Environmental Foundation 99+ AC Na…" at bounding box center [898, 372] width 1338 height 744
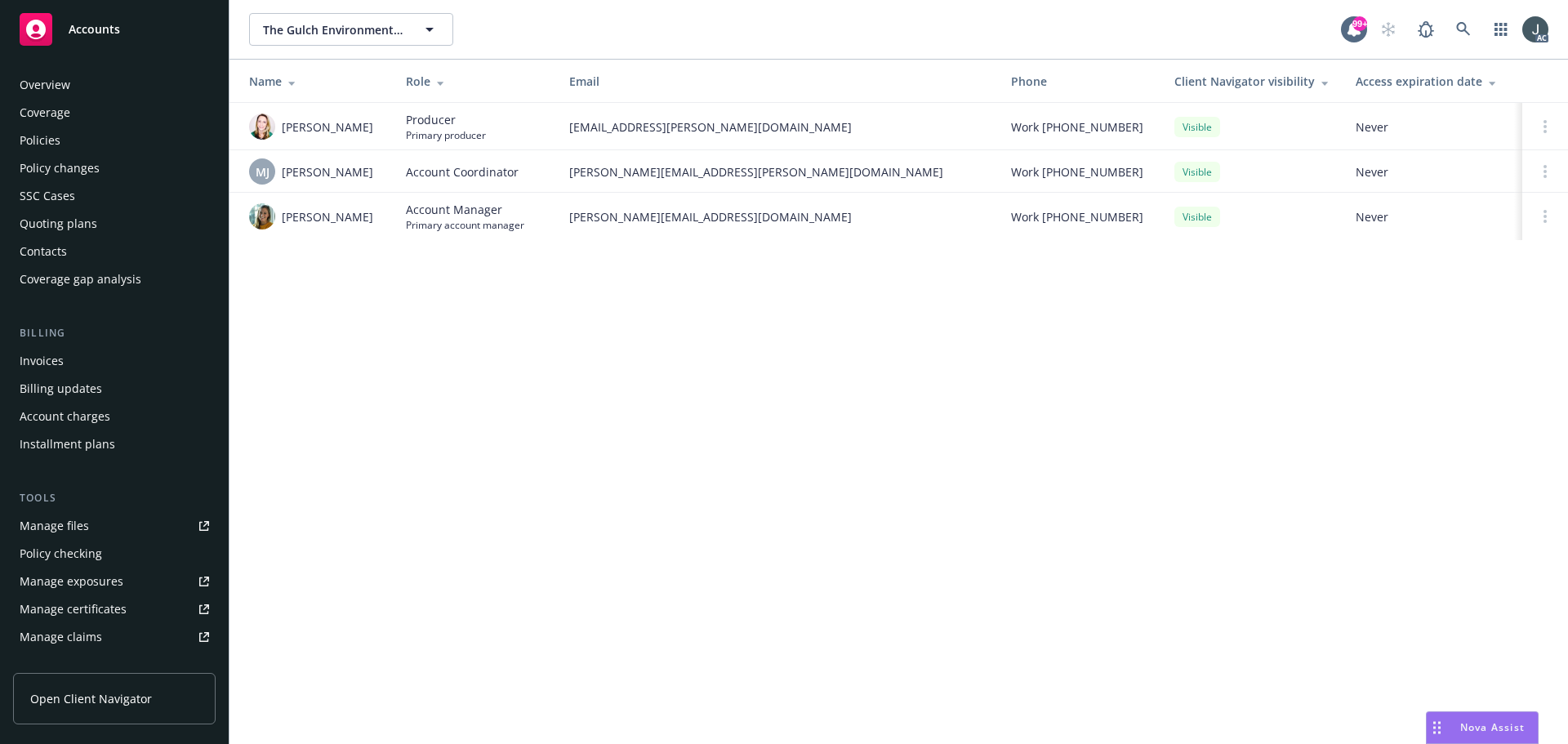
click at [55, 147] on div "Policies" at bounding box center [40, 140] width 41 height 26
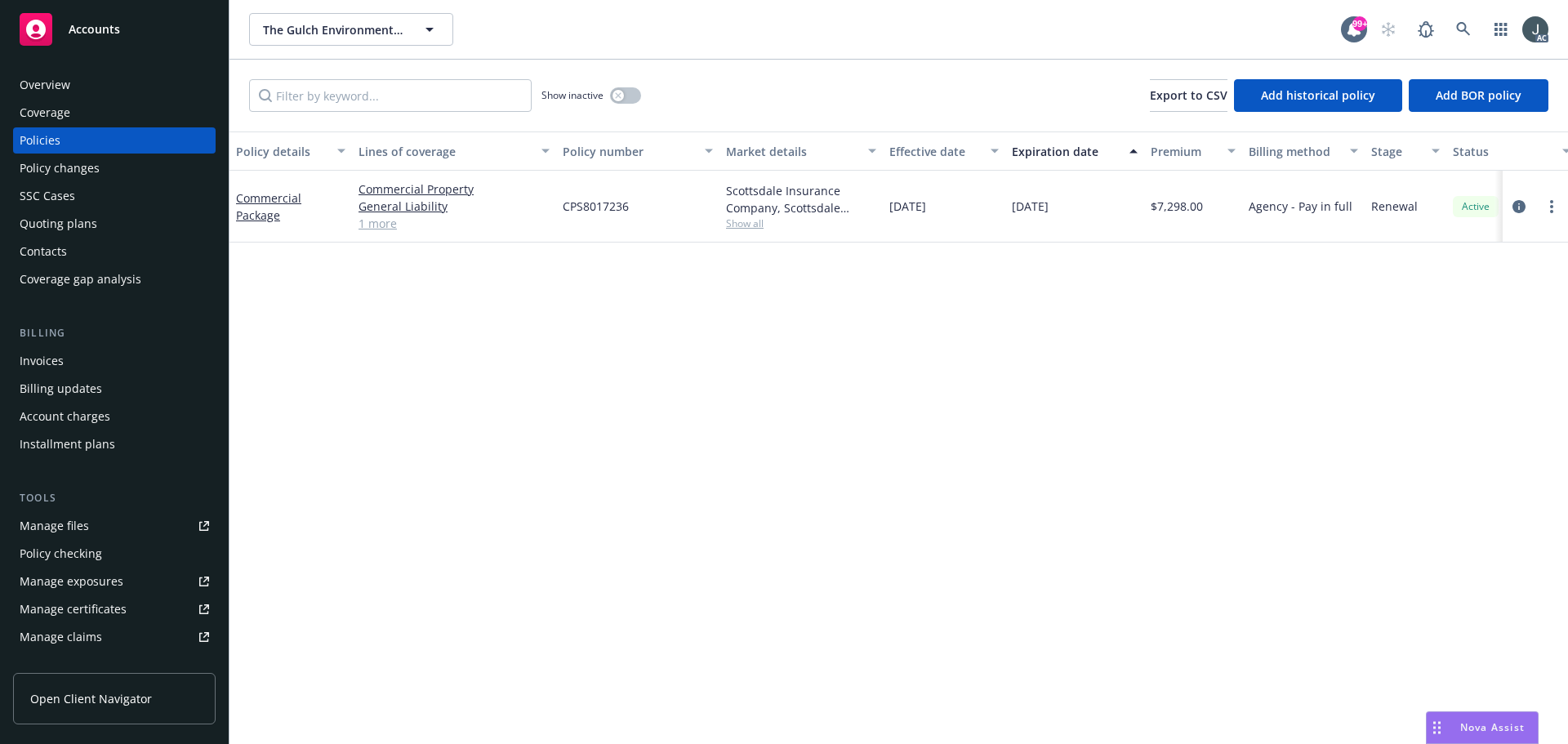
click at [517, 520] on div "Policy details Lines of coverage Policy number Market details Effective date Ex…" at bounding box center [898, 437] width 1338 height 612
click at [78, 90] on div "Overview" at bounding box center [114, 84] width 189 height 26
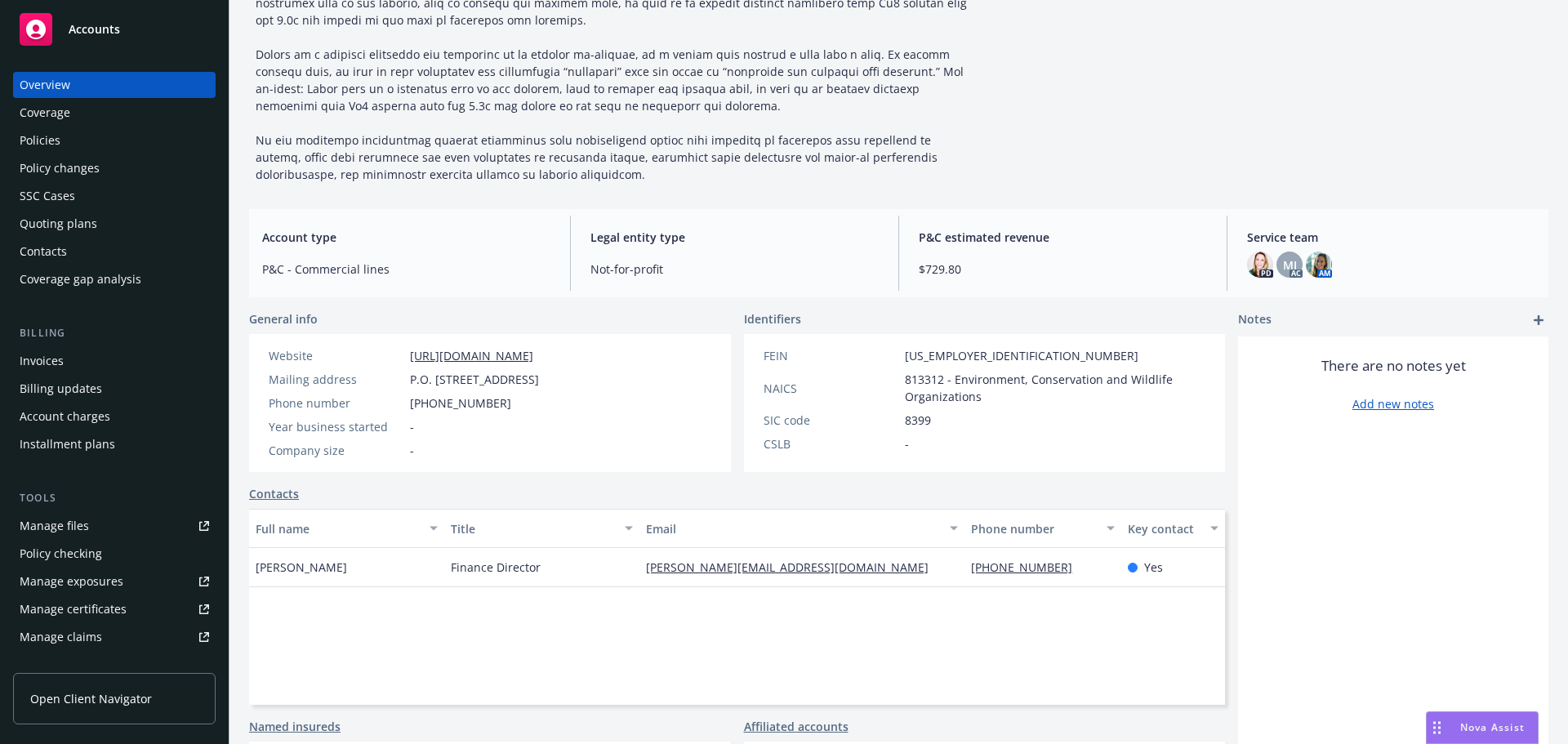
scroll to position [244, 0]
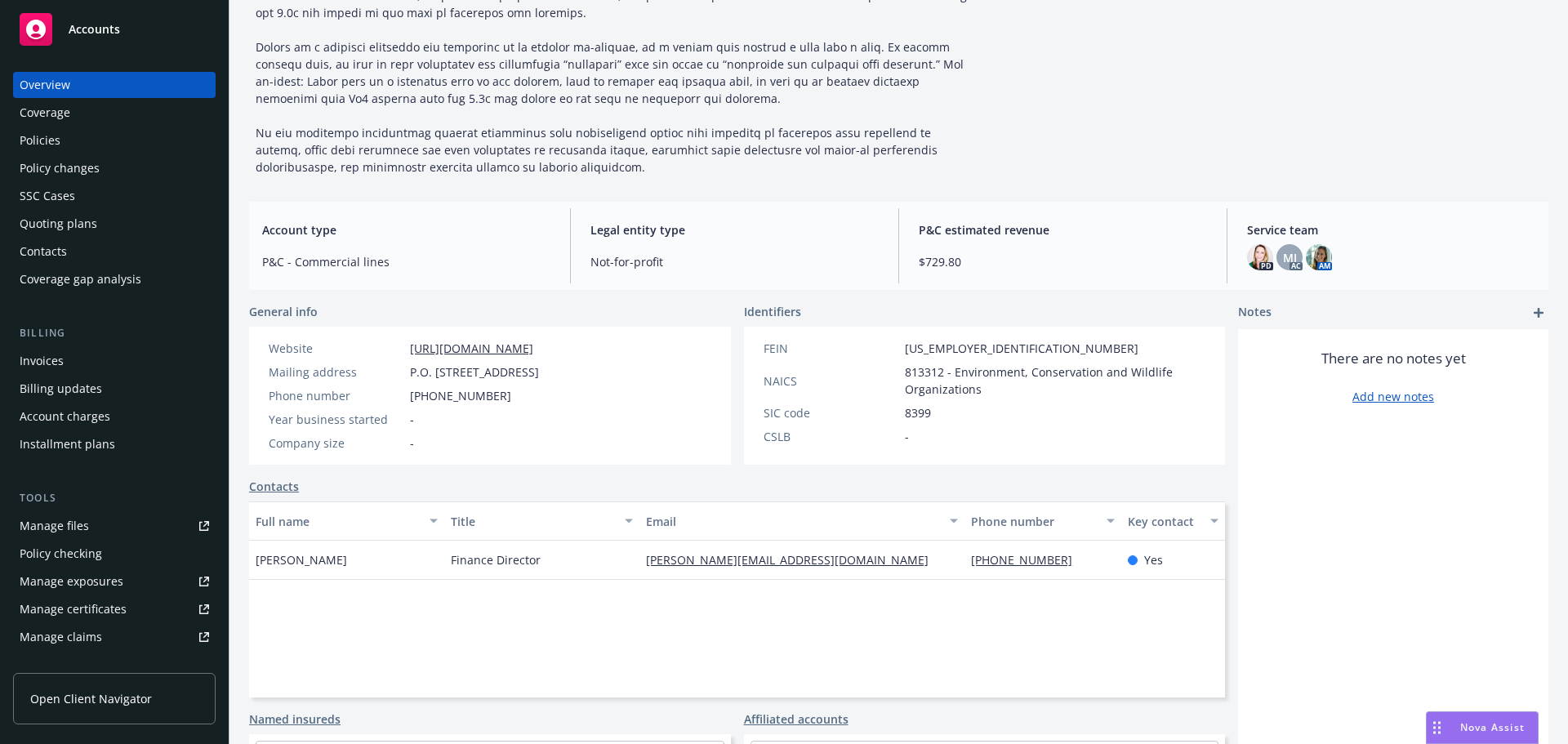
click at [501, 605] on div "Full name Title Email Phone number Key contact Kelly Lee Finance Director k.lee…" at bounding box center [737, 599] width 976 height 196
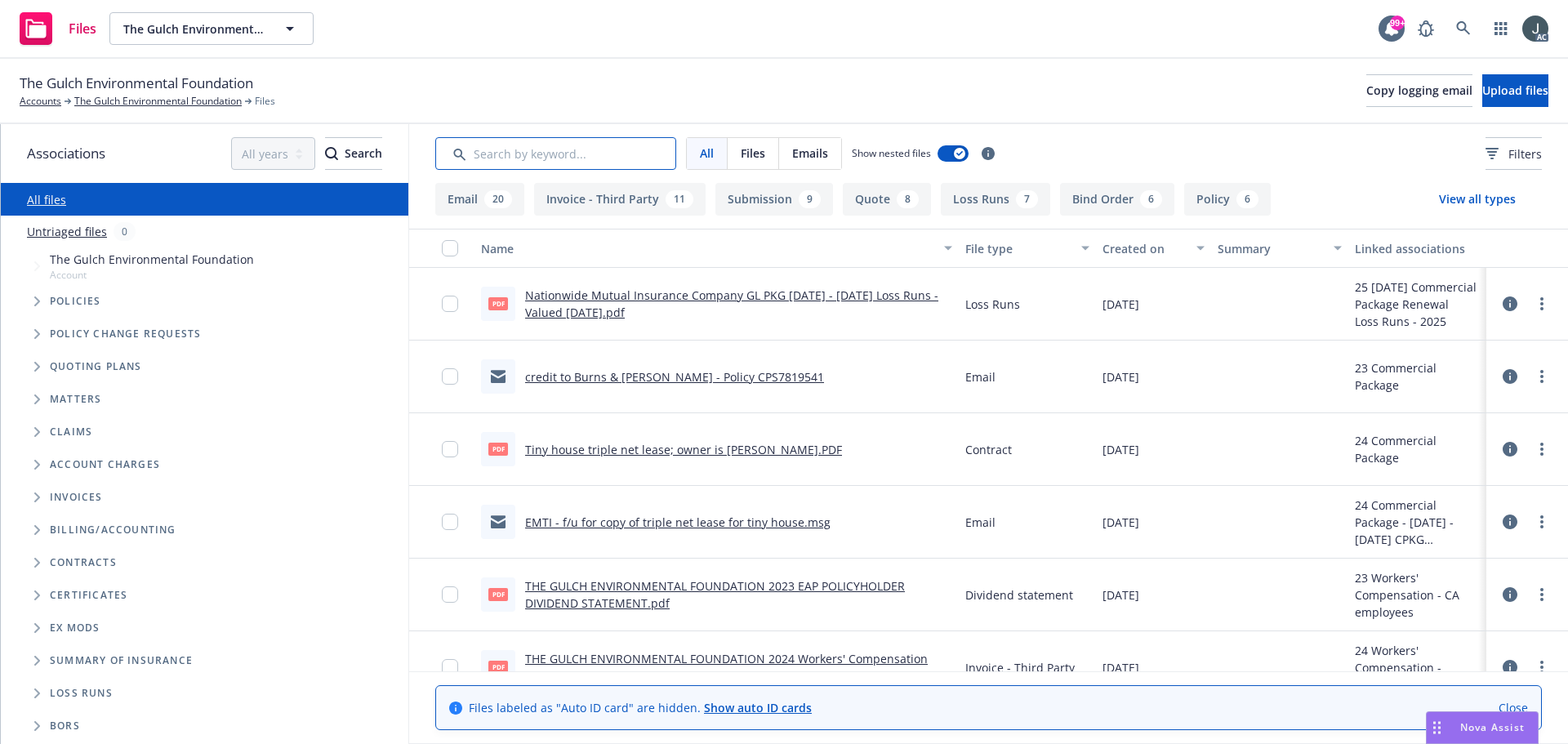
click at [569, 146] on input "Search by keyword..." at bounding box center [555, 153] width 241 height 33
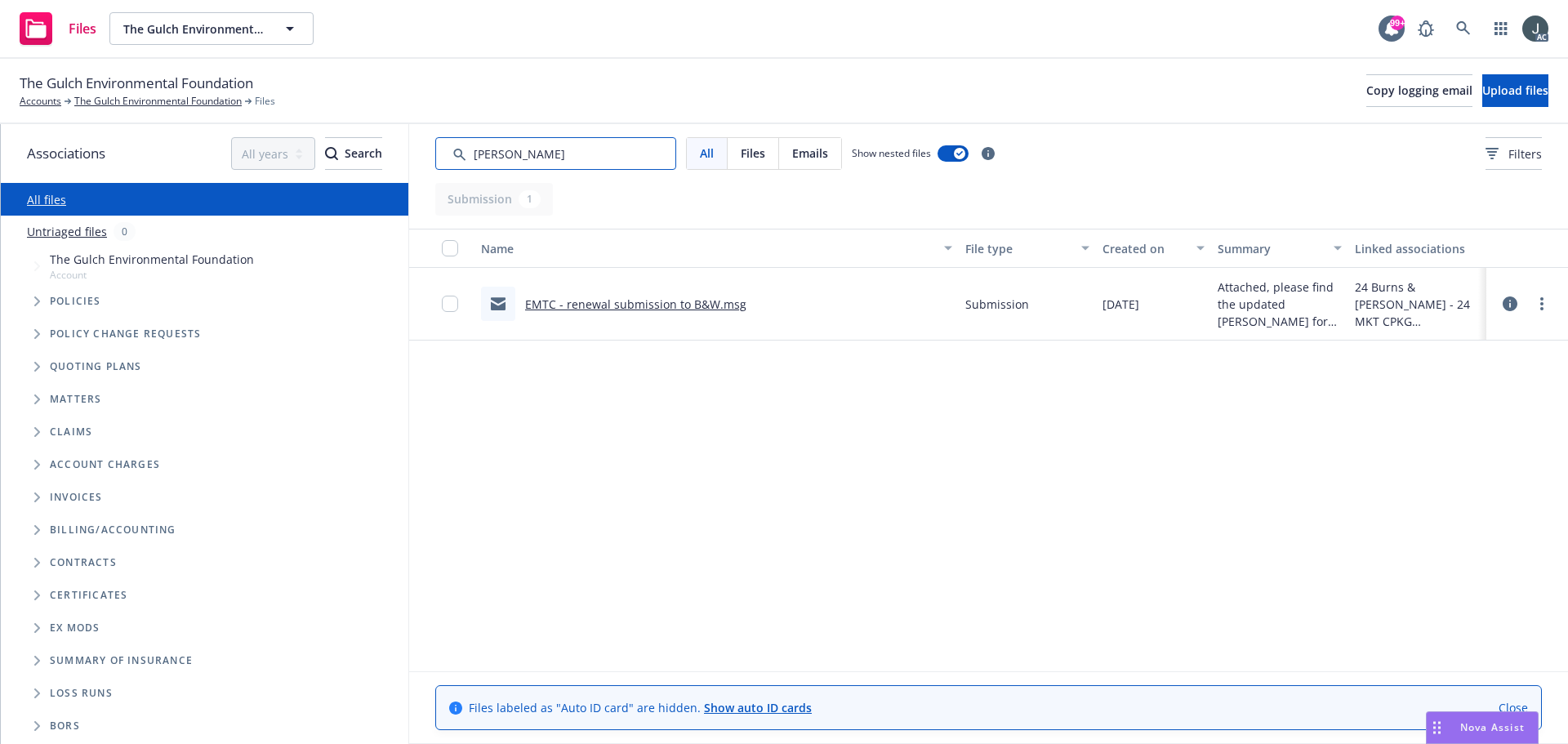
click at [563, 154] on input "Search by keyword..." at bounding box center [555, 153] width 241 height 33
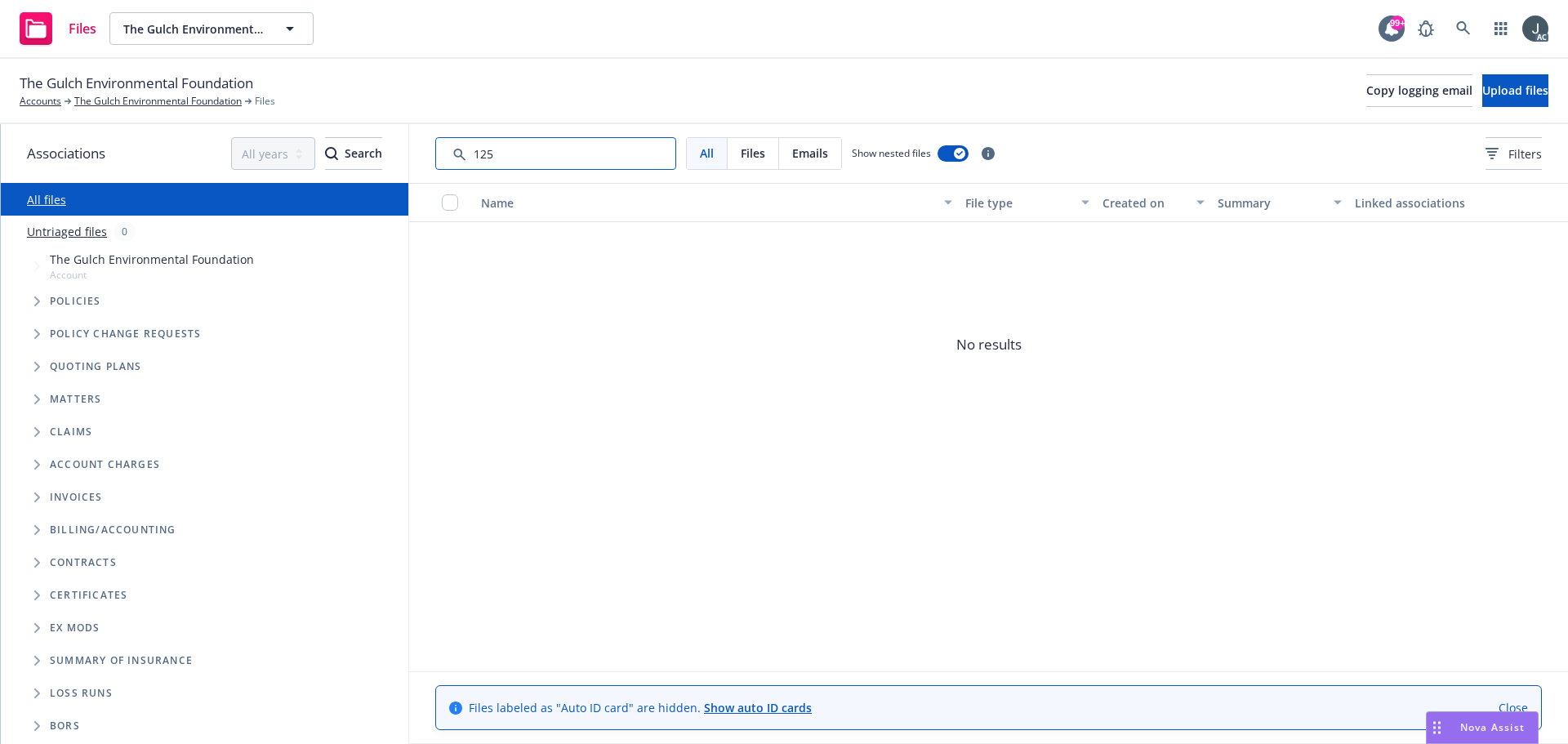
click at [563, 154] on input "Search by keyword..." at bounding box center [555, 153] width 241 height 33
type input "140"
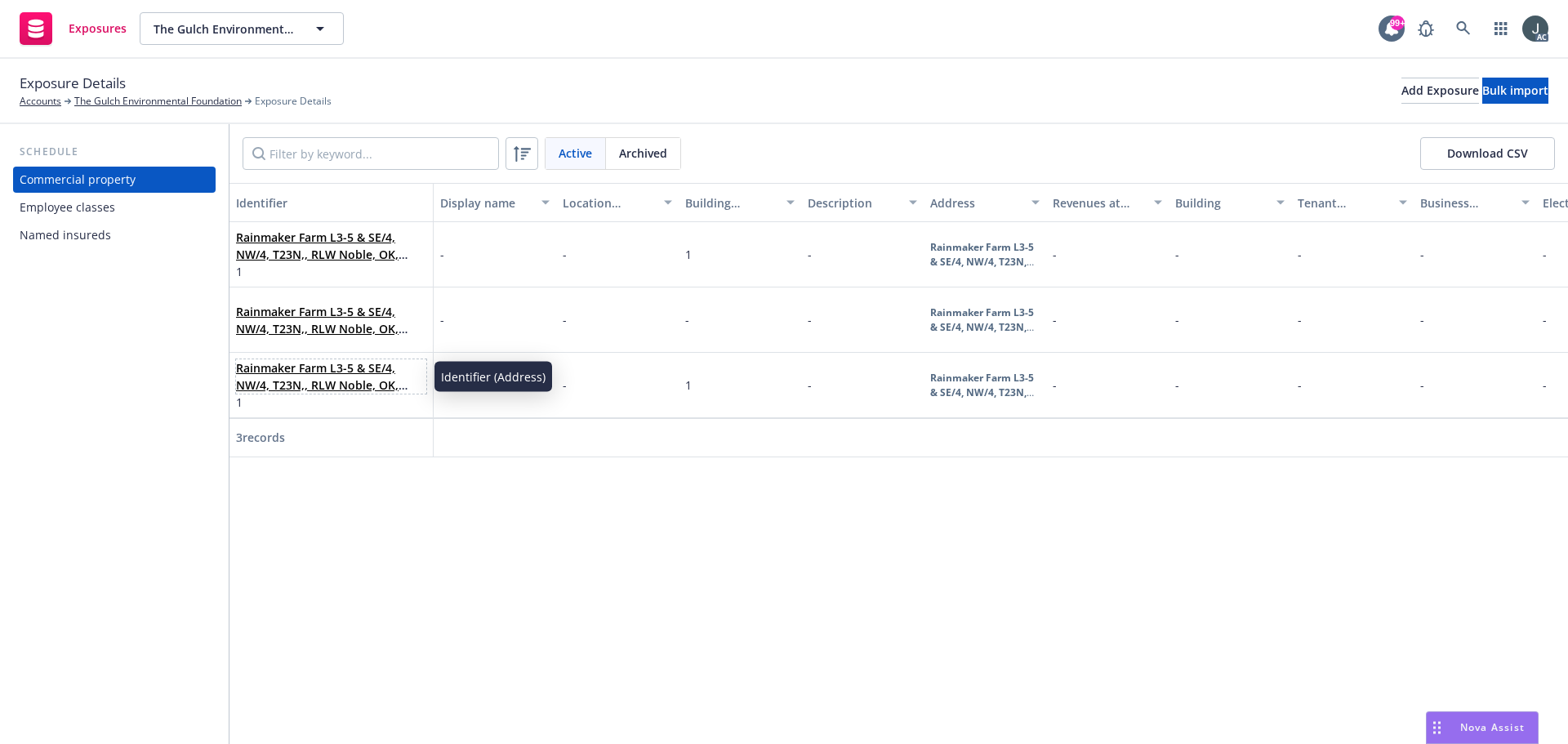
click at [300, 364] on link "Rainmaker Farm L3-5 & SE/4, NW/4, T23N,, RLW Noble, OK, 73068, [GEOGRAPHIC_DATA]" at bounding box center [316, 384] width 162 height 49
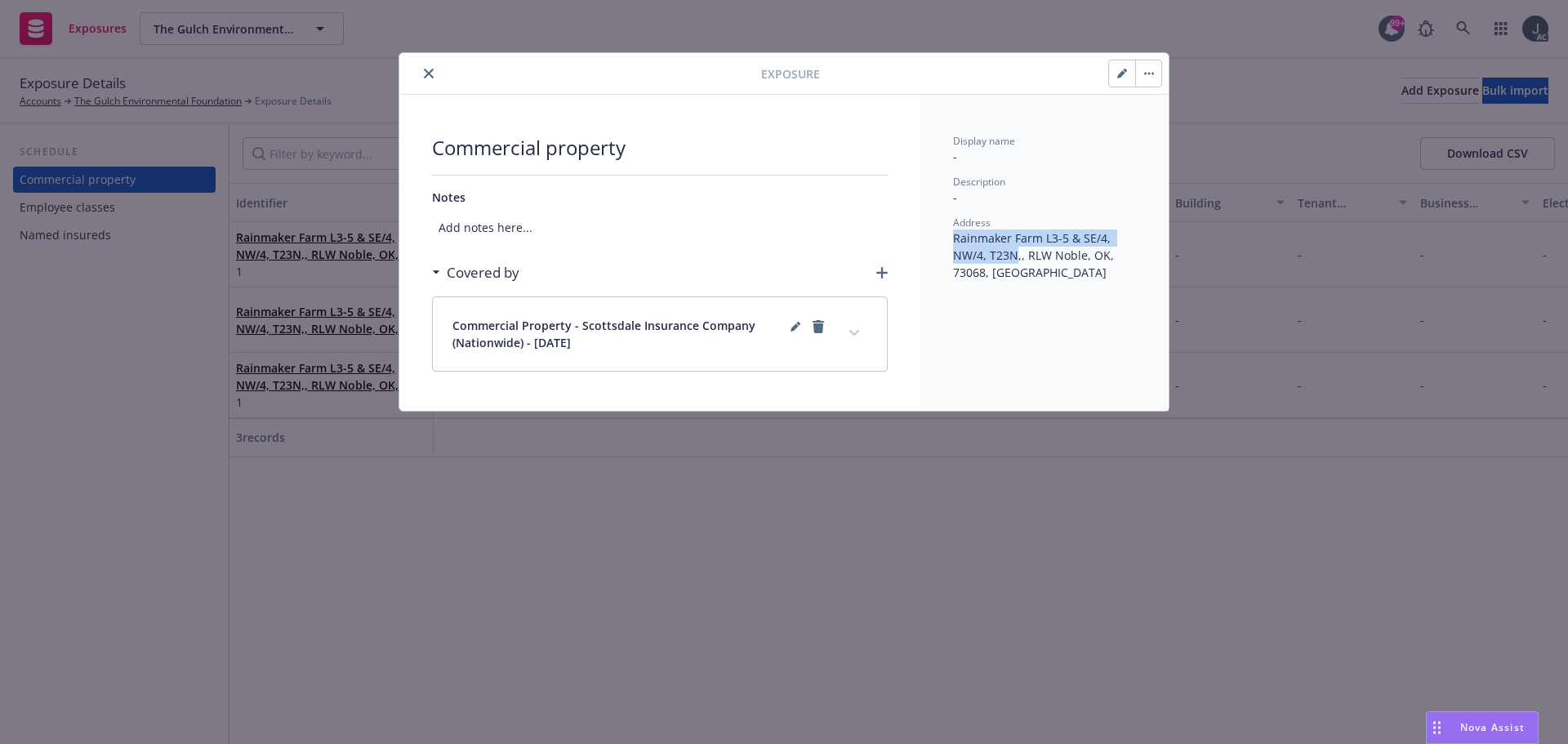
drag, startPoint x: 956, startPoint y: 237, endPoint x: 1016, endPoint y: 257, distance: 63.2
click at [1016, 257] on span "Rainmaker Farm L3-5 & SE/4, NW/4, T23N,, RLW Noble, OK, 73068, [GEOGRAPHIC_DATA]" at bounding box center [1034, 254] width 164 height 49
copy span "Rainmaker Farm L3-5 & SE/4, NW/4, T23N"
drag, startPoint x: 1028, startPoint y: 254, endPoint x: 1083, endPoint y: 254, distance: 55.0
click at [1083, 254] on span "Rainmaker Farm L3-5 & SE/4, NW/4, T23N,, RLW Noble, OK, 73068, [GEOGRAPHIC_DATA]" at bounding box center [1034, 254] width 164 height 49
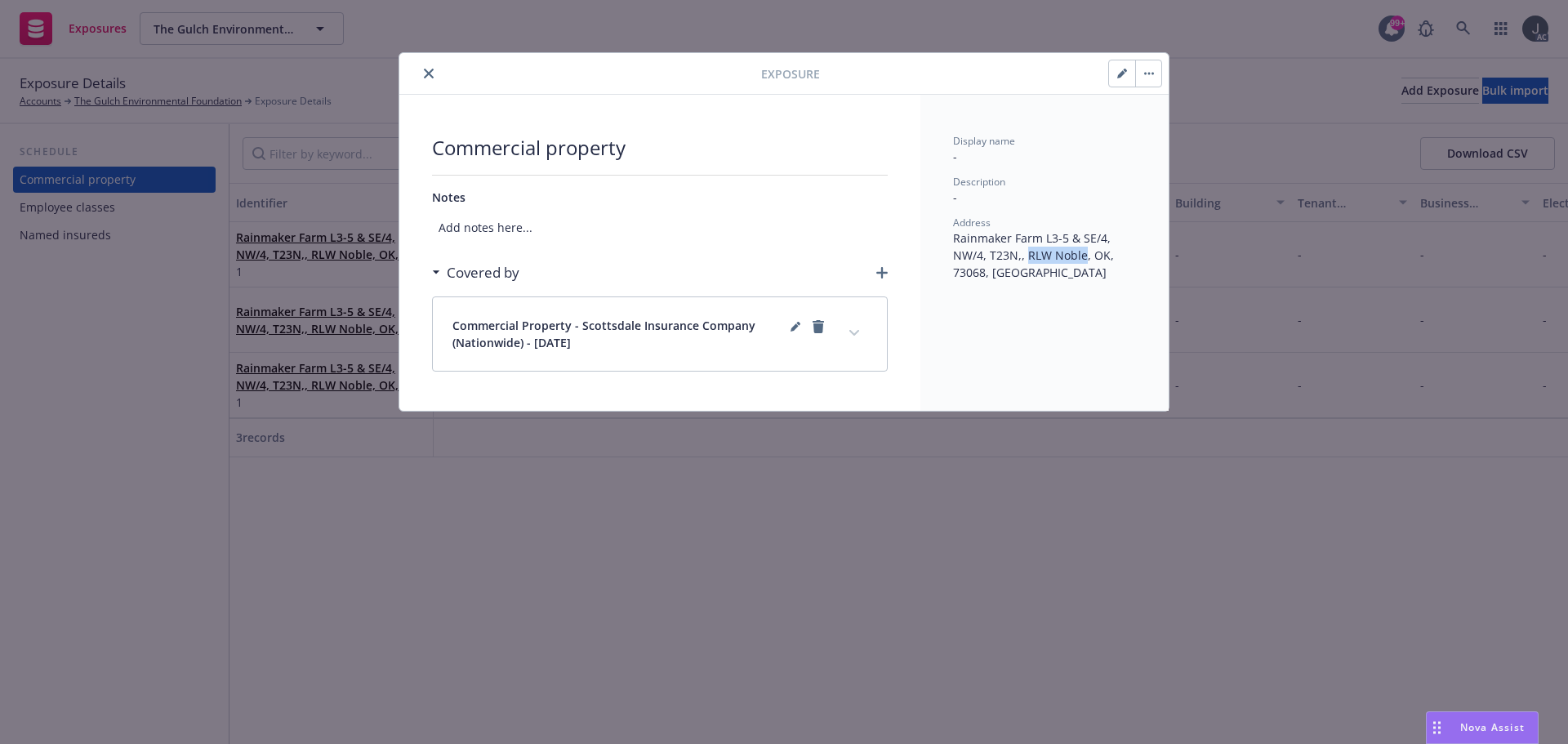
copy span "RLW Noble"
click at [962, 276] on span "Rainmaker Farm L3-5 & SE/4, NW/4, T23N,, RLW Noble, OK, 73068, [GEOGRAPHIC_DATA]" at bounding box center [1034, 254] width 164 height 49
copy span "73068"
click at [429, 75] on icon "close" at bounding box center [429, 74] width 10 height 10
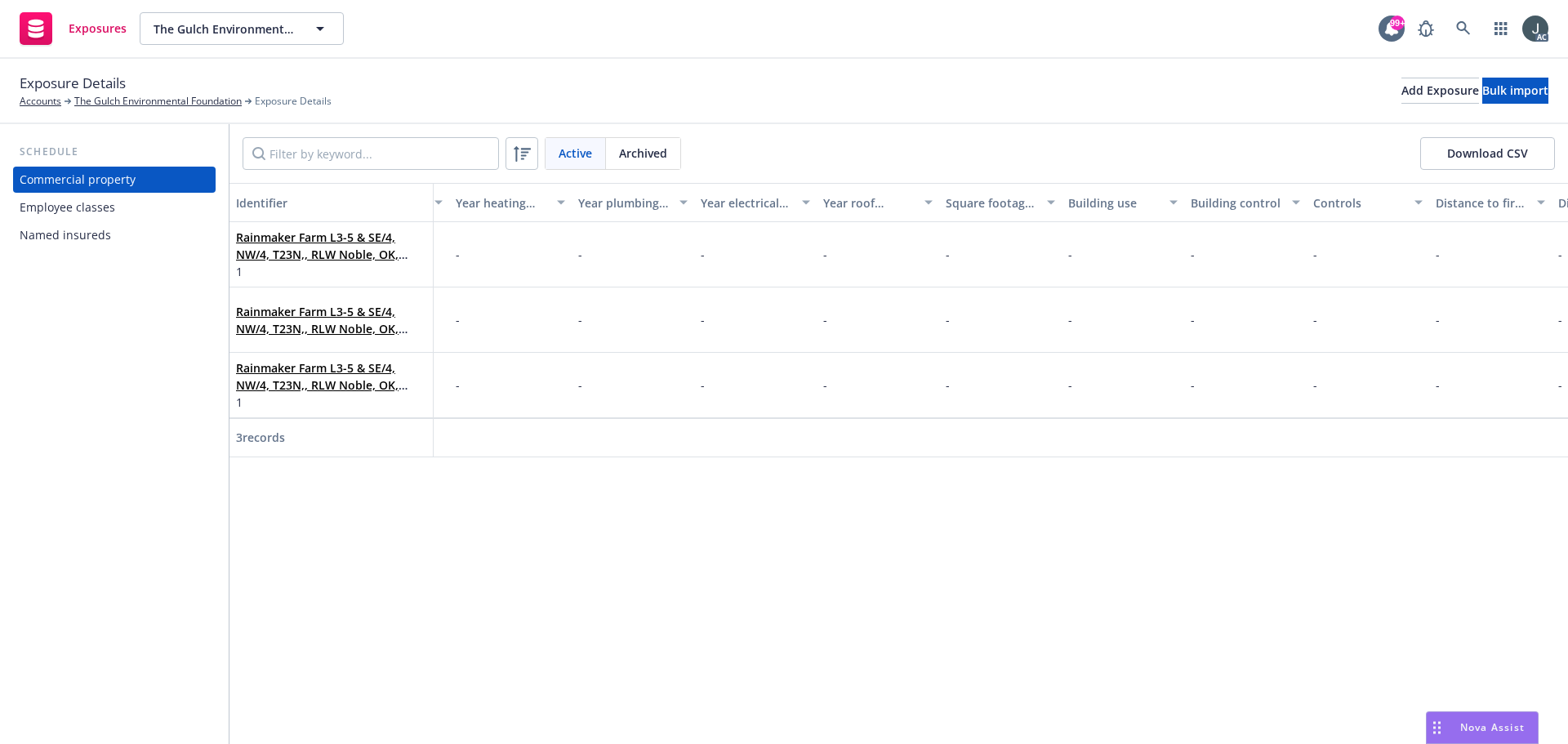
scroll to position [0, 3520]
